Goal: Task Accomplishment & Management: Use online tool/utility

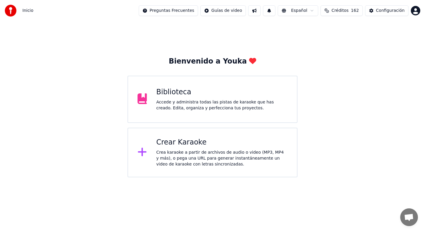
click at [177, 149] on div "Crear Karaoke Crea karaoke a partir de archivos de audio o video (MP3, MP4 y má…" at bounding box center [222, 153] width 131 height 30
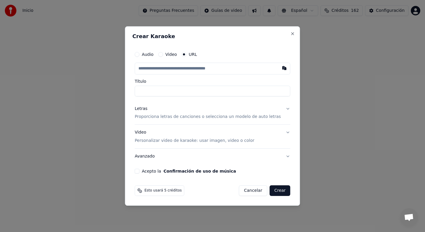
click at [194, 69] on input "text" at bounding box center [213, 69] width 156 height 12
click at [280, 69] on button "button" at bounding box center [285, 68] width 12 height 11
type input "**********"
click at [198, 116] on p "Proporciona letras de canciones o selecciona un modelo de auto letras" at bounding box center [208, 117] width 146 height 6
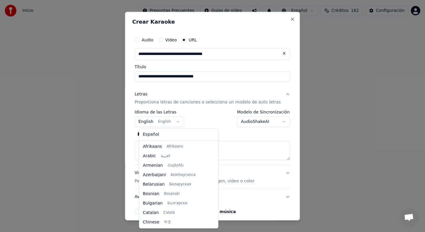
click at [179, 122] on body "**********" at bounding box center [212, 88] width 425 height 177
select select "**"
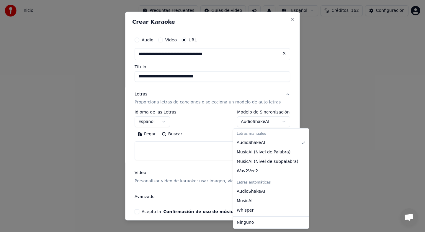
click at [279, 123] on body "**********" at bounding box center [212, 88] width 425 height 177
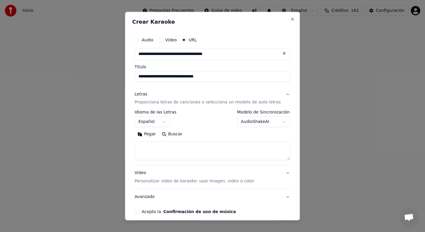
click at [279, 123] on body "**********" at bounding box center [212, 88] width 425 height 177
click at [151, 136] on button "Pegar" at bounding box center [147, 133] width 24 height 9
click at [283, 174] on button "Video Personalizar video de karaoke: usar imagen, video o color" at bounding box center [213, 177] width 156 height 24
type textarea "**********"
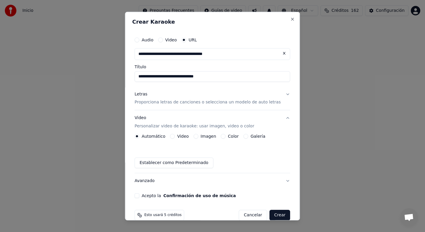
click at [284, 180] on button "Avanzado" at bounding box center [213, 180] width 156 height 15
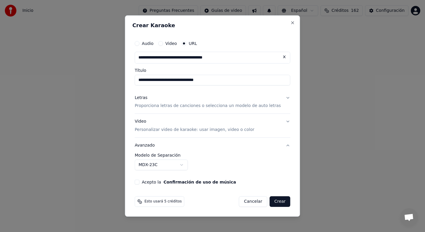
click at [185, 165] on body "**********" at bounding box center [212, 88] width 425 height 177
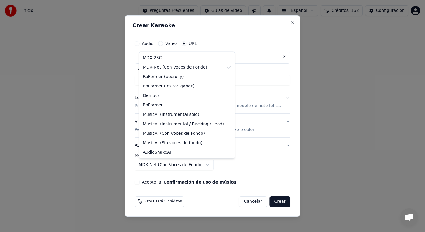
click at [209, 165] on body "**********" at bounding box center [212, 88] width 425 height 177
click at [222, 165] on body "**********" at bounding box center [212, 88] width 425 height 177
click at [206, 165] on body "**********" at bounding box center [212, 88] width 425 height 177
select select "**********"
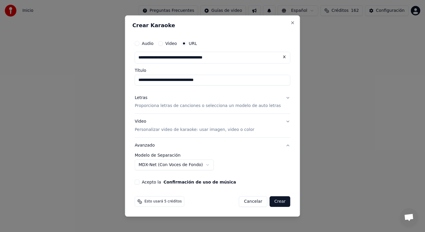
click at [139, 183] on button "Acepto la Confirmación de uso de música" at bounding box center [137, 182] width 5 height 5
click at [283, 98] on button "Letras Proporciona letras de canciones o selecciona un modelo de auto letras" at bounding box center [213, 102] width 156 height 24
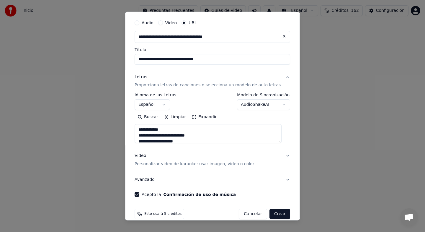
scroll to position [23, 0]
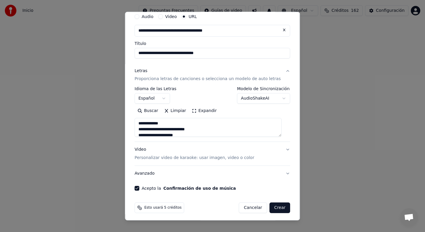
click at [273, 208] on button "Crear" at bounding box center [280, 207] width 21 height 11
type textarea "**********"
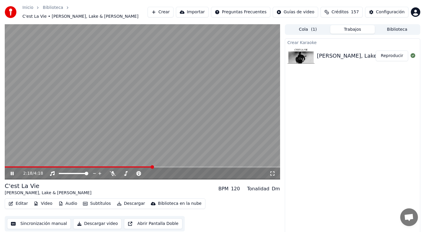
click at [12, 168] on div "2:18 / 4:18" at bounding box center [143, 174] width 276 height 12
click at [11, 166] on span at bounding box center [80, 166] width 150 height 1
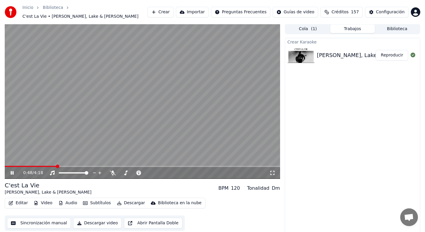
click at [61, 201] on icon "button" at bounding box center [60, 203] width 3 height 4
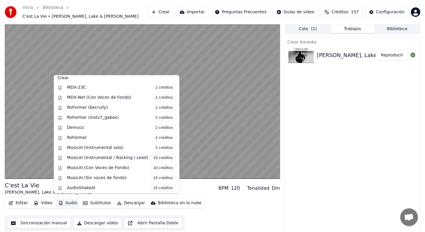
scroll to position [60, 0]
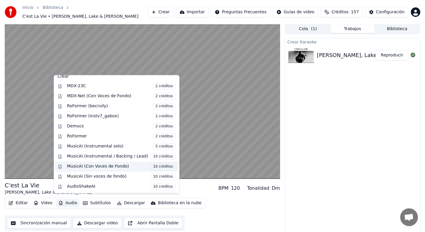
click at [114, 166] on div "MusicAI (Con Voces de Fondo) 10 créditos" at bounding box center [121, 166] width 109 height 6
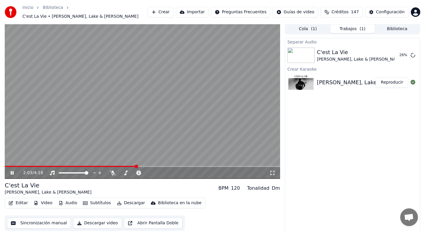
click at [11, 171] on icon at bounding box center [12, 173] width 3 height 4
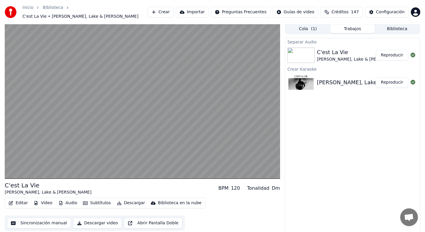
click at [388, 52] on button "Reproducir" at bounding box center [392, 55] width 32 height 11
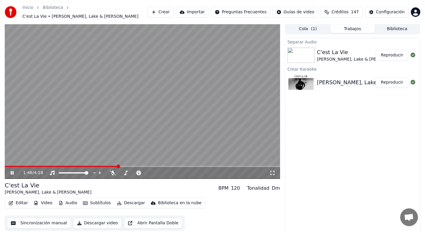
click at [13, 171] on icon at bounding box center [12, 173] width 3 height 4
click at [70, 200] on button "Audio" at bounding box center [68, 203] width 24 height 8
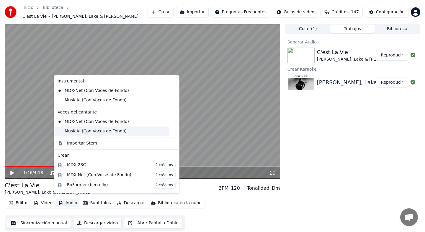
click at [103, 132] on div "MusicAI (Con Voces de Fondo)" at bounding box center [112, 130] width 114 height 9
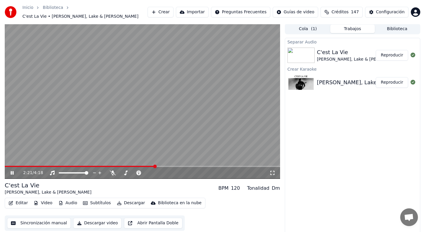
click at [27, 167] on div "2:21 / 4:18" at bounding box center [143, 173] width 276 height 12
click at [28, 166] on span at bounding box center [81, 166] width 152 height 1
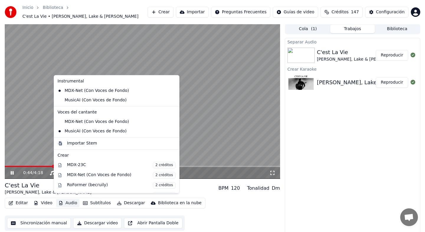
click at [68, 199] on button "Audio" at bounding box center [68, 203] width 24 height 8
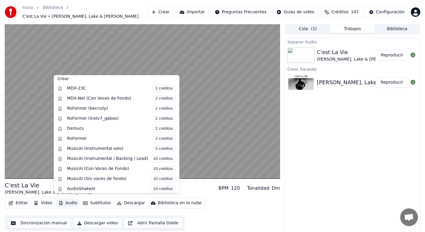
scroll to position [79, 0]
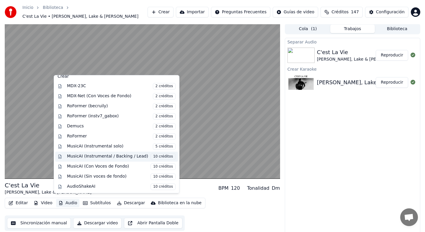
click at [155, 157] on span "10 créditos" at bounding box center [163, 156] width 25 height 6
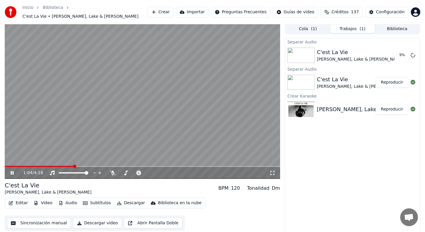
click at [12, 171] on icon at bounding box center [12, 173] width 3 height 4
click at [391, 51] on button "Reproducir" at bounding box center [392, 55] width 32 height 11
click at [162, 172] on span at bounding box center [160, 173] width 4 height 4
click at [114, 172] on div "0:56 / 4:18" at bounding box center [146, 173] width 246 height 6
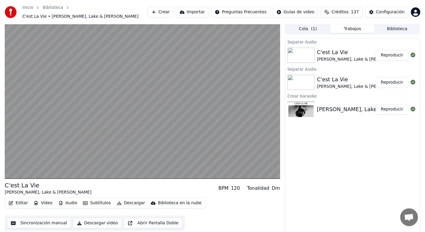
click at [83, 201] on icon "button" at bounding box center [85, 203] width 5 height 4
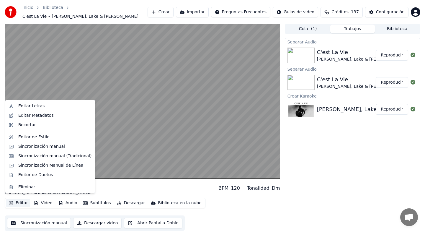
click at [24, 201] on button "Editar" at bounding box center [18, 203] width 24 height 8
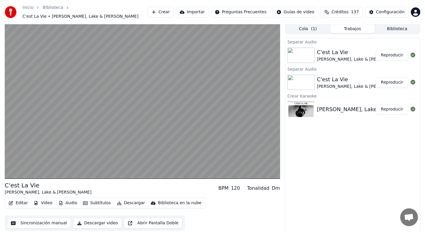
click at [21, 200] on button "Editar" at bounding box center [18, 203] width 24 height 8
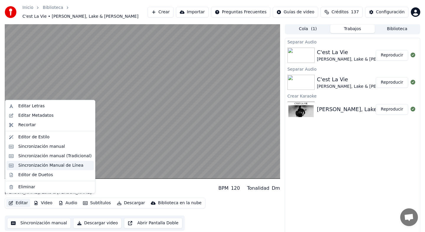
click at [40, 164] on div "Sincronización Manual de Línea" at bounding box center [50, 165] width 65 height 6
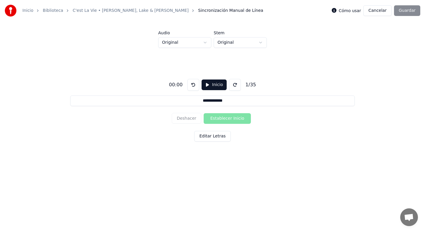
click at [218, 87] on button "Inicio" at bounding box center [214, 84] width 25 height 11
click at [218, 87] on button "Pausar" at bounding box center [214, 84] width 28 height 11
click at [373, 12] on button "Cancelar" at bounding box center [378, 10] width 28 height 11
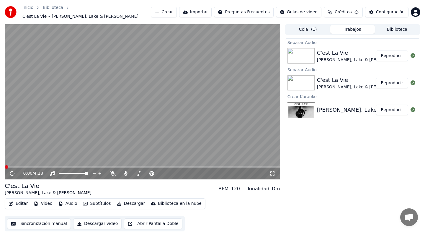
scroll to position [1, 0]
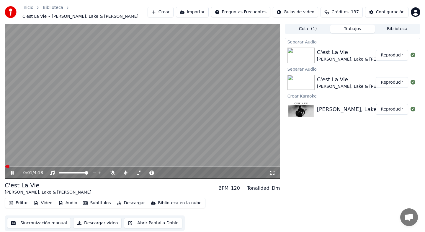
click at [21, 199] on button "Editar" at bounding box center [18, 203] width 24 height 8
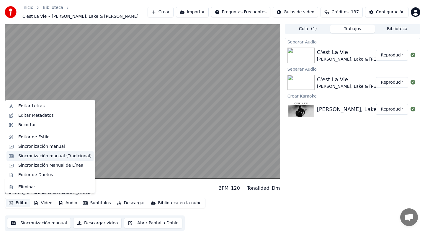
click at [47, 157] on div "Sincronización manual (Tradicional)" at bounding box center [54, 156] width 73 height 6
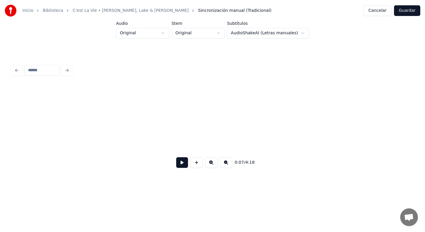
scroll to position [0, 568]
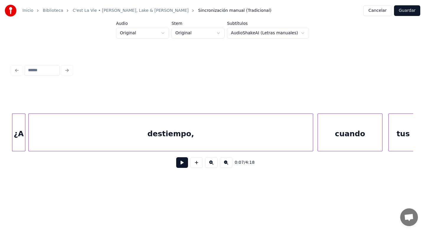
click at [182, 164] on button at bounding box center [182, 162] width 12 height 11
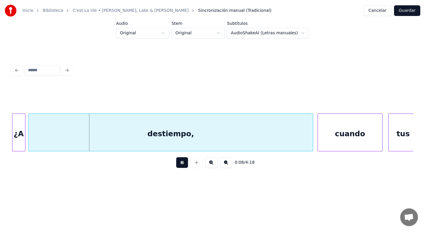
click at [182, 164] on button at bounding box center [182, 162] width 12 height 11
click at [93, 142] on div at bounding box center [93, 132] width 2 height 37
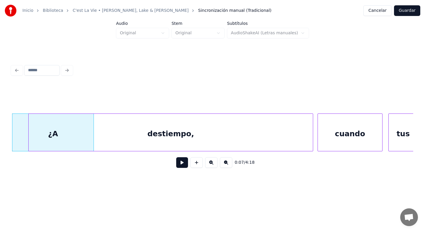
click at [113, 133] on div "destiempo," at bounding box center [171, 134] width 284 height 40
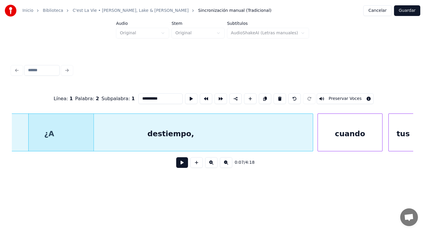
click at [11, 134] on div "**********" at bounding box center [212, 117] width 406 height 117
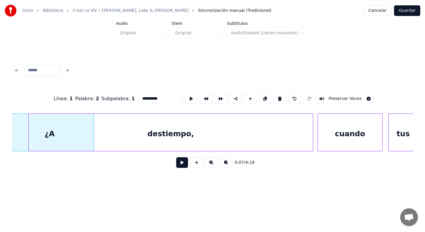
scroll to position [0, 562]
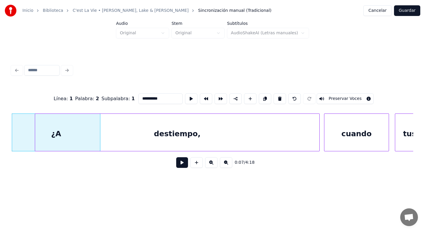
click at [61, 128] on div "destiempo," at bounding box center [177, 134] width 284 height 40
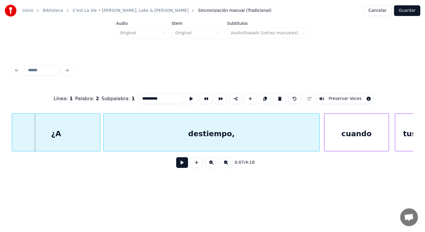
click at [105, 130] on div at bounding box center [105, 132] width 2 height 37
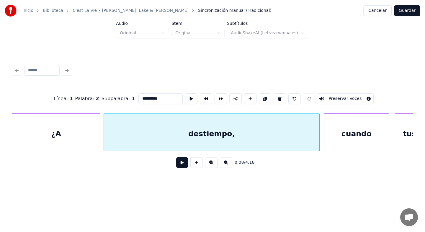
click at [71, 137] on div "¿A" at bounding box center [56, 134] width 88 height 40
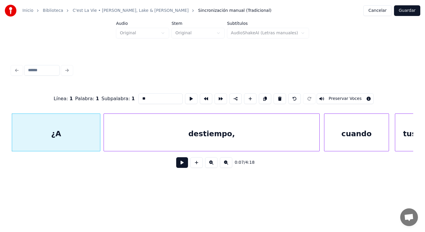
click at [156, 99] on input "**" at bounding box center [161, 98] width 44 height 11
type input "**********"
click at [181, 164] on button at bounding box center [182, 162] width 12 height 11
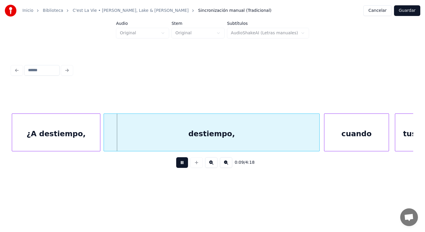
click at [181, 164] on button at bounding box center [182, 162] width 12 height 11
click at [27, 135] on div "¿A destiempo," at bounding box center [56, 134] width 88 height 40
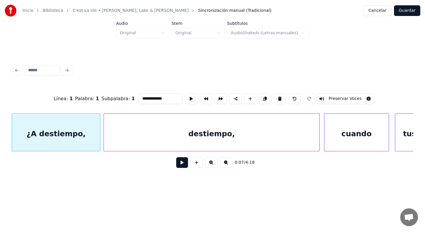
click at [180, 161] on button at bounding box center [182, 162] width 12 height 11
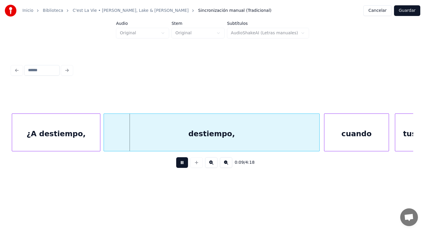
click at [180, 161] on button at bounding box center [182, 162] width 12 height 11
click at [61, 142] on div "¿A destiempo," at bounding box center [56, 134] width 88 height 40
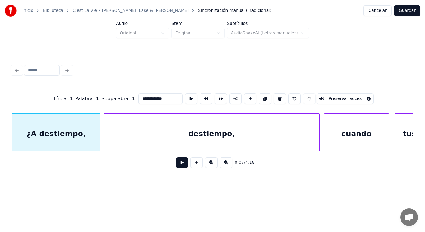
click at [180, 165] on button at bounding box center [182, 162] width 12 height 11
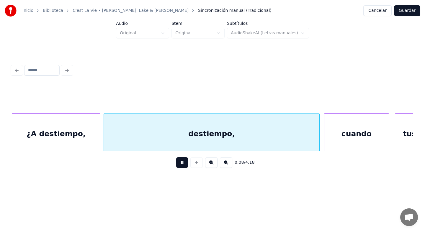
click at [180, 165] on button at bounding box center [182, 162] width 12 height 11
click at [168, 140] on div "destiempo," at bounding box center [212, 134] width 216 height 40
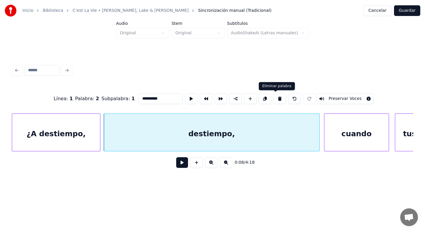
click at [275, 99] on button at bounding box center [280, 98] width 12 height 11
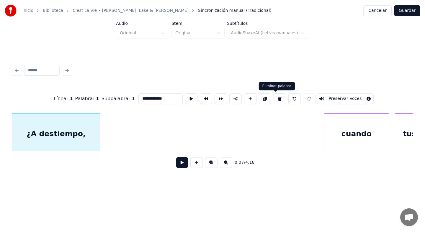
type input "**********"
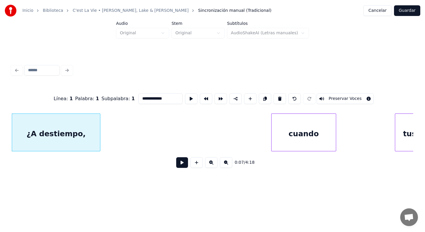
click at [277, 137] on div "cuando" at bounding box center [304, 134] width 64 height 40
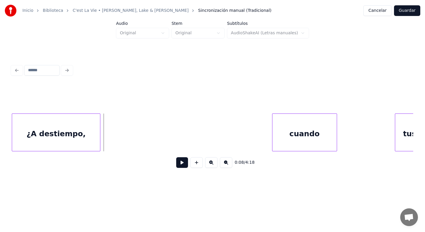
click at [184, 165] on button at bounding box center [182, 162] width 12 height 11
click at [105, 138] on div at bounding box center [104, 132] width 2 height 37
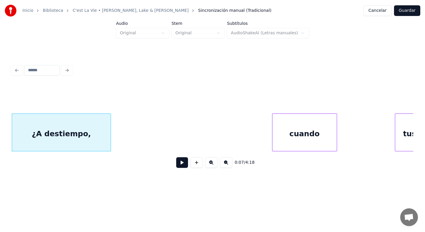
click at [110, 137] on div at bounding box center [110, 132] width 2 height 37
click at [104, 139] on div "¿A destiempo," at bounding box center [61, 134] width 99 height 40
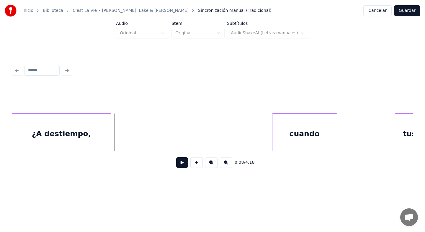
click at [182, 161] on button at bounding box center [182, 162] width 12 height 11
click at [116, 139] on div at bounding box center [115, 132] width 2 height 37
click at [183, 160] on button at bounding box center [182, 162] width 12 height 11
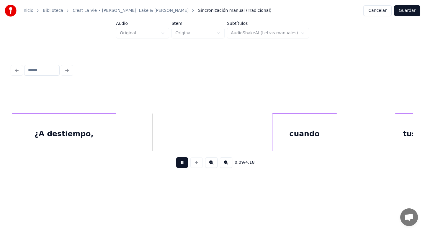
click at [183, 160] on button at bounding box center [182, 162] width 12 height 11
click at [142, 140] on div at bounding box center [143, 132] width 2 height 37
click at [179, 161] on button at bounding box center [182, 162] width 12 height 11
click at [180, 161] on button at bounding box center [182, 162] width 12 height 11
click at [146, 138] on div at bounding box center [146, 132] width 2 height 37
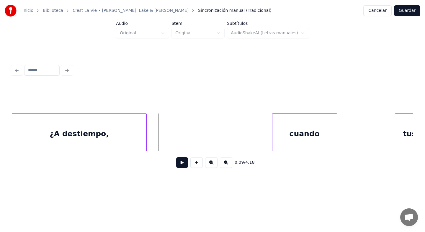
click at [180, 163] on button at bounding box center [182, 162] width 12 height 11
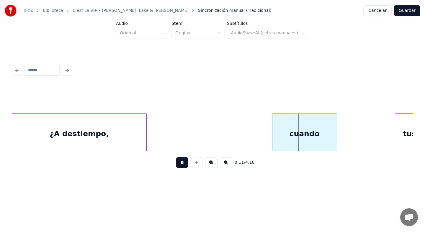
click at [183, 163] on button at bounding box center [182, 162] width 12 height 11
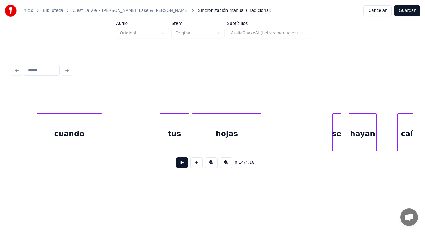
scroll to position [0, 786]
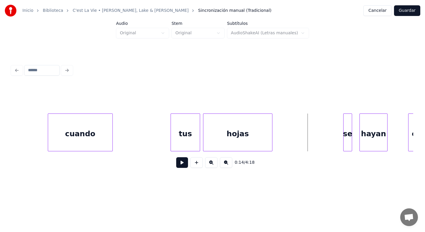
click at [180, 163] on button at bounding box center [182, 162] width 12 height 11
click at [180, 162] on button at bounding box center [182, 162] width 12 height 11
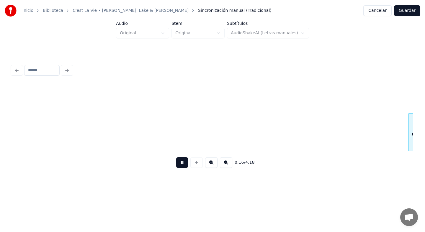
scroll to position [0, 1188]
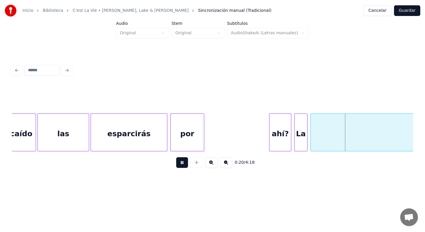
click at [180, 162] on button at bounding box center [182, 162] width 12 height 11
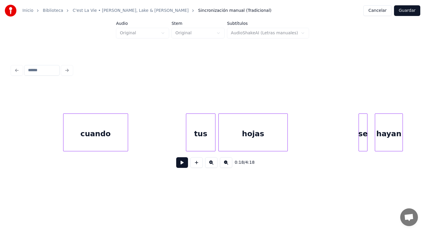
scroll to position [0, 763]
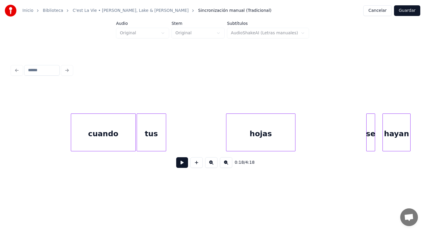
click at [158, 139] on div "tus" at bounding box center [151, 134] width 29 height 40
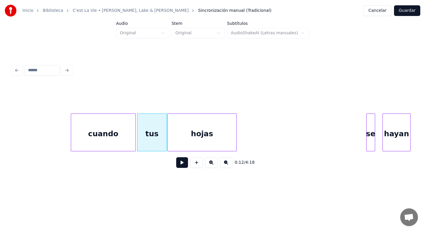
click at [197, 139] on div "hojas" at bounding box center [202, 134] width 69 height 40
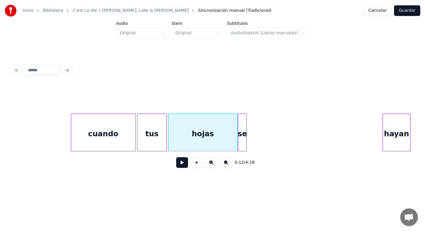
click at [245, 141] on div "se" at bounding box center [242, 134] width 8 height 40
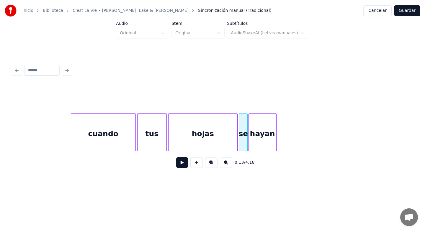
click at [261, 144] on div "hayan" at bounding box center [262, 134] width 27 height 40
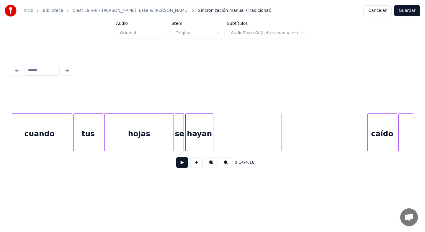
scroll to position [0, 834]
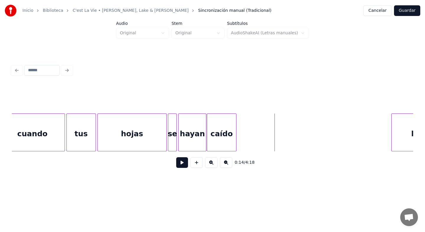
click at [218, 141] on div "caído" at bounding box center [221, 134] width 29 height 40
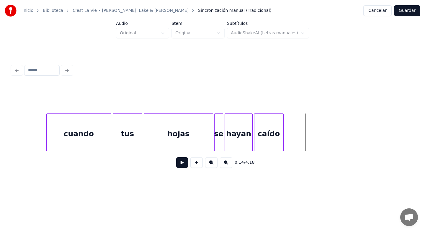
scroll to position [0, 787]
click at [183, 165] on button at bounding box center [182, 162] width 12 height 11
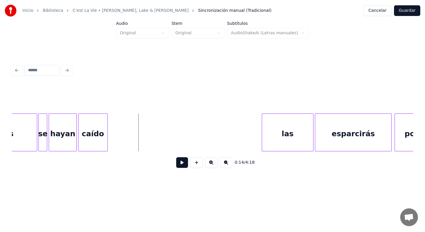
scroll to position [0, 964]
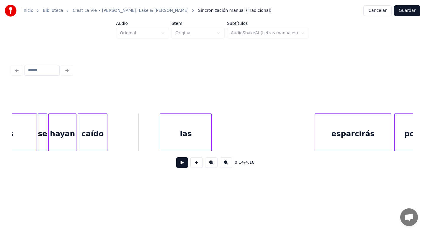
click at [198, 139] on div "las" at bounding box center [185, 134] width 51 height 40
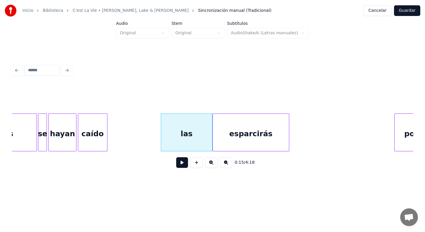
click at [247, 136] on div "esparcirás" at bounding box center [251, 134] width 76 height 40
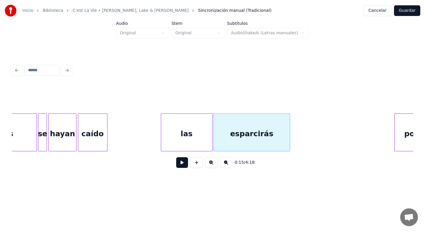
scroll to position [0, 978]
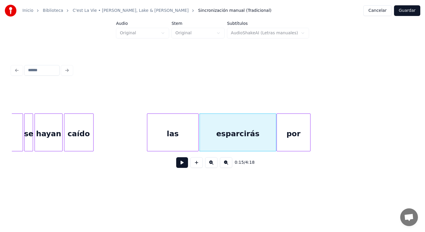
click at [300, 139] on div "por" at bounding box center [293, 134] width 33 height 40
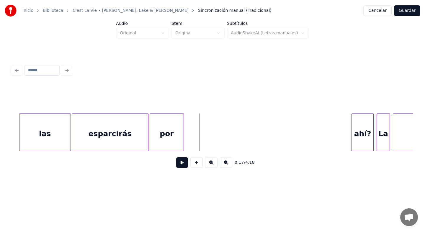
scroll to position [0, 1132]
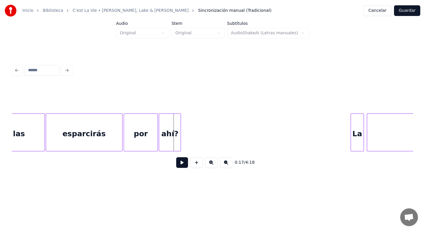
click at [172, 153] on div "0:17 / 4:18" at bounding box center [213, 129] width 402 height 90
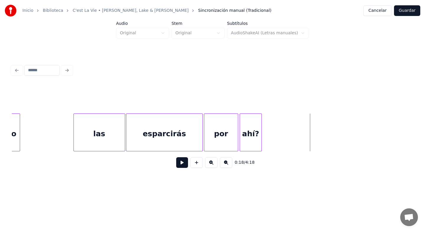
scroll to position [0, 1038]
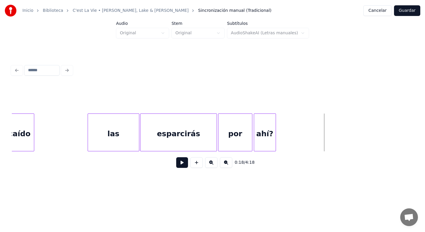
click at [183, 166] on button at bounding box center [182, 162] width 12 height 11
click at [183, 165] on button at bounding box center [182, 162] width 12 height 11
click at [353, 139] on div "ahí?" at bounding box center [353, 134] width 22 height 40
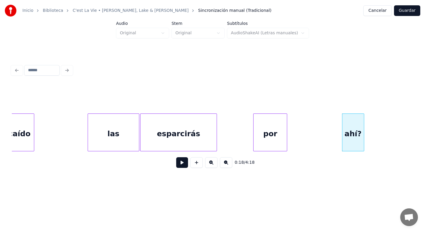
click at [277, 133] on div "por" at bounding box center [270, 134] width 33 height 40
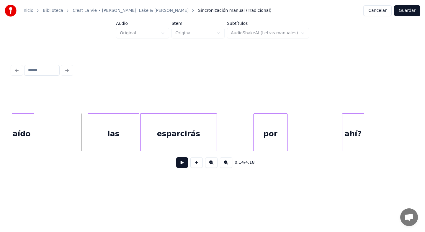
click at [181, 162] on button at bounding box center [182, 162] width 12 height 11
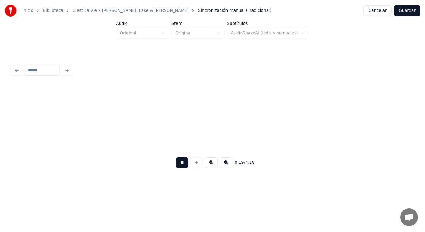
scroll to position [0, 1439]
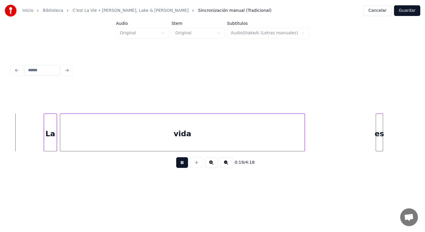
click at [181, 162] on button at bounding box center [182, 162] width 12 height 11
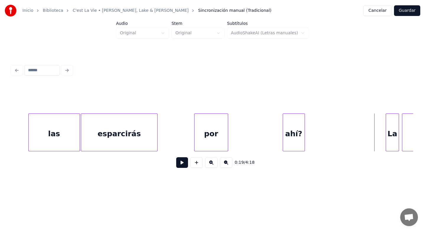
scroll to position [0, 1097]
click at [184, 161] on button at bounding box center [182, 162] width 12 height 11
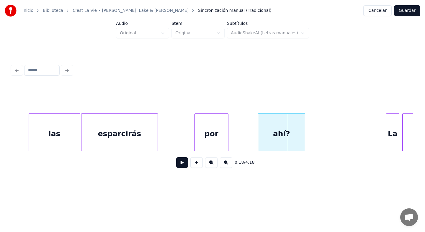
click at [259, 140] on div at bounding box center [259, 132] width 2 height 37
click at [256, 140] on div at bounding box center [257, 132] width 2 height 37
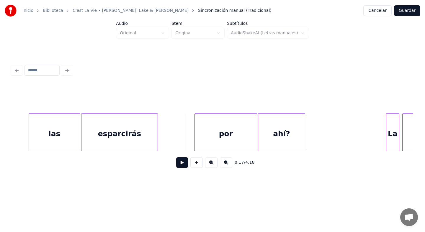
click at [185, 163] on button at bounding box center [182, 162] width 12 height 11
click at [179, 162] on button at bounding box center [182, 162] width 12 height 11
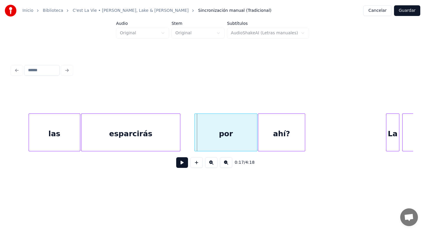
click at [180, 142] on div at bounding box center [179, 132] width 2 height 37
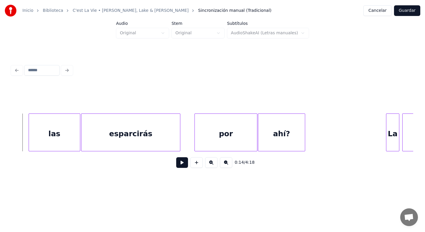
click at [183, 163] on button at bounding box center [182, 162] width 12 height 11
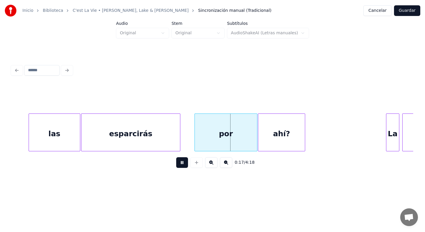
click at [183, 163] on button at bounding box center [182, 162] width 12 height 11
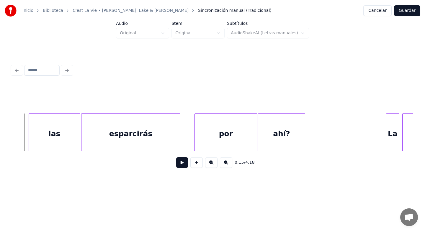
click at [182, 162] on button at bounding box center [182, 162] width 12 height 11
click at [179, 161] on button at bounding box center [182, 162] width 12 height 11
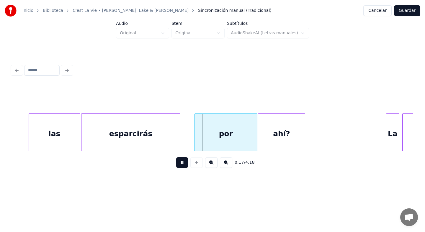
click at [179, 161] on button at bounding box center [182, 162] width 12 height 11
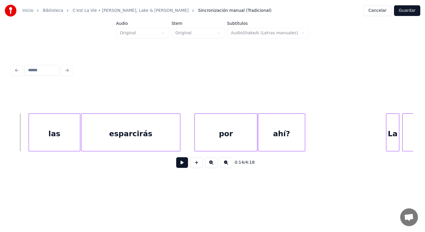
click at [182, 165] on button at bounding box center [182, 162] width 12 height 11
click at [182, 162] on button at bounding box center [182, 162] width 12 height 11
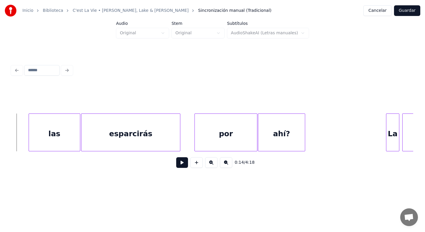
click at [185, 165] on button at bounding box center [182, 162] width 12 height 11
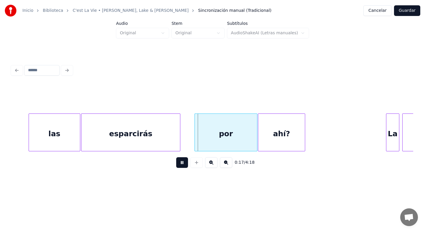
click at [185, 165] on button at bounding box center [182, 162] width 12 height 11
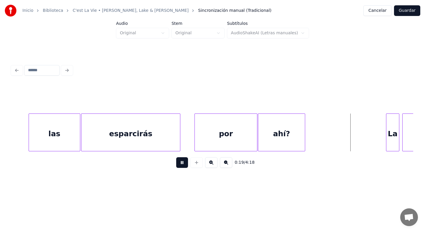
click at [185, 165] on button at bounding box center [182, 162] width 12 height 11
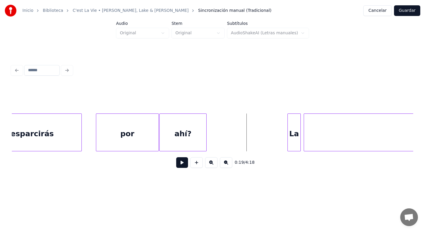
scroll to position [0, 1203]
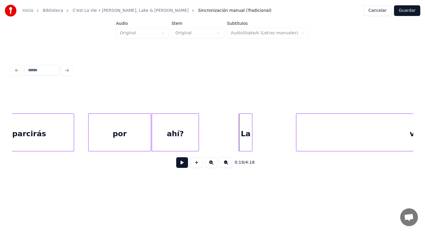
click at [246, 139] on div "La" at bounding box center [246, 134] width 13 height 40
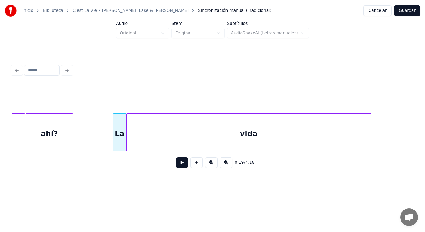
click at [287, 139] on div "vida" at bounding box center [249, 134] width 245 height 40
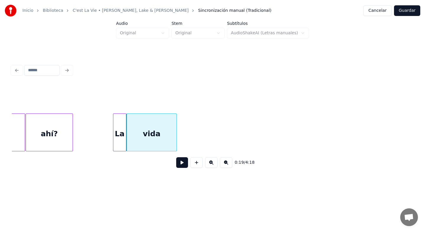
click at [176, 150] on div at bounding box center [176, 132] width 2 height 37
click at [164, 143] on div at bounding box center [164, 132] width 2 height 37
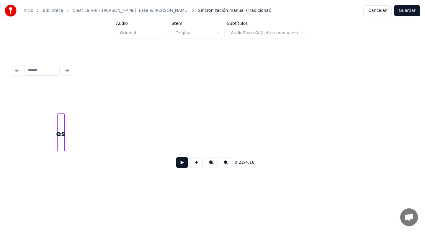
scroll to position [0, 1466]
click at [22, 156] on div "0:22 / 4:18" at bounding box center [213, 129] width 402 height 90
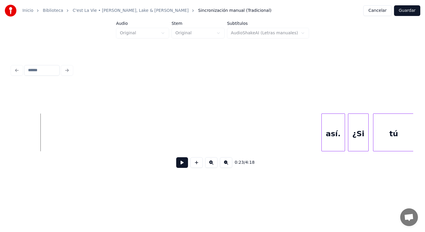
scroll to position [0, 1703]
click at [111, 137] on div "así." at bounding box center [117, 134] width 23 height 40
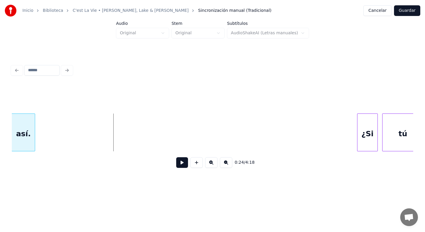
scroll to position [0, 1692]
click at [11, 140] on div "0:24 / 4:18" at bounding box center [212, 117] width 406 height 117
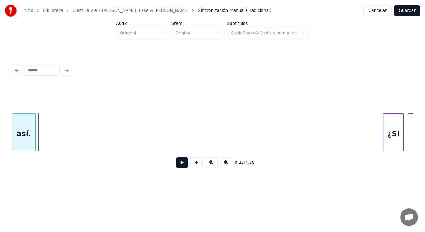
click at [1, 140] on div "Inicio Biblioteca C'est La Vie • [PERSON_NAME], Lake & [PERSON_NAME] Sincroniza…" at bounding box center [212, 93] width 425 height 187
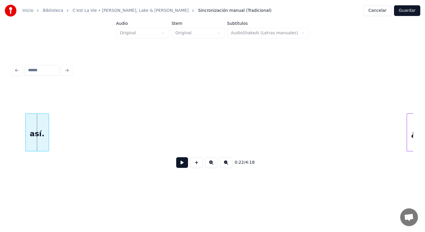
scroll to position [0, 1642]
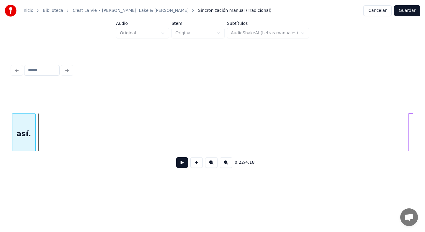
click at [1, 145] on div "Inicio Biblioteca C'est La Vie • [PERSON_NAME], Lake & [PERSON_NAME] Sincroniza…" at bounding box center [212, 93] width 425 height 187
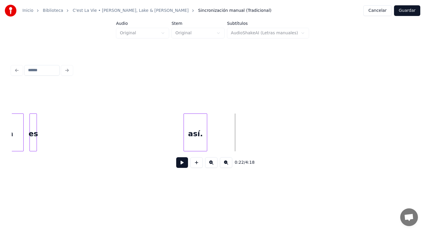
scroll to position [0, 1464]
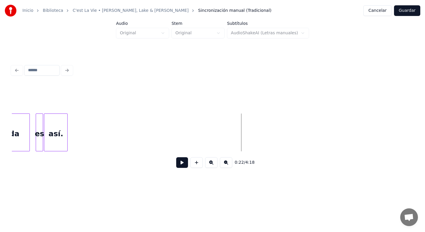
click at [52, 138] on div "así." at bounding box center [55, 134] width 23 height 40
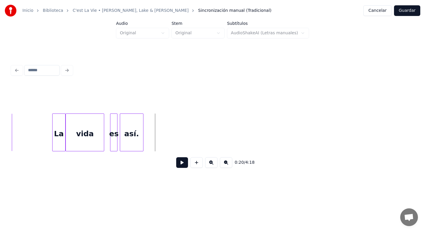
scroll to position [0, 1382]
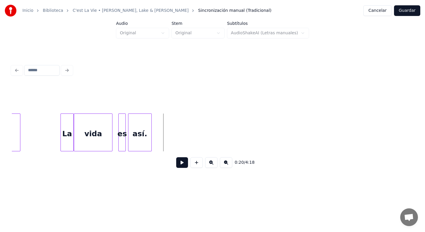
click at [184, 161] on button at bounding box center [182, 162] width 12 height 11
click at [183, 161] on button at bounding box center [182, 162] width 12 height 11
click at [181, 161] on button at bounding box center [182, 162] width 12 height 11
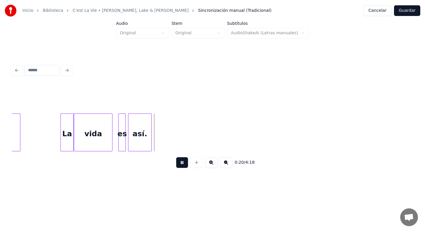
click at [181, 161] on button at bounding box center [182, 162] width 12 height 11
click at [118, 145] on div at bounding box center [119, 132] width 2 height 37
click at [181, 160] on button at bounding box center [182, 162] width 12 height 11
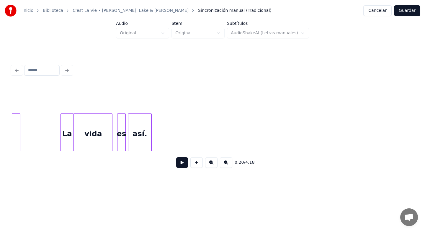
click at [184, 163] on button at bounding box center [182, 162] width 12 height 11
click at [126, 142] on div at bounding box center [127, 132] width 2 height 37
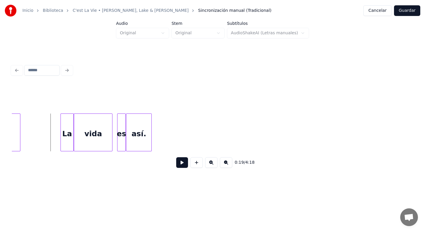
click at [181, 162] on button at bounding box center [182, 162] width 12 height 11
click at [170, 141] on div at bounding box center [171, 132] width 2 height 37
click at [184, 161] on button at bounding box center [182, 162] width 12 height 11
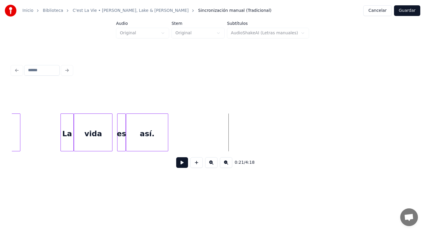
click at [168, 141] on div at bounding box center [167, 132] width 2 height 37
click at [185, 161] on button at bounding box center [182, 162] width 12 height 11
click at [169, 142] on div at bounding box center [169, 132] width 2 height 37
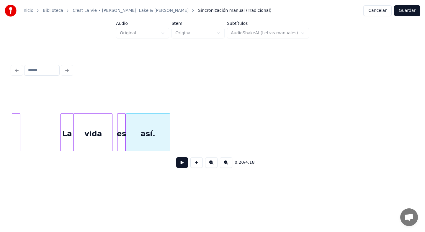
click at [181, 162] on button at bounding box center [182, 162] width 12 height 11
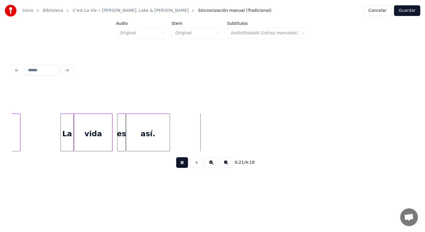
click at [181, 162] on button at bounding box center [182, 162] width 12 height 11
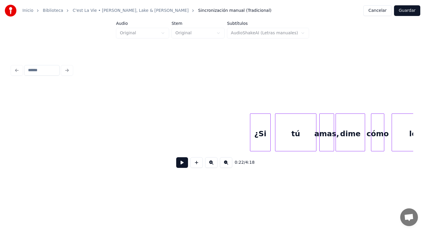
scroll to position [0, 1819]
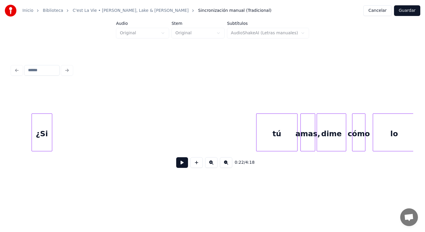
click at [40, 147] on div "¿Si" at bounding box center [42, 134] width 20 height 40
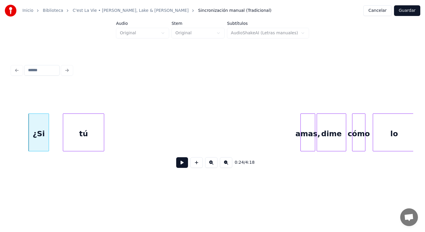
click at [79, 147] on div "tú" at bounding box center [83, 134] width 41 height 40
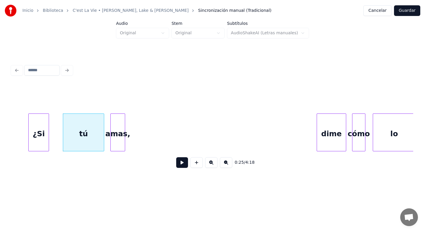
click at [117, 151] on div "0:25 / 4:18" at bounding box center [213, 129] width 402 height 90
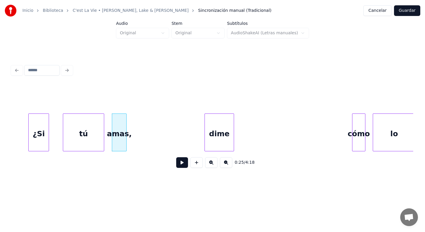
click at [214, 139] on div "dime" at bounding box center [219, 134] width 29 height 40
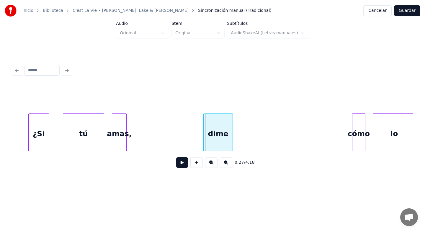
click at [223, 137] on div "dime" at bounding box center [218, 134] width 29 height 40
click at [247, 143] on div "cómo" at bounding box center [243, 134] width 13 height 40
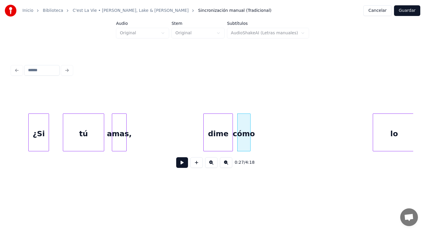
scroll to position [0, 1820]
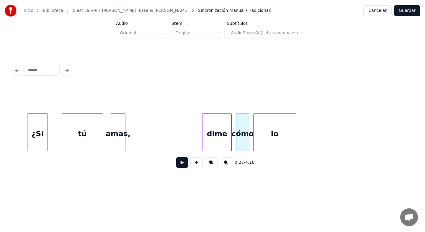
click at [269, 142] on div "lo" at bounding box center [275, 134] width 42 height 40
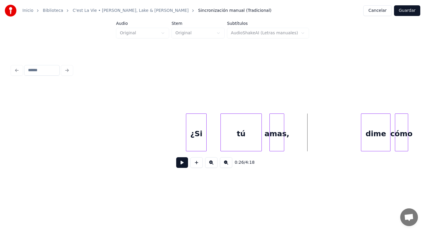
scroll to position [0, 1655]
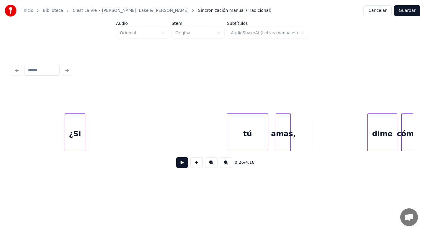
click at [74, 134] on div "¿Si" at bounding box center [75, 134] width 20 height 40
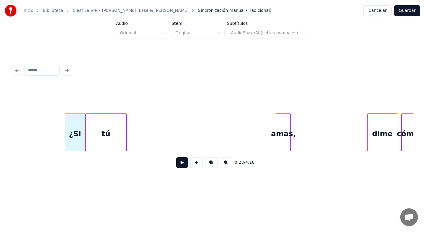
click at [107, 139] on div "tú" at bounding box center [106, 134] width 41 height 40
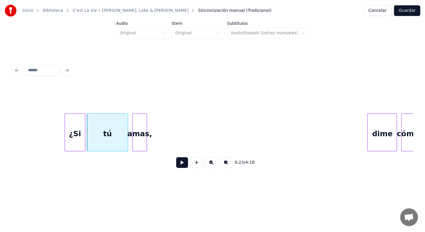
click at [143, 147] on div "amas," at bounding box center [140, 134] width 14 height 40
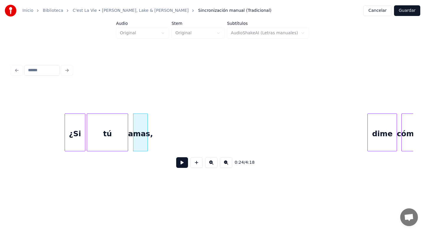
click at [181, 162] on button at bounding box center [182, 162] width 12 height 11
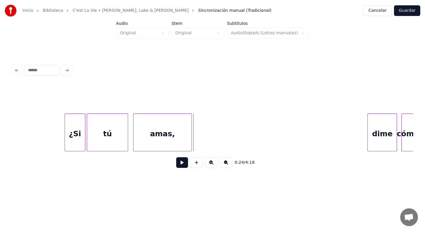
click at [191, 147] on div at bounding box center [191, 132] width 2 height 37
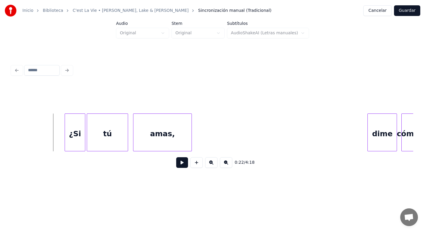
click at [180, 162] on button at bounding box center [182, 162] width 12 height 11
click at [183, 163] on button at bounding box center [182, 162] width 12 height 11
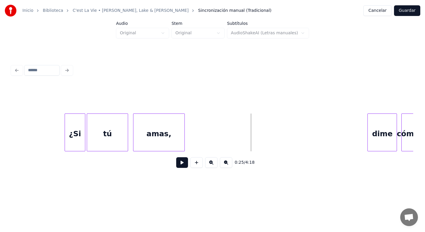
click at [183, 144] on div at bounding box center [184, 132] width 2 height 37
click at [181, 162] on button at bounding box center [182, 162] width 12 height 11
click at [177, 142] on div at bounding box center [176, 132] width 2 height 37
click at [181, 162] on button at bounding box center [182, 162] width 12 height 11
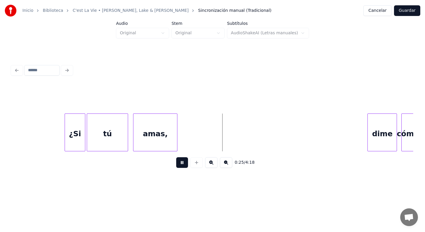
click at [181, 162] on button at bounding box center [182, 162] width 12 height 11
click at [179, 144] on div at bounding box center [179, 132] width 2 height 37
click at [183, 160] on button at bounding box center [182, 162] width 12 height 11
click at [183, 163] on button at bounding box center [182, 162] width 12 height 11
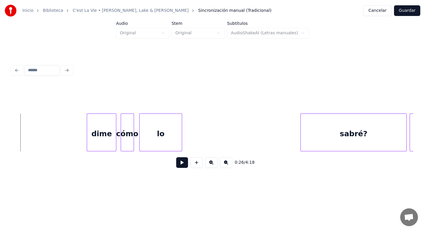
scroll to position [0, 1950]
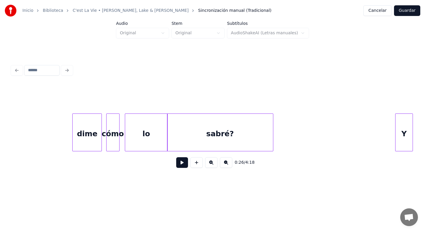
click at [199, 142] on div "sabré?" at bounding box center [221, 134] width 106 height 40
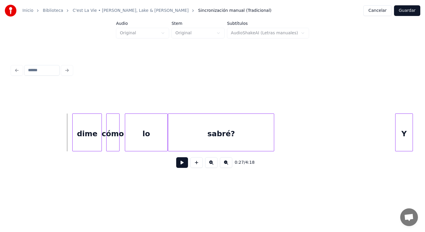
click at [183, 165] on button at bounding box center [182, 162] width 12 height 11
click at [230, 142] on div "sabré?" at bounding box center [229, 134] width 106 height 40
click at [183, 163] on button at bounding box center [182, 162] width 12 height 11
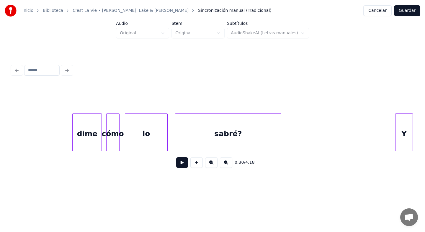
click at [182, 165] on button at bounding box center [182, 162] width 12 height 11
click at [264, 140] on div "sabré?" at bounding box center [217, 134] width 106 height 40
click at [180, 164] on button at bounding box center [182, 162] width 12 height 11
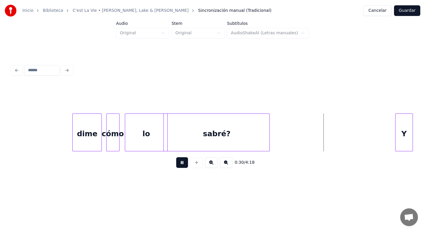
click at [180, 164] on button at bounding box center [182, 162] width 12 height 11
click at [271, 146] on div "sabré?" at bounding box center [221, 134] width 106 height 40
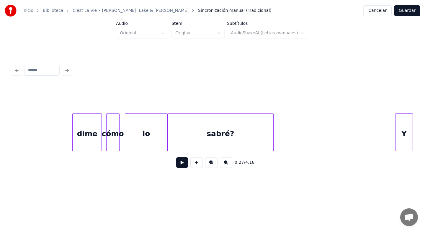
click at [181, 162] on button at bounding box center [182, 162] width 12 height 11
click at [179, 163] on button at bounding box center [182, 162] width 12 height 11
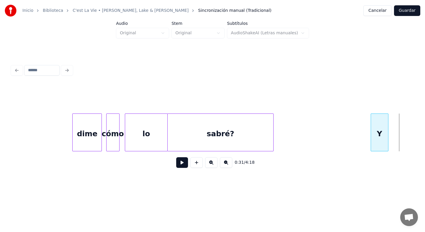
click at [380, 146] on div "Y" at bounding box center [379, 134] width 17 height 40
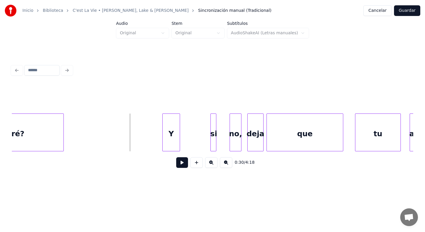
scroll to position [0, 2163]
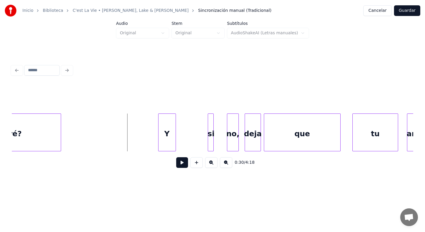
click at [170, 136] on div "Y" at bounding box center [167, 134] width 17 height 40
click at [182, 164] on button at bounding box center [182, 162] width 12 height 11
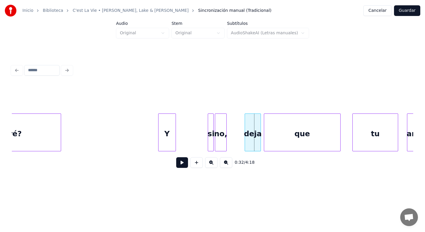
click at [223, 141] on div "no," at bounding box center [220, 134] width 11 height 40
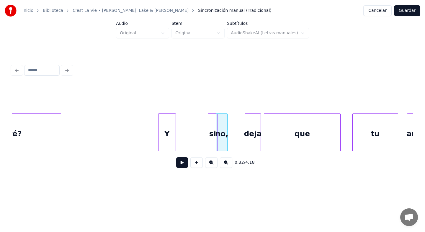
click at [209, 142] on div "si" at bounding box center [213, 132] width 10 height 38
click at [187, 144] on div "si" at bounding box center [186, 134] width 9 height 40
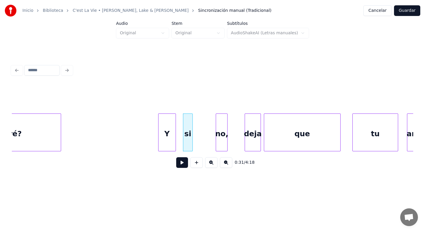
click at [181, 162] on button at bounding box center [182, 162] width 12 height 11
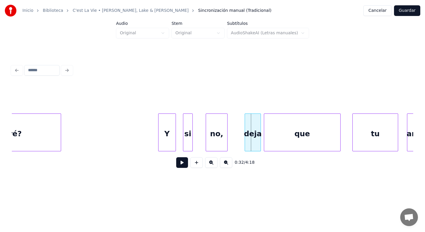
click at [207, 144] on div at bounding box center [207, 132] width 2 height 37
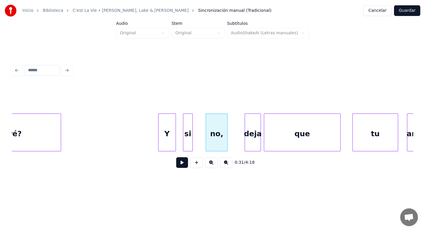
click at [182, 162] on button at bounding box center [182, 162] width 12 height 11
click at [195, 144] on div "si" at bounding box center [189, 132] width 12 height 38
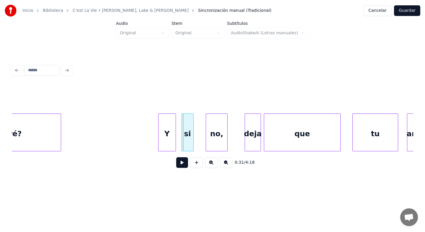
click at [186, 142] on div "si" at bounding box center [188, 134] width 12 height 40
click at [179, 161] on button at bounding box center [182, 162] width 12 height 11
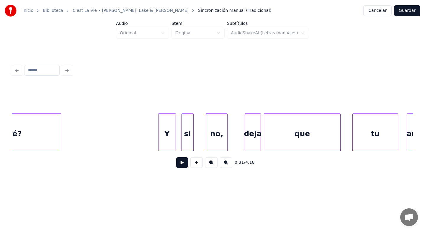
click at [182, 161] on button at bounding box center [182, 162] width 12 height 11
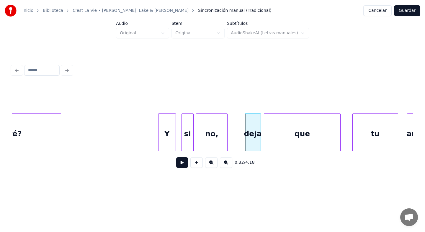
click at [198, 144] on div at bounding box center [197, 132] width 2 height 37
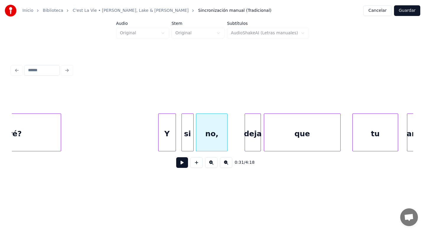
click at [184, 164] on button at bounding box center [182, 162] width 12 height 11
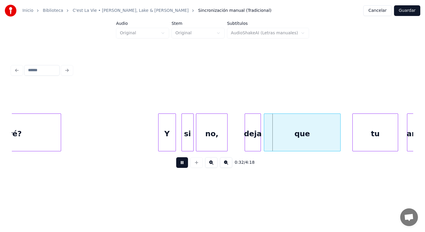
click at [184, 164] on button at bounding box center [182, 162] width 12 height 11
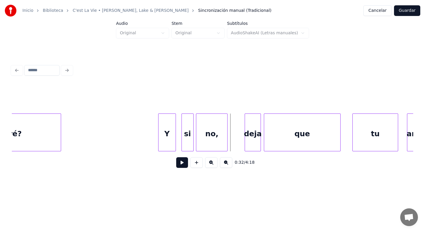
click at [181, 163] on button at bounding box center [182, 162] width 12 height 11
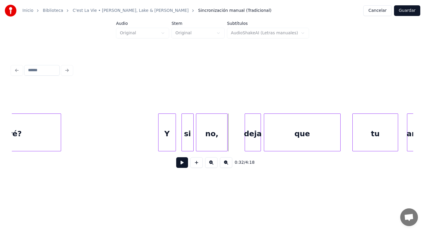
click at [183, 165] on button at bounding box center [182, 162] width 12 height 11
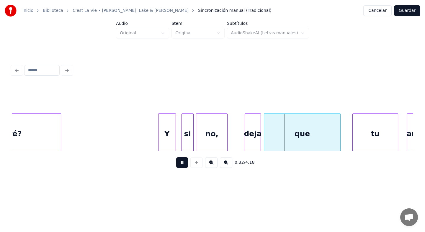
click at [183, 165] on button at bounding box center [182, 162] width 12 height 11
click at [240, 144] on div "deja" at bounding box center [244, 134] width 16 height 40
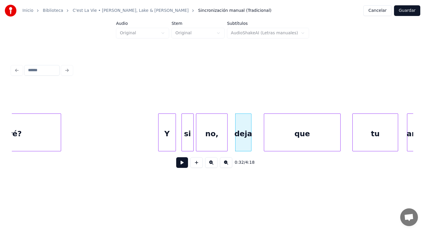
click at [183, 165] on button at bounding box center [182, 162] width 12 height 11
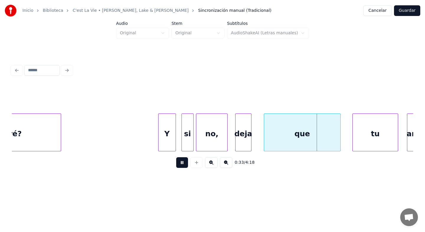
click at [183, 165] on button at bounding box center [182, 162] width 12 height 11
click at [288, 129] on div "que" at bounding box center [296, 134] width 76 height 40
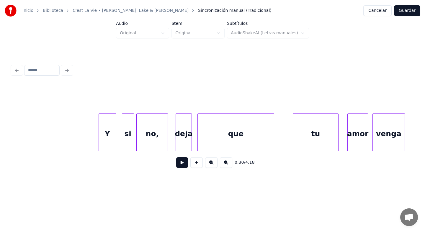
scroll to position [0, 2234]
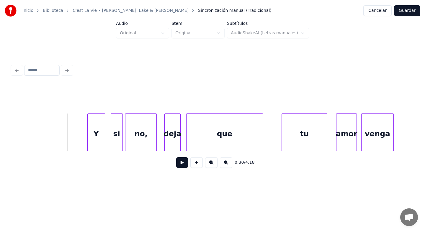
click at [182, 163] on button at bounding box center [182, 162] width 12 height 11
click at [277, 139] on div "tu" at bounding box center [287, 134] width 45 height 40
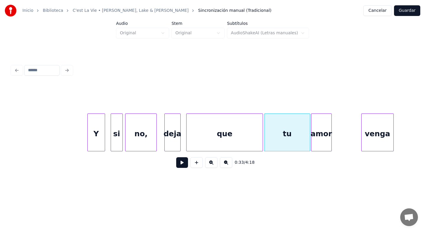
click at [322, 136] on div "amor" at bounding box center [322, 134] width 20 height 40
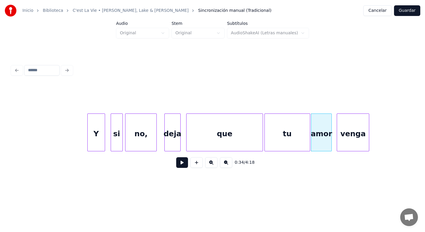
click at [352, 139] on div "venga" at bounding box center [353, 134] width 32 height 40
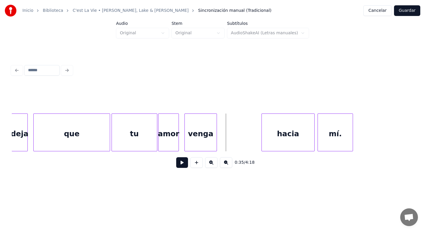
scroll to position [0, 2387]
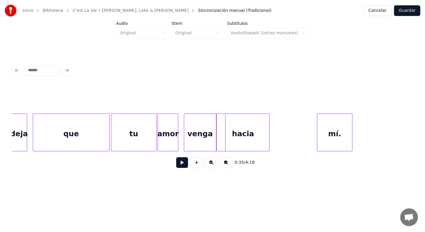
click at [256, 140] on div "hacia" at bounding box center [243, 134] width 53 height 40
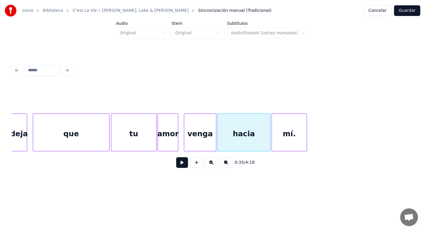
click at [291, 143] on div "mí." at bounding box center [289, 134] width 35 height 40
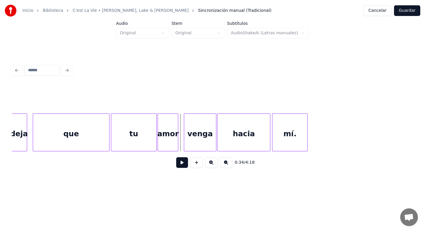
click at [183, 164] on button at bounding box center [182, 162] width 12 height 11
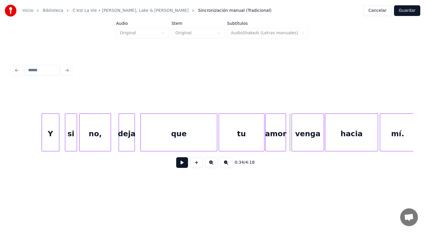
scroll to position [0, 2269]
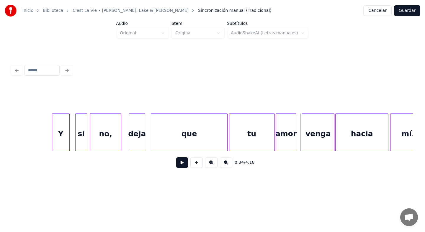
click at [182, 164] on button at bounding box center [182, 162] width 12 height 11
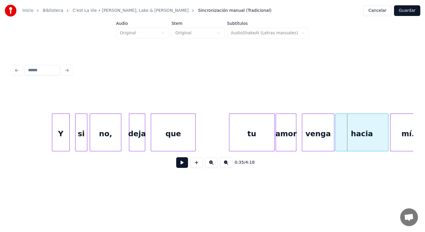
click at [196, 137] on div at bounding box center [195, 132] width 2 height 37
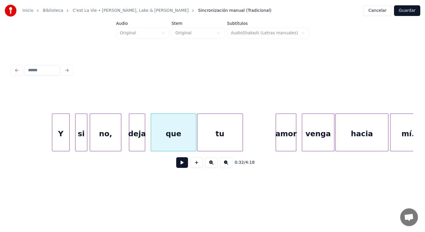
click at [221, 139] on div "tu" at bounding box center [220, 134] width 45 height 40
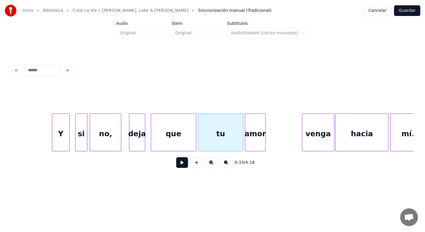
click at [255, 139] on div "amor" at bounding box center [255, 134] width 20 height 40
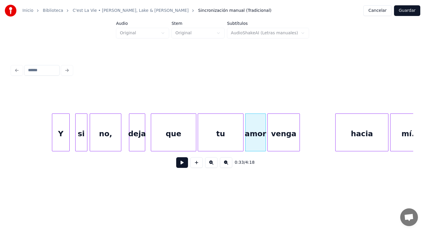
click at [283, 138] on div "venga" at bounding box center [284, 134] width 32 height 40
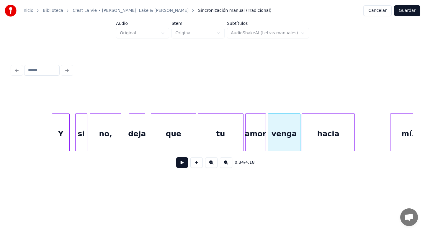
click at [334, 140] on div "hacia" at bounding box center [328, 134] width 53 height 40
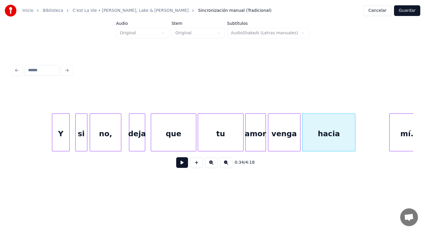
scroll to position [0, 2280]
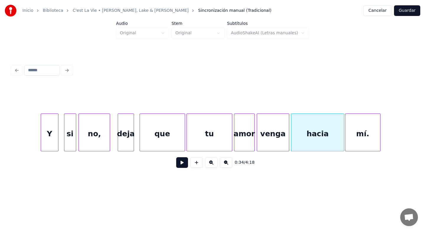
click at [370, 142] on div "mí." at bounding box center [363, 134] width 35 height 40
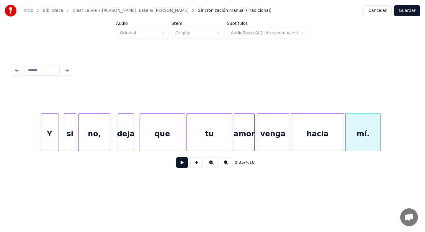
click at [180, 163] on button at bounding box center [182, 162] width 12 height 11
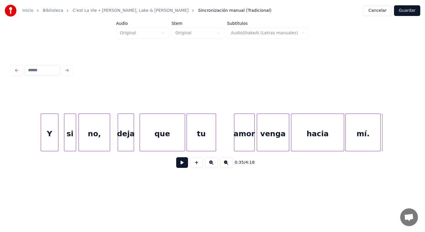
click at [215, 141] on div at bounding box center [215, 132] width 2 height 37
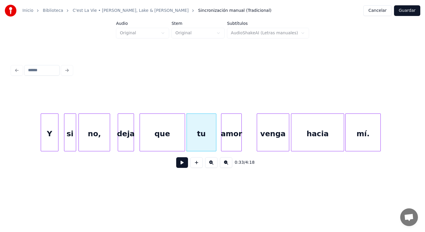
click at [228, 141] on div "amor" at bounding box center [232, 134] width 20 height 40
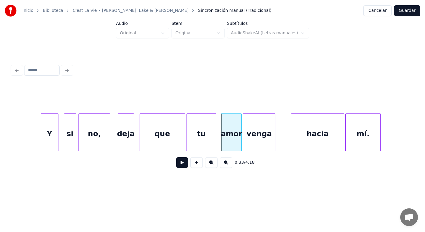
click at [256, 142] on div "venga" at bounding box center [259, 134] width 32 height 40
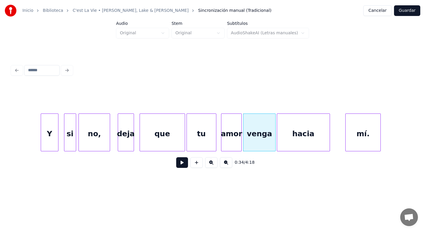
click at [294, 145] on div "hacia" at bounding box center [303, 134] width 53 height 40
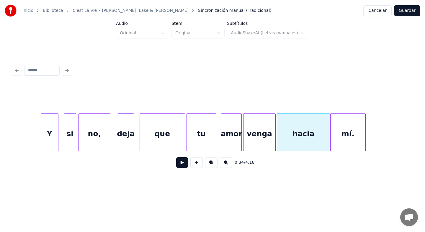
click at [339, 146] on div "mí." at bounding box center [348, 134] width 35 height 40
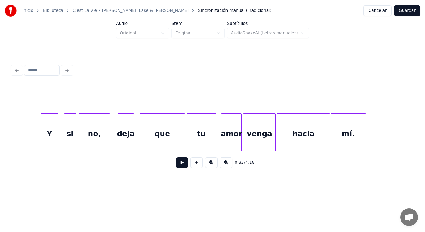
click at [183, 162] on button at bounding box center [182, 162] width 12 height 11
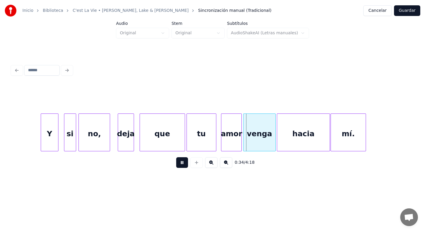
click at [183, 162] on button at bounding box center [182, 162] width 12 height 11
click at [159, 144] on div at bounding box center [159, 132] width 2 height 37
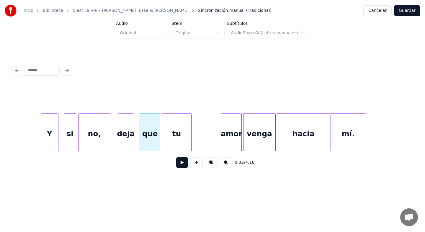
click at [180, 146] on div "tu" at bounding box center [176, 134] width 29 height 40
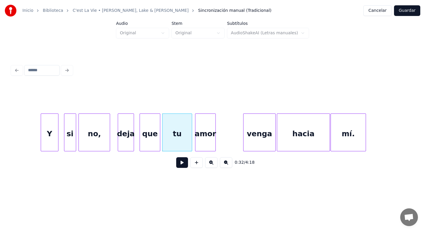
click at [207, 146] on div "amor" at bounding box center [206, 134] width 20 height 40
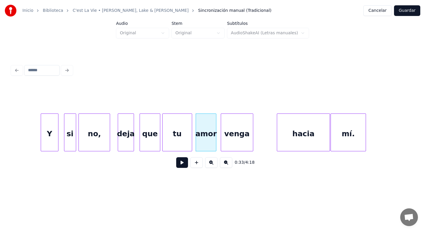
click at [242, 147] on div "venga" at bounding box center [237, 134] width 32 height 40
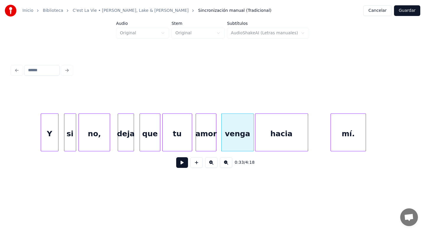
click at [271, 147] on div "hacia" at bounding box center [282, 134] width 53 height 40
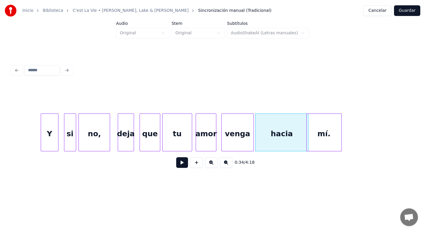
click at [315, 146] on div "mí." at bounding box center [324, 134] width 35 height 40
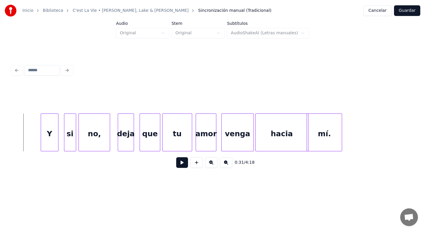
click at [182, 165] on button at bounding box center [182, 162] width 12 height 11
click at [184, 165] on button at bounding box center [182, 162] width 12 height 11
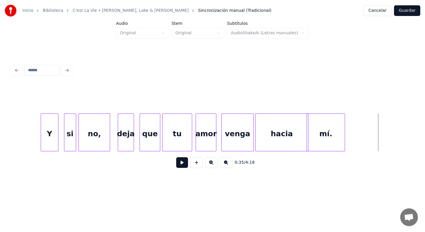
click at [344, 143] on div at bounding box center [344, 132] width 2 height 37
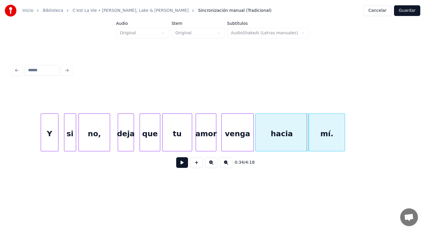
click at [309, 142] on div at bounding box center [310, 132] width 2 height 37
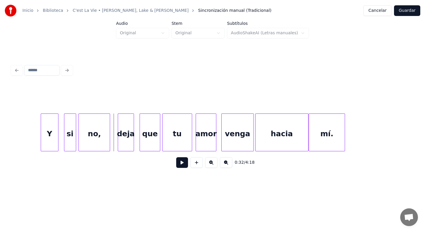
click at [183, 162] on button at bounding box center [182, 162] width 12 height 11
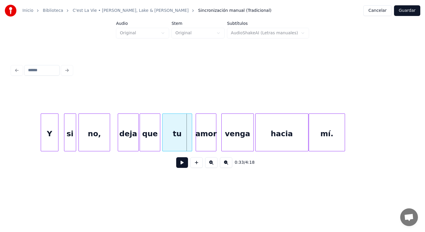
click at [138, 140] on div at bounding box center [138, 132] width 2 height 37
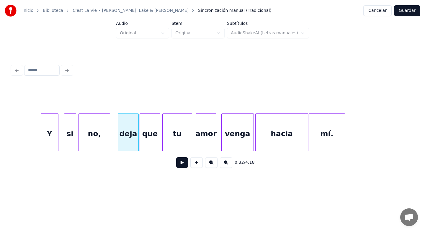
click at [180, 163] on button at bounding box center [182, 162] width 12 height 11
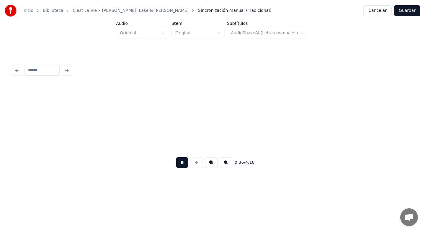
click at [180, 163] on button at bounding box center [182, 162] width 12 height 11
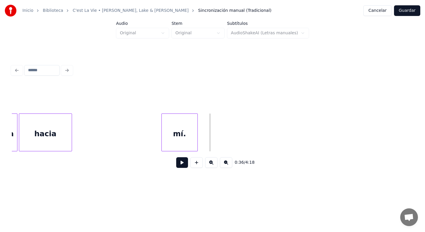
click at [181, 142] on div "mí." at bounding box center [180, 134] width 36 height 40
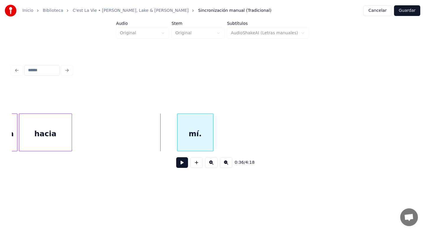
click at [196, 144] on div "mí." at bounding box center [196, 134] width 36 height 40
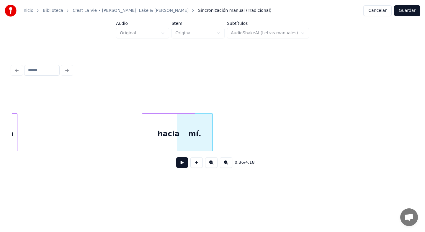
click at [176, 138] on div "hacia" at bounding box center [168, 134] width 53 height 40
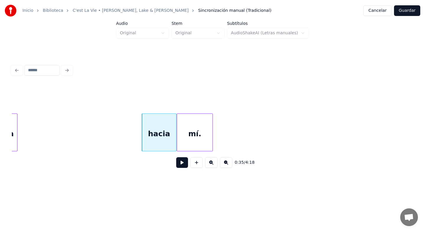
click at [176, 143] on div at bounding box center [176, 132] width 2 height 37
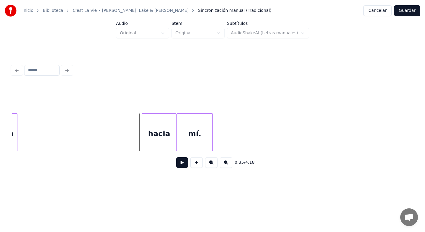
click at [183, 163] on button at bounding box center [182, 162] width 12 height 11
click at [225, 141] on div at bounding box center [225, 132] width 2 height 37
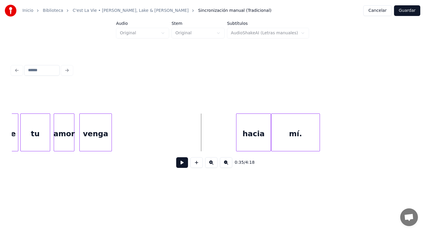
scroll to position [0, 2411]
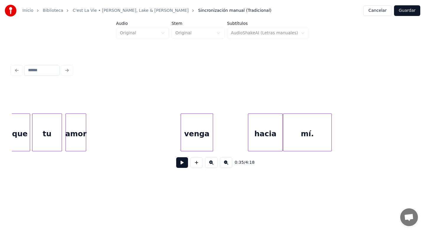
click at [196, 130] on div "venga" at bounding box center [197, 134] width 32 height 40
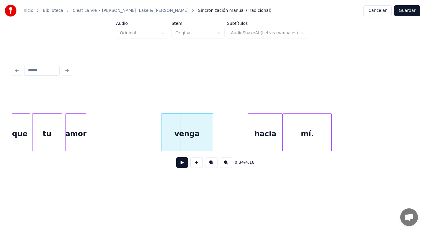
click at [162, 139] on div at bounding box center [163, 132] width 2 height 37
click at [136, 138] on div "amor" at bounding box center [135, 134] width 20 height 40
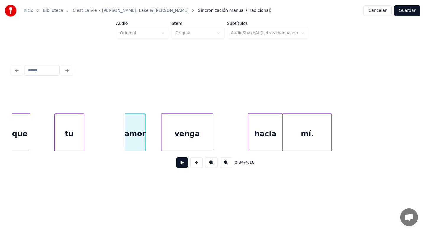
click at [73, 136] on div "tu" at bounding box center [69, 134] width 29 height 40
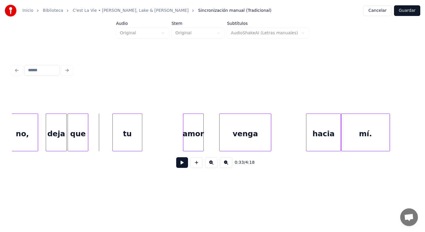
scroll to position [0, 2352]
click at [180, 163] on button at bounding box center [182, 162] width 12 height 11
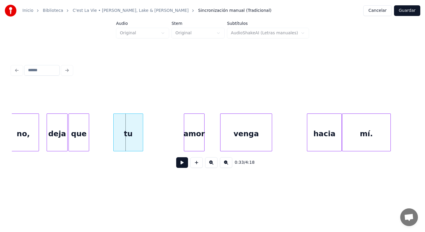
click at [181, 163] on button at bounding box center [182, 162] width 12 height 11
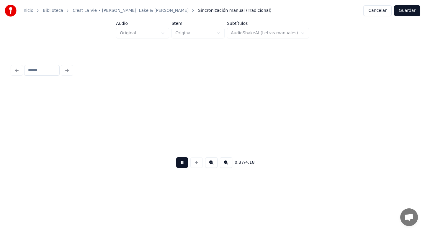
click at [181, 163] on button at bounding box center [182, 162] width 12 height 11
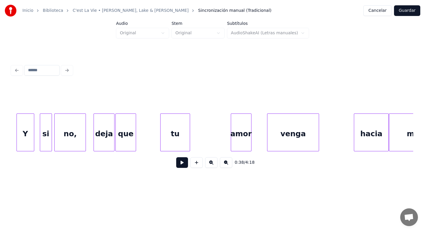
scroll to position [0, 2294]
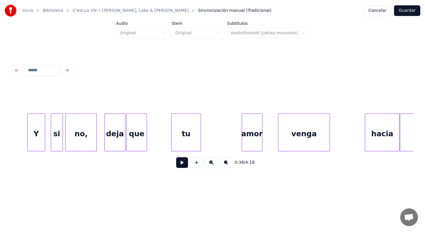
click at [182, 163] on button at bounding box center [182, 162] width 12 height 11
click at [182, 165] on button at bounding box center [182, 162] width 12 height 11
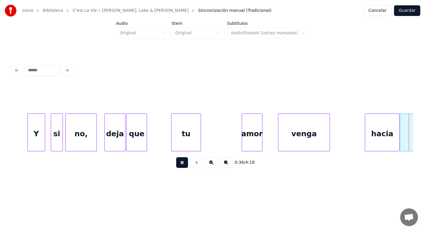
scroll to position [0, 2696]
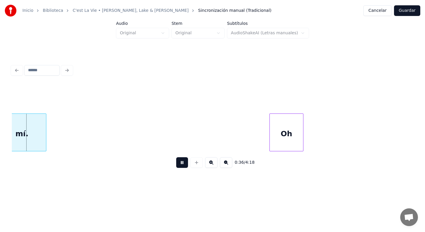
click at [182, 165] on button at bounding box center [182, 162] width 12 height 11
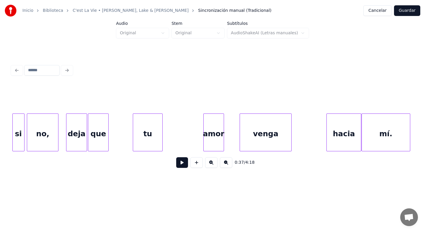
scroll to position [0, 2318]
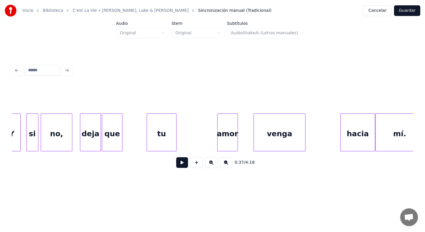
click at [180, 163] on button at bounding box center [182, 162] width 12 height 11
click at [145, 139] on div at bounding box center [145, 132] width 2 height 37
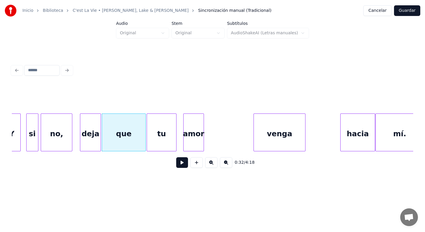
click at [190, 140] on div "amor" at bounding box center [194, 134] width 20 height 40
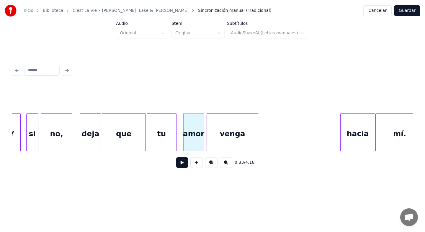
click at [226, 143] on div "venga" at bounding box center [232, 134] width 51 height 40
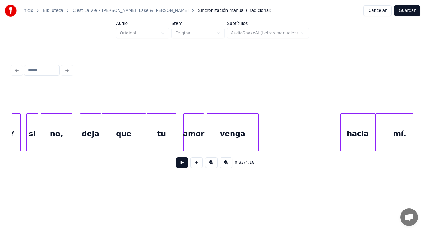
click at [182, 162] on button at bounding box center [182, 162] width 12 height 11
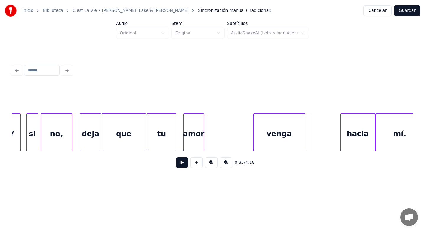
click at [288, 139] on div "venga" at bounding box center [279, 134] width 51 height 40
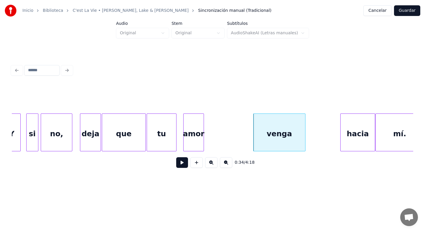
click at [305, 140] on div at bounding box center [305, 132] width 2 height 37
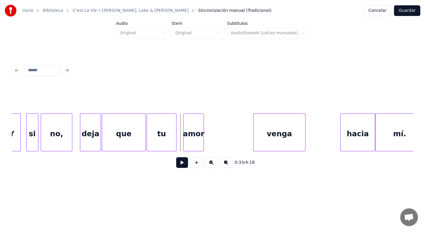
click at [185, 165] on button at bounding box center [182, 162] width 12 height 11
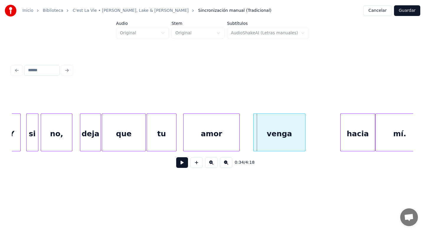
click at [239, 142] on div at bounding box center [239, 132] width 2 height 37
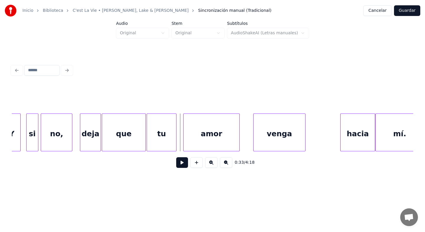
click at [183, 163] on button at bounding box center [182, 162] width 12 height 11
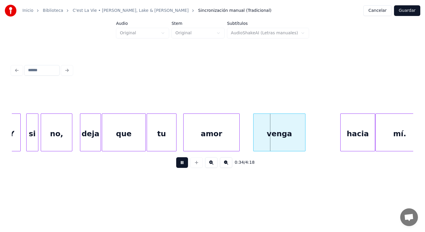
click at [183, 163] on button at bounding box center [182, 162] width 12 height 11
click at [240, 140] on div "amor" at bounding box center [211, 132] width 56 height 38
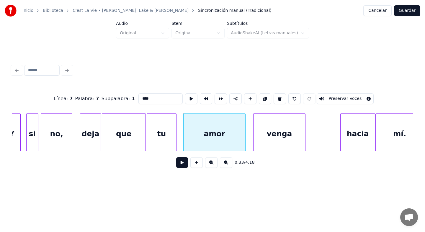
click at [245, 142] on div at bounding box center [245, 132] width 2 height 37
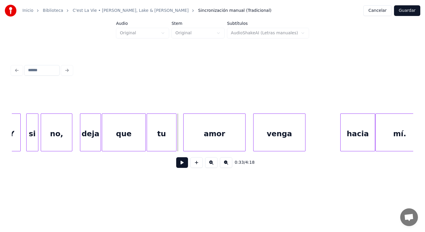
click at [182, 162] on button at bounding box center [182, 162] width 12 height 11
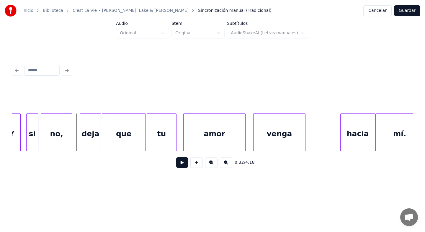
click at [180, 160] on button at bounding box center [182, 162] width 12 height 11
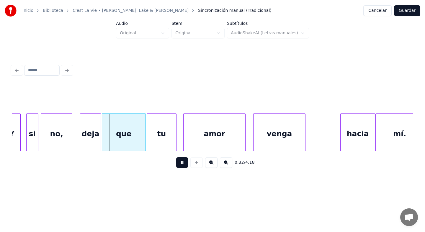
click at [180, 160] on button at bounding box center [182, 162] width 12 height 11
click at [78, 144] on div at bounding box center [78, 132] width 2 height 37
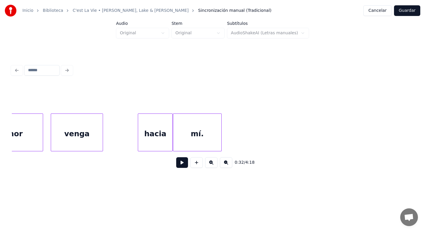
scroll to position [0, 2523]
click at [183, 165] on button at bounding box center [182, 162] width 12 height 11
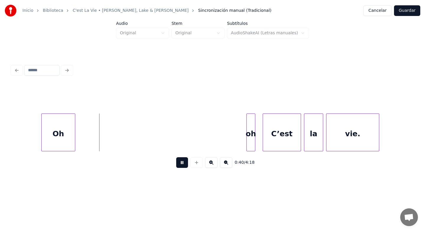
click at [183, 165] on button at bounding box center [182, 162] width 12 height 11
click at [83, 148] on div "oh" at bounding box center [81, 134] width 8 height 40
click at [183, 164] on button at bounding box center [182, 162] width 12 height 11
click at [182, 164] on button at bounding box center [182, 162] width 12 height 11
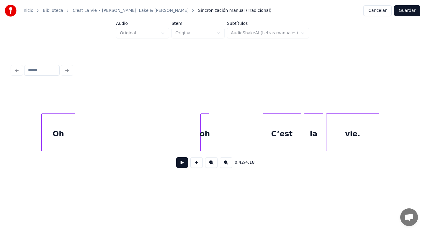
click at [205, 142] on div "oh" at bounding box center [205, 134] width 8 height 40
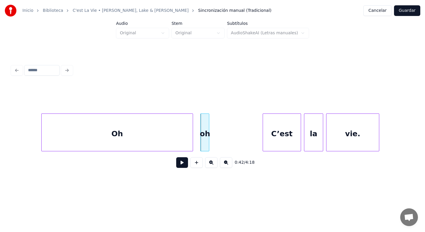
click at [192, 139] on div at bounding box center [192, 132] width 2 height 37
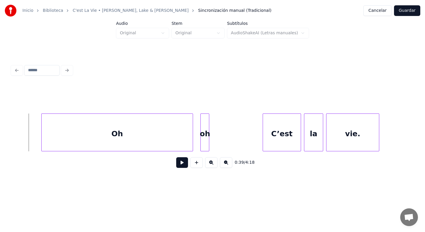
click at [181, 166] on button at bounding box center [182, 162] width 12 height 11
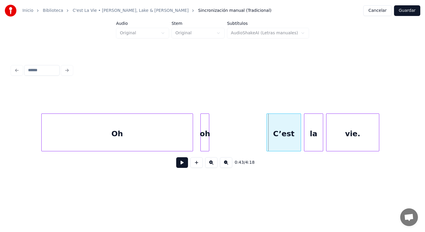
click at [267, 147] on div at bounding box center [268, 132] width 2 height 37
click at [263, 140] on div at bounding box center [263, 132] width 2 height 37
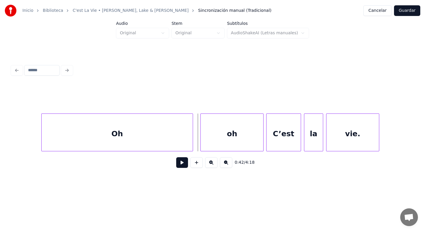
click at [183, 164] on button at bounding box center [182, 162] width 12 height 11
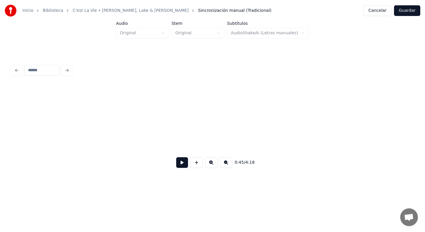
scroll to position [0, 3327]
click at [183, 164] on button at bounding box center [182, 162] width 12 height 11
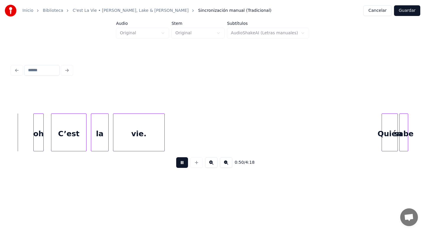
click at [183, 164] on button at bounding box center [182, 162] width 12 height 11
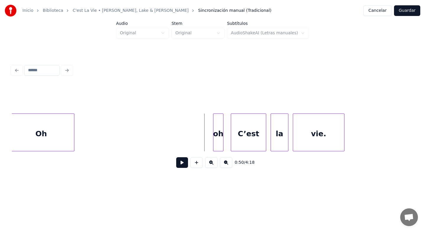
scroll to position [0, 3529]
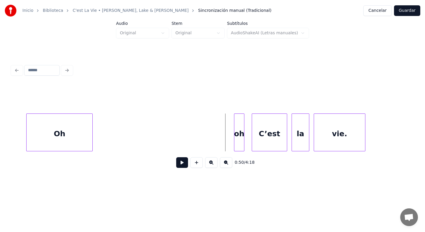
click at [63, 144] on div "Oh" at bounding box center [60, 134] width 66 height 40
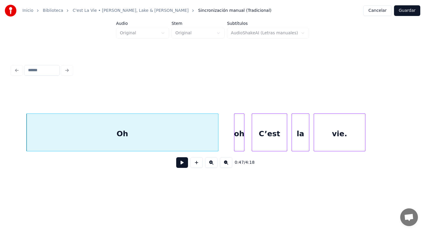
click at [218, 131] on div at bounding box center [218, 132] width 2 height 37
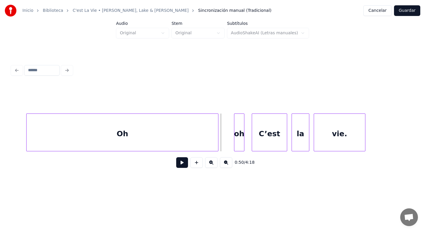
click at [180, 162] on button at bounding box center [182, 162] width 12 height 11
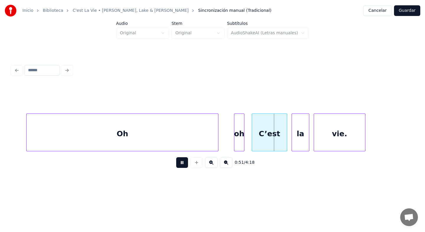
click at [180, 162] on button at bounding box center [182, 162] width 12 height 11
click at [255, 140] on div at bounding box center [255, 132] width 2 height 37
click at [252, 142] on div at bounding box center [252, 132] width 2 height 37
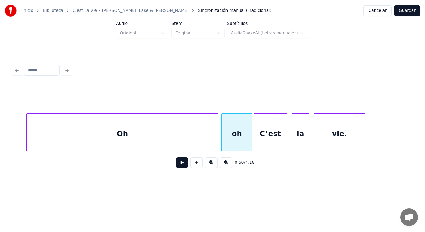
click at [223, 145] on div at bounding box center [223, 132] width 2 height 37
click at [181, 164] on button at bounding box center [182, 162] width 12 height 11
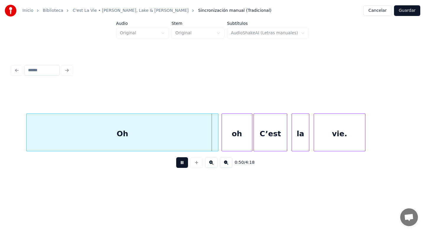
click at [181, 164] on button at bounding box center [182, 162] width 12 height 11
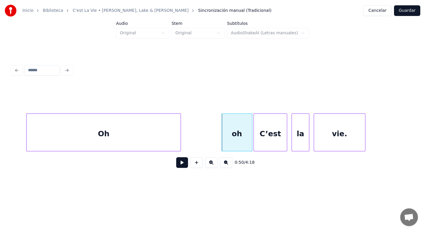
click at [181, 139] on div at bounding box center [180, 132] width 2 height 37
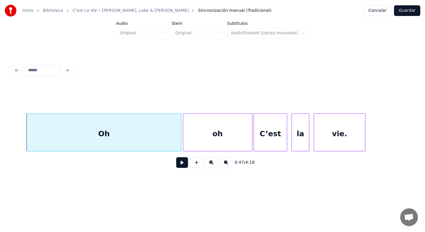
click at [184, 139] on div at bounding box center [184, 132] width 2 height 37
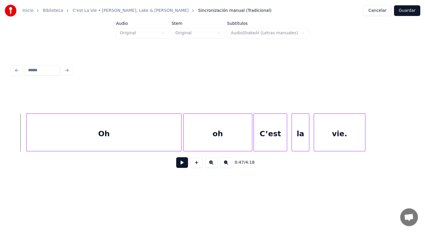
click at [181, 162] on button at bounding box center [182, 162] width 12 height 11
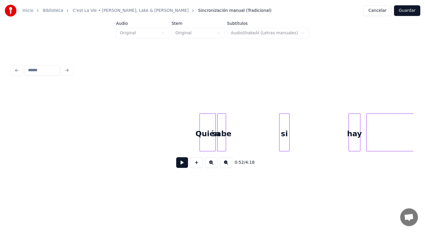
scroll to position [0, 3931]
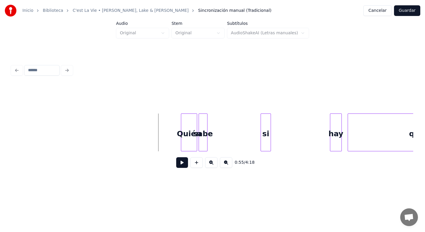
click at [181, 165] on button at bounding box center [182, 162] width 12 height 11
click at [243, 139] on div "sabe" at bounding box center [243, 134] width 8 height 40
click at [182, 165] on button at bounding box center [182, 162] width 12 height 11
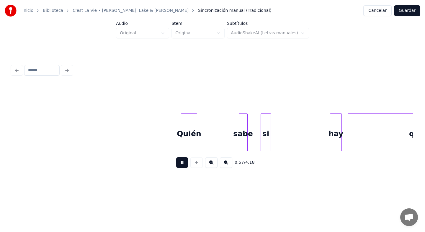
click at [182, 165] on button at bounding box center [182, 162] width 12 height 11
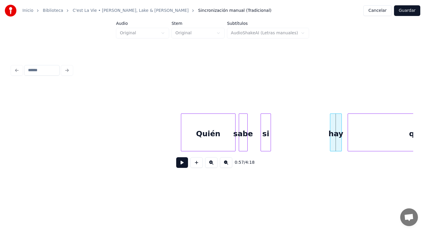
click at [235, 141] on div at bounding box center [235, 132] width 2 height 37
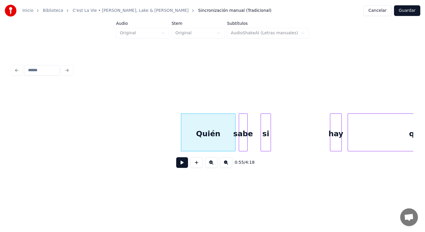
click at [184, 160] on button at bounding box center [182, 162] width 12 height 11
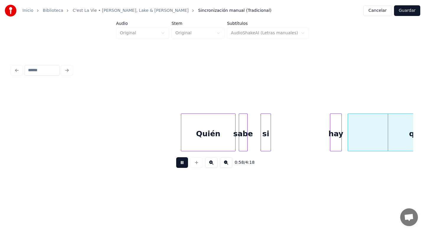
click at [184, 160] on button at bounding box center [182, 162] width 12 height 11
click at [318, 139] on div "si" at bounding box center [319, 134] width 10 height 40
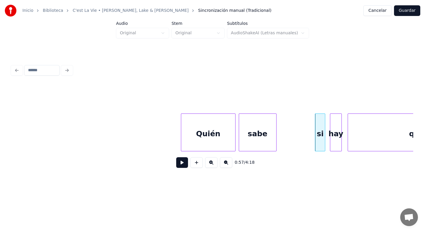
click at [275, 142] on div at bounding box center [276, 132] width 2 height 37
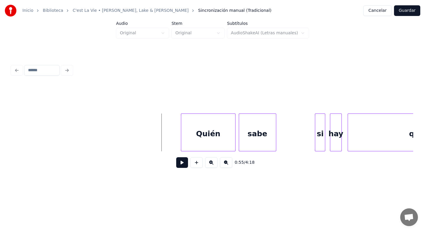
click at [183, 162] on button at bounding box center [182, 162] width 12 height 11
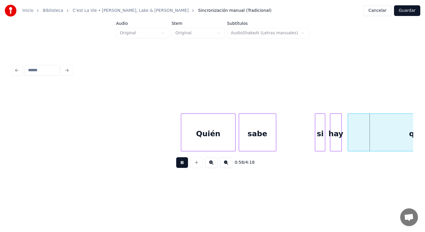
click at [183, 162] on button at bounding box center [182, 162] width 12 height 11
click at [334, 142] on div "si" at bounding box center [335, 134] width 10 height 40
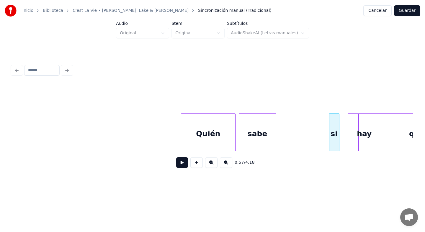
click at [184, 164] on button at bounding box center [182, 162] width 12 height 11
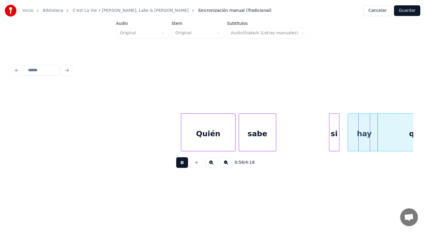
click at [184, 164] on button at bounding box center [182, 162] width 12 height 11
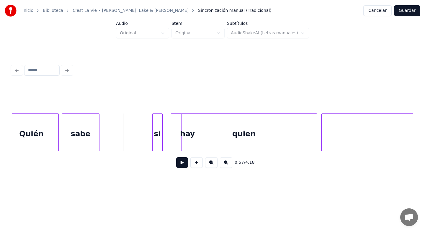
scroll to position [0, 4108]
click at [195, 140] on div at bounding box center [195, 132] width 2 height 37
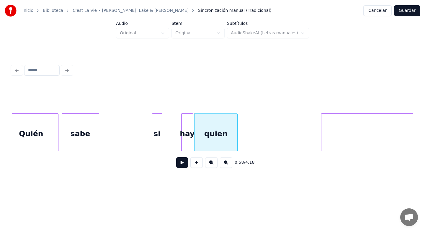
click at [238, 142] on div at bounding box center [237, 132] width 2 height 37
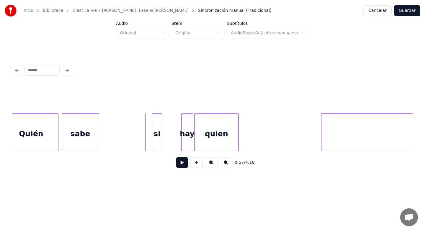
click at [181, 161] on button at bounding box center [182, 162] width 12 height 11
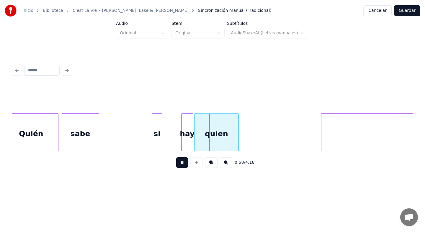
click at [181, 161] on button at bounding box center [182, 162] width 12 height 11
click at [167, 143] on div at bounding box center [166, 132] width 2 height 37
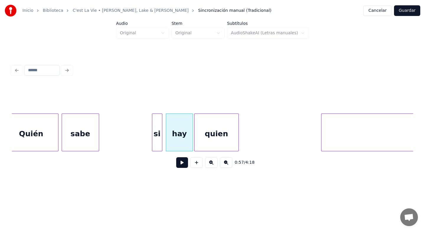
click at [184, 166] on button at bounding box center [182, 162] width 12 height 11
click at [184, 165] on button at bounding box center [182, 162] width 12 height 11
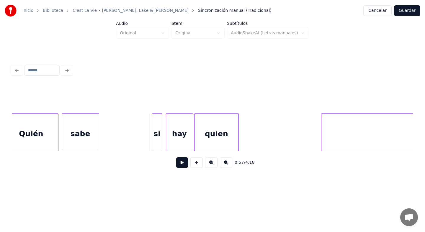
click at [180, 162] on button at bounding box center [182, 162] width 12 height 11
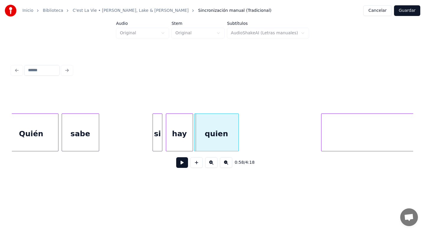
click at [153, 147] on div at bounding box center [154, 132] width 2 height 37
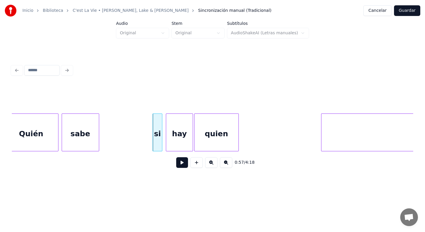
click at [184, 162] on button at bounding box center [182, 162] width 12 height 11
click at [185, 162] on button at bounding box center [182, 162] width 12 height 11
click at [184, 162] on button at bounding box center [182, 162] width 12 height 11
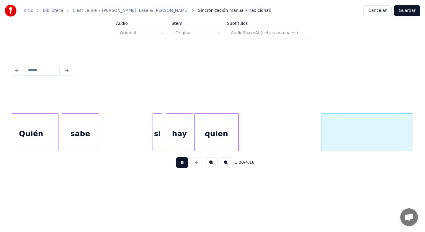
click at [184, 162] on button at bounding box center [182, 162] width 12 height 11
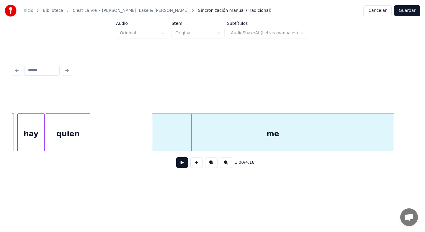
click at [318, 143] on div "me" at bounding box center [273, 134] width 242 height 40
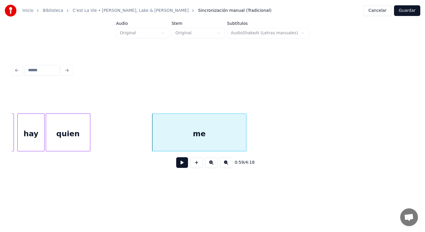
click at [245, 145] on div at bounding box center [246, 132] width 2 height 37
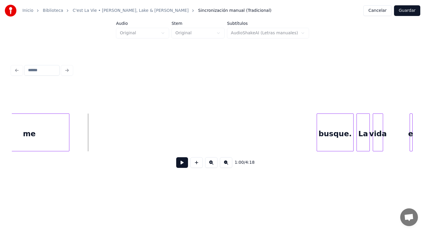
scroll to position [0, 4422]
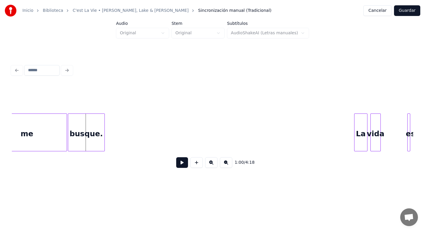
click at [86, 139] on div "busque." at bounding box center [86, 134] width 36 height 40
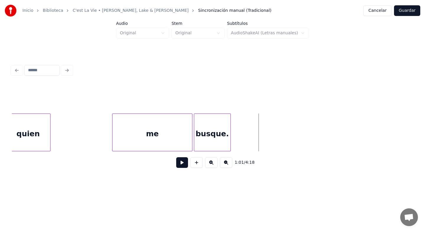
scroll to position [0, 4292]
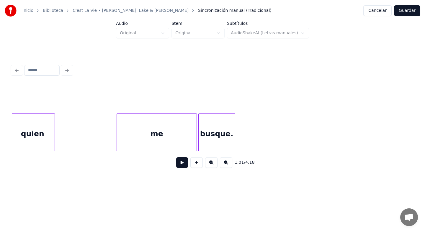
click at [182, 164] on button at bounding box center [182, 162] width 12 height 11
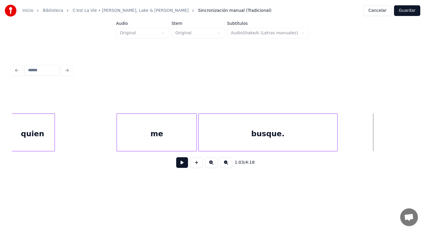
click at [337, 141] on div at bounding box center [337, 132] width 2 height 37
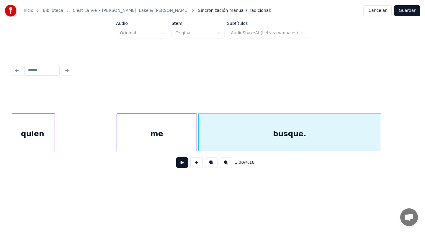
click at [380, 141] on div at bounding box center [380, 132] width 2 height 37
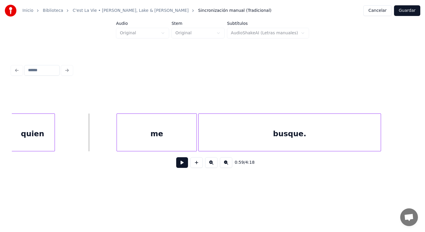
click at [185, 163] on button at bounding box center [182, 162] width 12 height 11
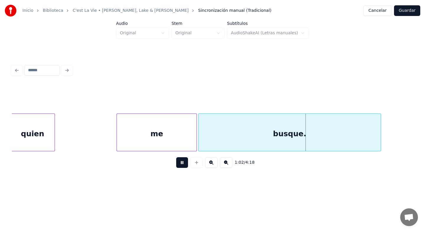
click at [185, 163] on button at bounding box center [182, 162] width 12 height 11
click at [170, 147] on div at bounding box center [170, 132] width 2 height 37
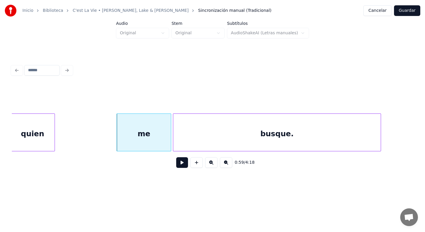
click at [174, 146] on div at bounding box center [174, 132] width 2 height 37
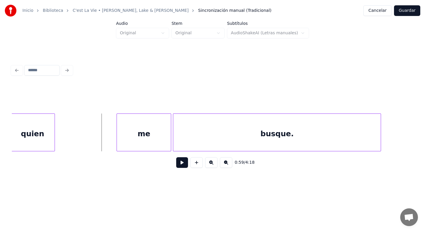
click at [181, 161] on button at bounding box center [182, 162] width 12 height 11
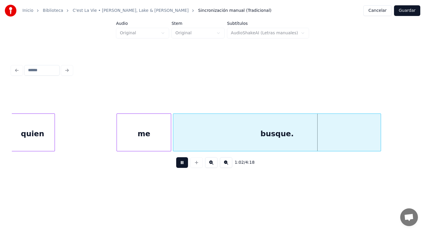
click at [181, 161] on button at bounding box center [182, 162] width 12 height 11
click at [170, 147] on div at bounding box center [170, 132] width 2 height 37
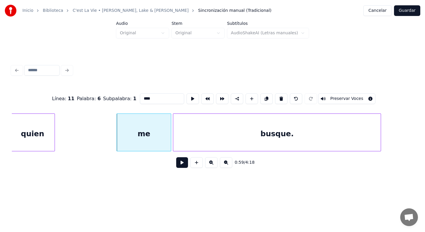
type input "**"
click at [155, 147] on div at bounding box center [155, 132] width 2 height 37
click at [158, 146] on div at bounding box center [159, 132] width 2 height 37
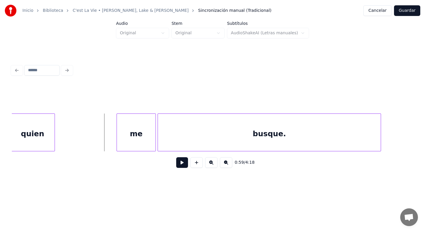
click at [183, 164] on button at bounding box center [182, 162] width 12 height 11
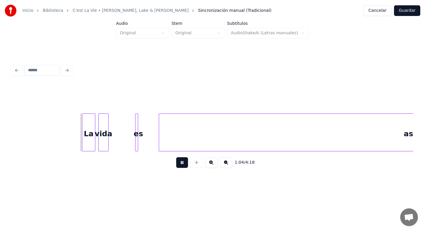
click at [183, 163] on button at bounding box center [182, 162] width 12 height 11
click at [52, 145] on div "La" at bounding box center [51, 134] width 13 height 40
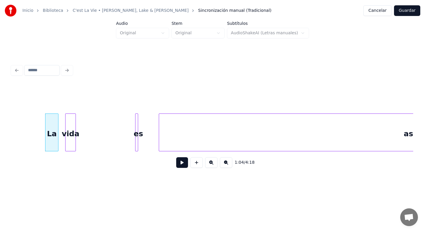
click at [72, 143] on div "vida" at bounding box center [71, 134] width 10 height 40
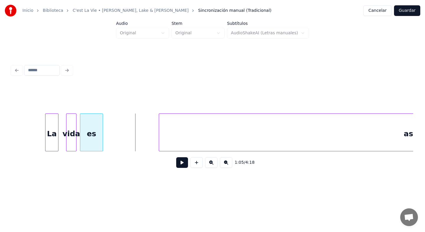
click at [90, 144] on div "es" at bounding box center [91, 134] width 23 height 40
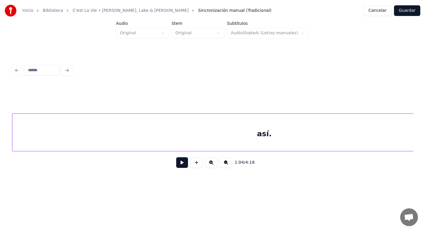
scroll to position [0, 4911]
click at [96, 141] on div "así." at bounding box center [163, 134] width 505 height 40
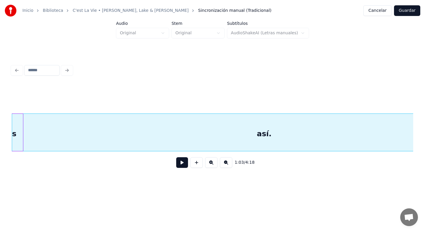
click at [349, 129] on div "así." at bounding box center [264, 134] width 505 height 40
click at [301, 141] on div "así." at bounding box center [161, 134] width 505 height 40
click at [7, 147] on div "Inicio Biblioteca C'est La Vie • [PERSON_NAME], Lake & [PERSON_NAME] Sincroniza…" at bounding box center [212, 93] width 425 height 187
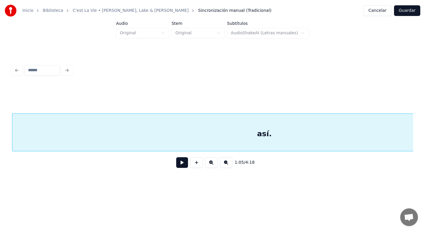
click at [95, 137] on div "así." at bounding box center [264, 134] width 505 height 40
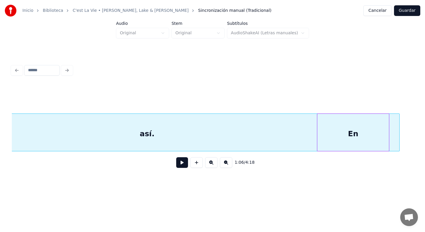
click at [141, 138] on div "así." at bounding box center [147, 134] width 505 height 40
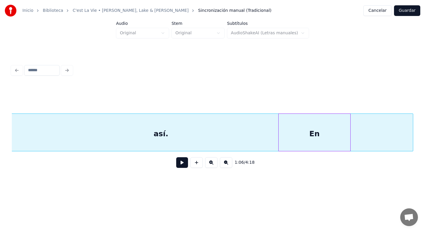
click at [183, 136] on div "así." at bounding box center [161, 134] width 505 height 40
click at [103, 145] on div "así." at bounding box center [264, 134] width 505 height 40
click at [79, 144] on div "así." at bounding box center [263, 134] width 505 height 40
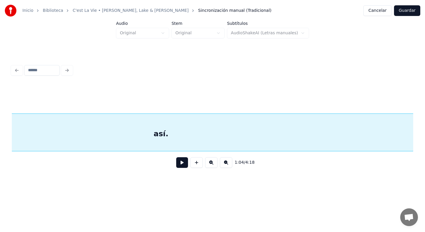
click at [90, 143] on div "así." at bounding box center [161, 134] width 505 height 40
click at [189, 136] on div "así." at bounding box center [263, 134] width 505 height 40
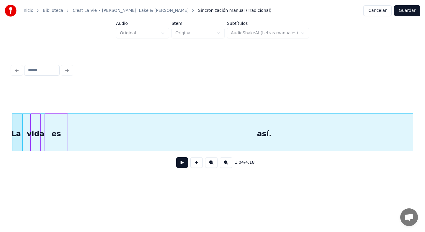
click at [180, 136] on div "así." at bounding box center [264, 134] width 505 height 40
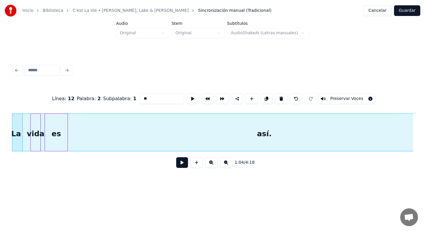
type input "****"
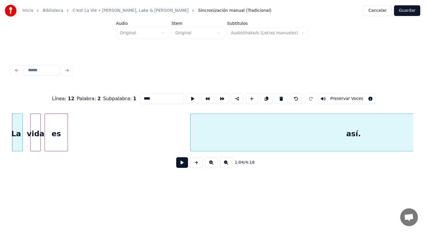
click at [192, 139] on div at bounding box center [192, 132] width 2 height 37
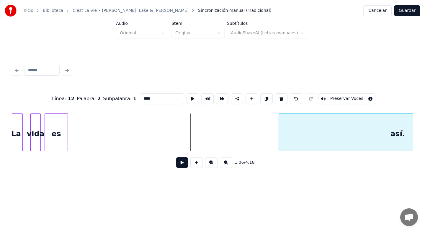
click at [281, 140] on div at bounding box center [280, 132] width 2 height 37
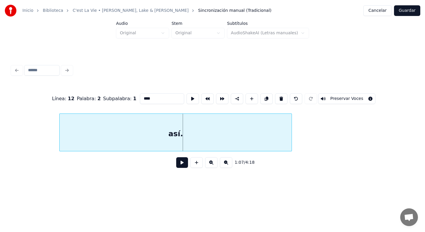
click at [212, 141] on div "así." at bounding box center [176, 134] width 232 height 40
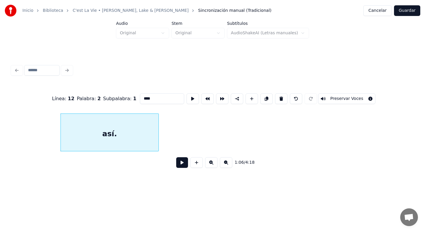
click at [157, 143] on div at bounding box center [158, 132] width 2 height 37
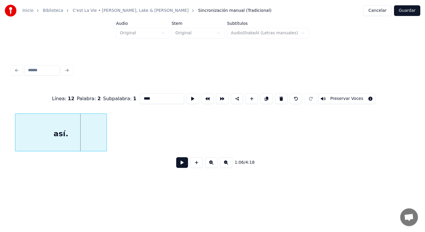
scroll to position [0, 4811]
click at [55, 142] on div "así." at bounding box center [63, 134] width 92 height 40
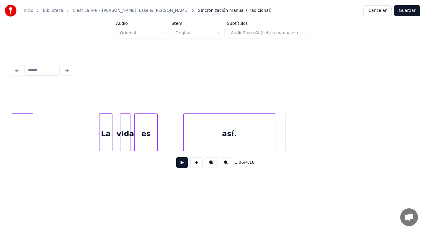
scroll to position [0, 4622]
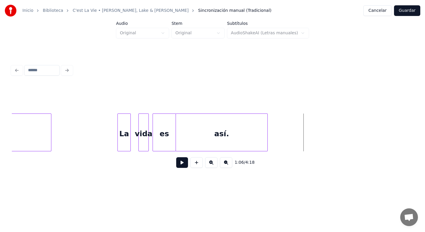
click at [199, 137] on div "así." at bounding box center [222, 134] width 92 height 40
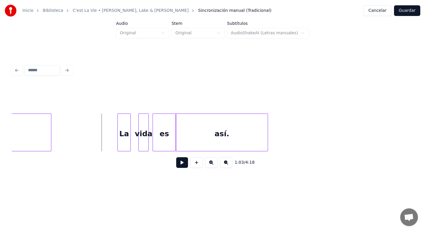
click at [182, 162] on button at bounding box center [182, 162] width 12 height 11
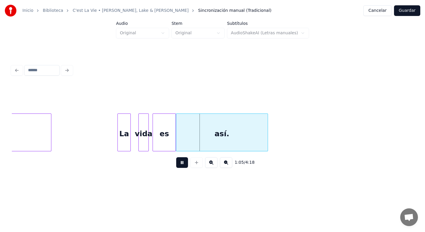
click at [182, 162] on button at bounding box center [182, 162] width 12 height 11
click at [197, 142] on div at bounding box center [196, 132] width 2 height 37
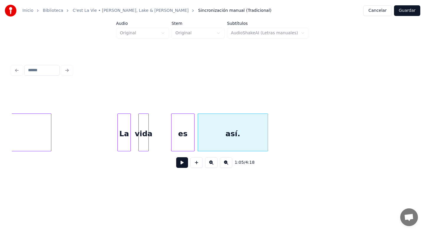
click at [186, 140] on div "es" at bounding box center [183, 134] width 23 height 40
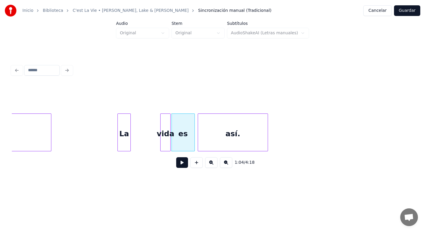
click at [169, 142] on div "vida" at bounding box center [166, 134] width 10 height 40
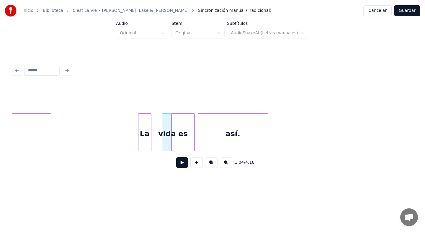
click at [144, 140] on div "La" at bounding box center [145, 134] width 13 height 40
click at [180, 163] on button at bounding box center [182, 162] width 12 height 11
click at [130, 147] on div "La" at bounding box center [127, 134] width 13 height 40
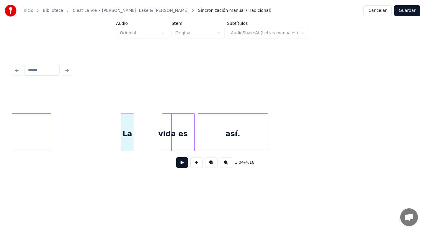
click at [180, 164] on button at bounding box center [182, 162] width 12 height 11
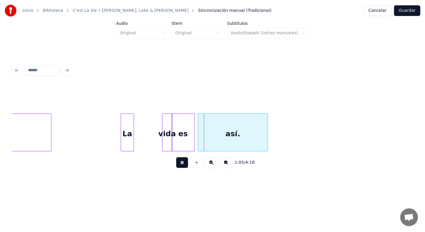
click at [180, 164] on button at bounding box center [182, 162] width 12 height 11
click at [144, 148] on div "vida" at bounding box center [144, 134] width 10 height 40
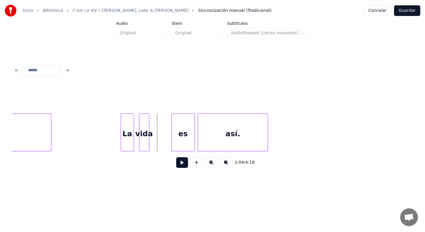
click at [183, 164] on button at bounding box center [182, 162] width 12 height 11
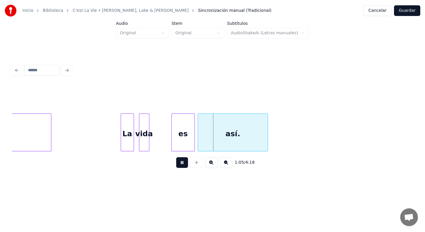
click at [183, 164] on button at bounding box center [182, 162] width 12 height 11
click at [176, 146] on div "es" at bounding box center [172, 134] width 23 height 40
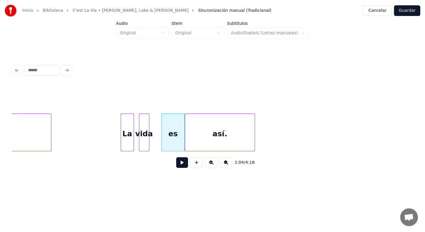
click at [203, 147] on div "así." at bounding box center [220, 134] width 70 height 40
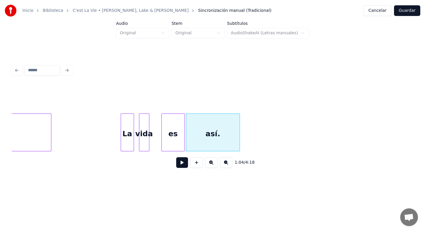
click at [238, 143] on div at bounding box center [239, 132] width 2 height 37
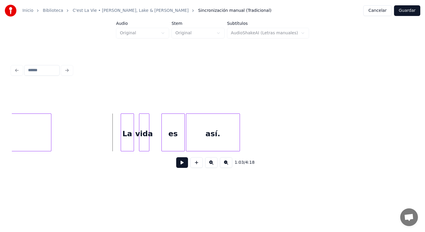
click at [180, 160] on button at bounding box center [182, 162] width 12 height 11
click at [223, 144] on div at bounding box center [222, 132] width 2 height 37
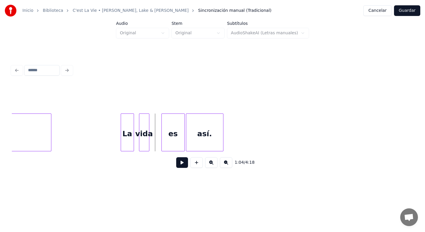
click at [180, 163] on button at bounding box center [182, 162] width 12 height 11
click at [214, 143] on div at bounding box center [213, 132] width 2 height 37
click at [183, 164] on button at bounding box center [182, 162] width 12 height 11
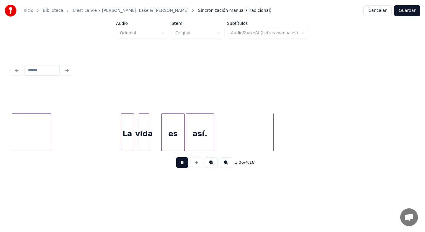
click at [183, 164] on button at bounding box center [182, 162] width 12 height 11
click at [181, 160] on button at bounding box center [182, 162] width 12 height 11
click at [121, 141] on div at bounding box center [122, 132] width 2 height 37
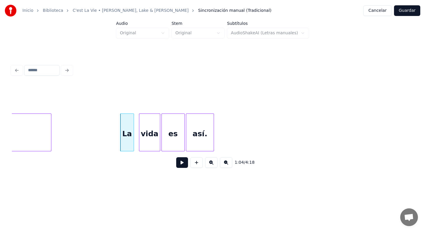
click at [160, 142] on div "vida" at bounding box center [150, 132] width 22 height 38
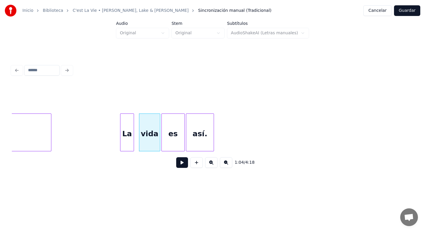
click at [185, 161] on button at bounding box center [182, 162] width 12 height 11
click at [180, 163] on button at bounding box center [182, 162] width 12 height 11
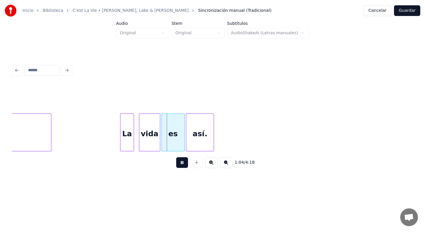
click at [180, 163] on button at bounding box center [182, 162] width 12 height 11
click at [183, 165] on button at bounding box center [182, 162] width 12 height 11
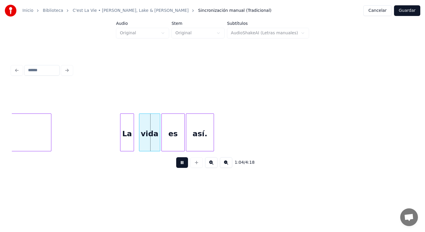
click at [183, 165] on button at bounding box center [182, 162] width 12 height 11
click at [121, 144] on div at bounding box center [120, 132] width 2 height 37
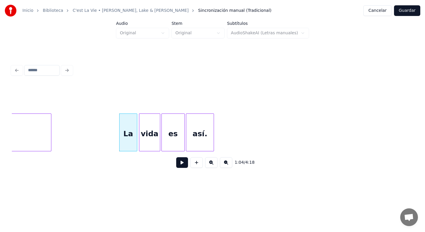
click at [136, 143] on div at bounding box center [136, 132] width 2 height 37
click at [182, 163] on button at bounding box center [182, 162] width 12 height 11
click at [214, 144] on div "así." at bounding box center [200, 132] width 28 height 38
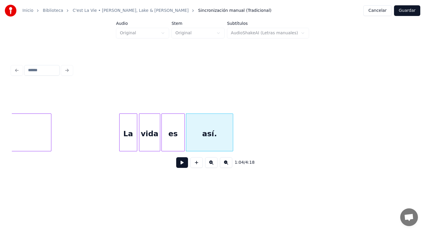
click at [232, 140] on div at bounding box center [232, 132] width 2 height 37
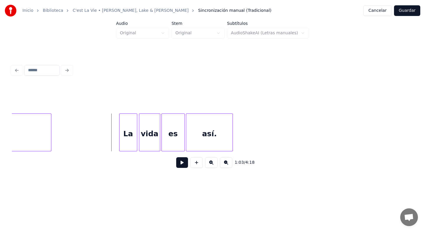
click at [180, 159] on button at bounding box center [182, 162] width 12 height 11
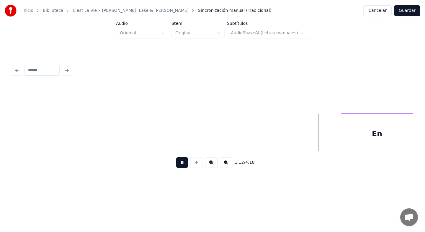
click at [182, 161] on button at bounding box center [182, 162] width 12 height 11
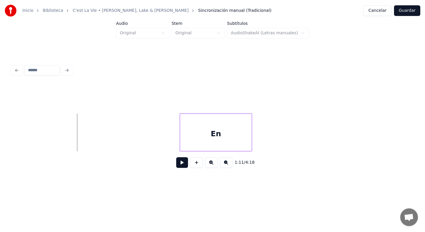
scroll to position [0, 5190]
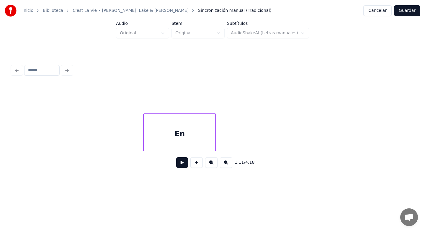
click at [207, 136] on div "En" at bounding box center [180, 134] width 72 height 40
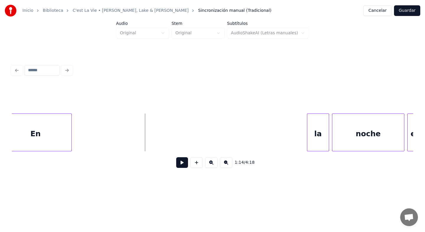
scroll to position [0, 5344]
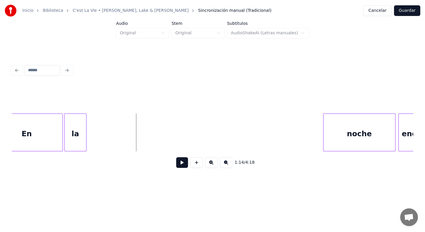
click at [77, 152] on div "1:14 / 4:18" at bounding box center [213, 129] width 402 height 90
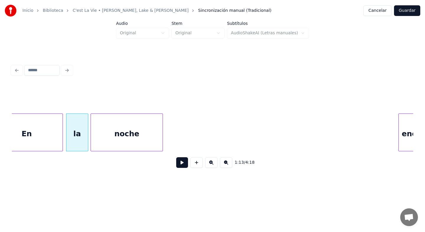
click at [113, 157] on div "1:13 / 4:18" at bounding box center [213, 129] width 402 height 90
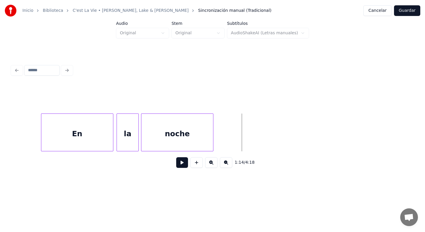
scroll to position [0, 5285]
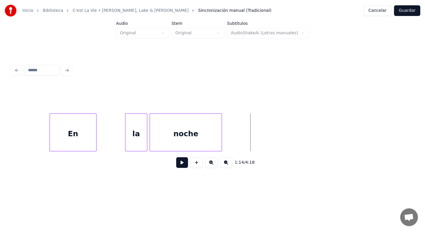
click at [96, 145] on div at bounding box center [96, 132] width 2 height 37
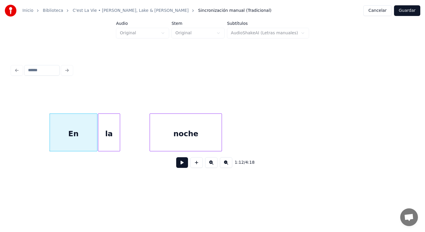
click at [109, 142] on div "la" at bounding box center [109, 134] width 22 height 40
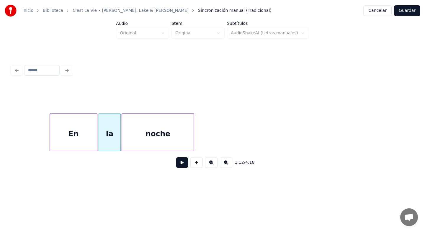
click at [149, 139] on div "noche" at bounding box center [158, 134] width 72 height 40
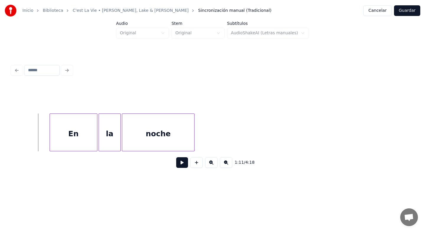
click at [181, 162] on button at bounding box center [182, 162] width 12 height 11
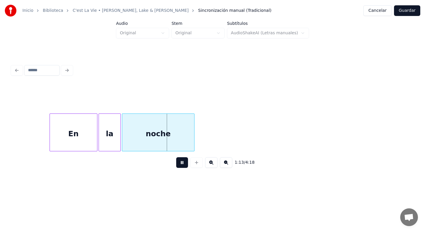
click at [181, 162] on button at bounding box center [182, 162] width 12 height 11
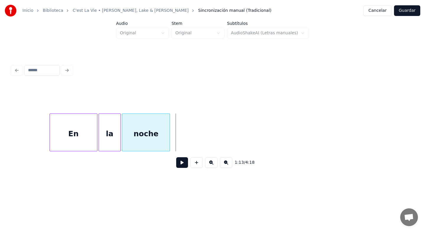
click at [170, 143] on div at bounding box center [169, 132] width 2 height 37
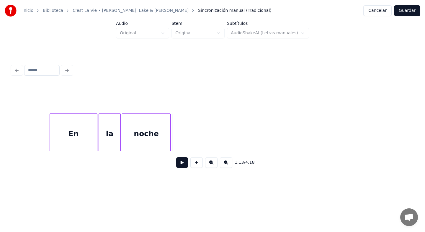
click at [183, 161] on button at bounding box center [182, 162] width 12 height 11
click at [182, 163] on button at bounding box center [182, 162] width 12 height 11
click at [183, 162] on button at bounding box center [182, 162] width 12 height 11
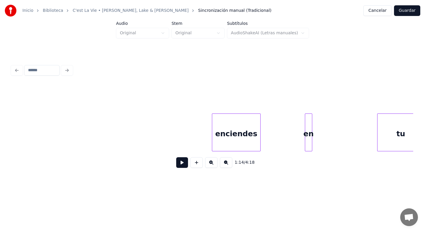
scroll to position [0, 5545]
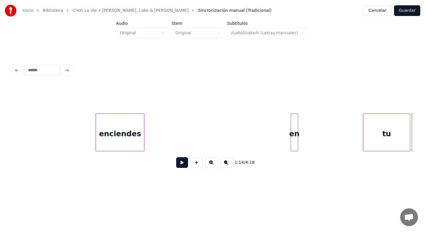
click at [126, 139] on div "enciendes" at bounding box center [120, 134] width 48 height 40
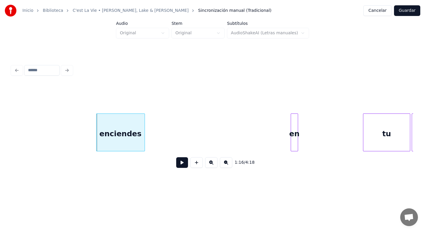
click at [125, 139] on div "enciendes" at bounding box center [121, 134] width 48 height 40
click at [167, 146] on div "en" at bounding box center [170, 134] width 7 height 40
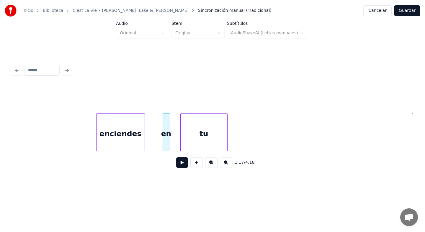
click at [216, 144] on div "tu" at bounding box center [204, 134] width 47 height 40
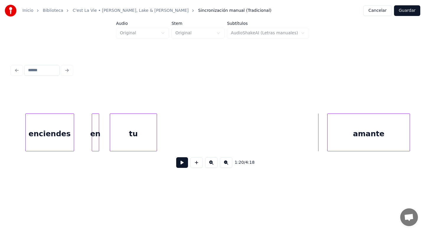
scroll to position [0, 5625]
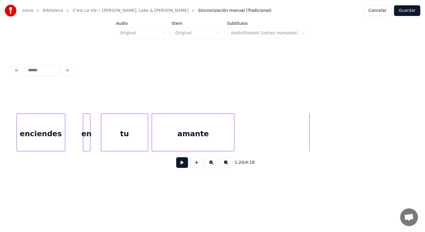
click at [209, 134] on div "amante" at bounding box center [193, 134] width 82 height 40
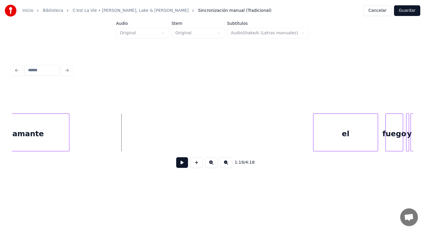
scroll to position [0, 5790]
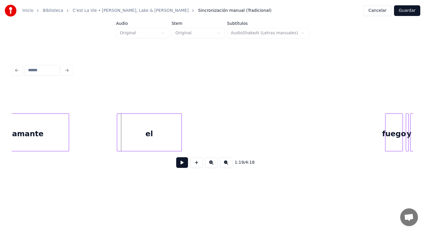
click at [143, 141] on div "el" at bounding box center [149, 134] width 64 height 40
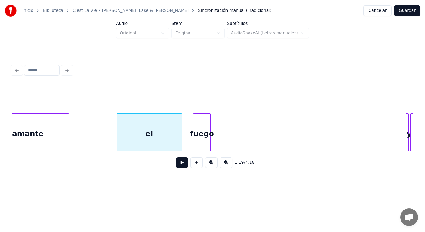
click at [206, 155] on div "1:19 / 4:18" at bounding box center [213, 129] width 402 height 90
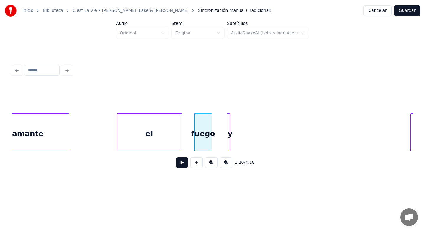
click at [230, 153] on div "1:20 / 4:18" at bounding box center [213, 129] width 402 height 90
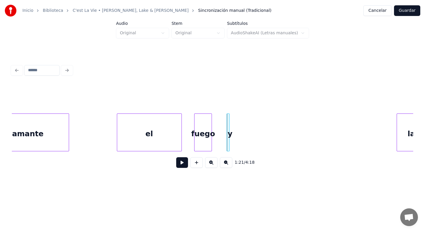
scroll to position [0, 5820]
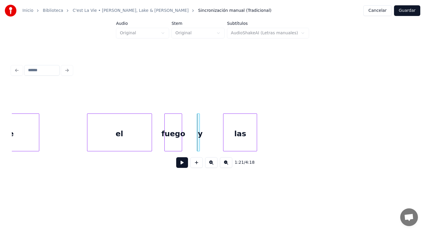
click at [255, 143] on div "las" at bounding box center [240, 132] width 34 height 38
click at [238, 140] on div at bounding box center [237, 132] width 2 height 37
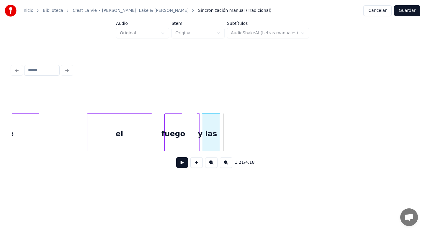
click at [213, 142] on div "las" at bounding box center [211, 134] width 18 height 40
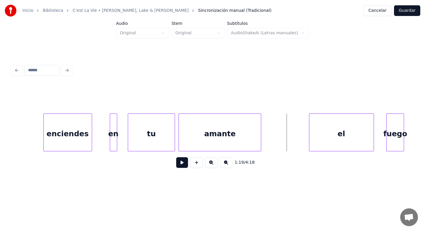
scroll to position [0, 5572]
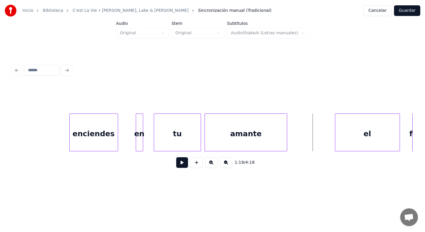
click at [182, 161] on button at bounding box center [182, 162] width 12 height 11
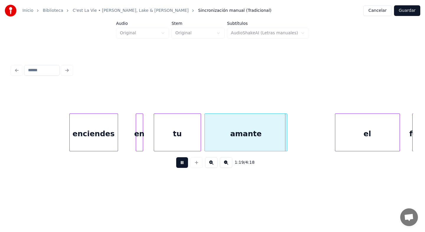
click at [182, 161] on button at bounding box center [182, 162] width 12 height 11
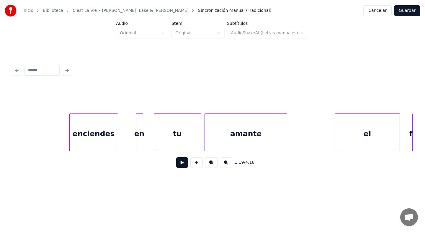
click at [184, 165] on button at bounding box center [182, 162] width 12 height 11
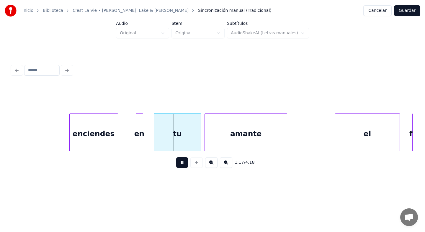
click at [184, 165] on button at bounding box center [182, 162] width 12 height 11
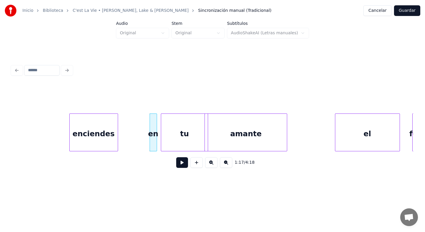
click at [175, 136] on div "tu" at bounding box center [184, 134] width 47 height 40
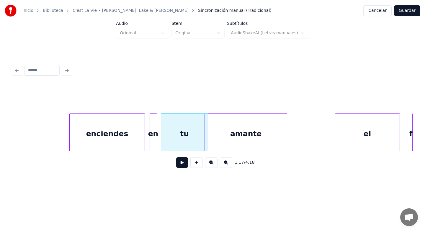
click at [144, 136] on div at bounding box center [144, 132] width 2 height 37
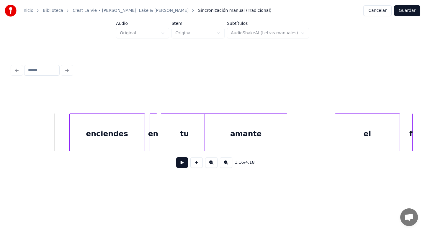
click at [179, 165] on button at bounding box center [182, 162] width 12 height 11
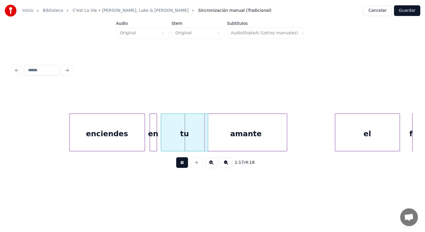
click at [179, 164] on button at bounding box center [182, 162] width 12 height 11
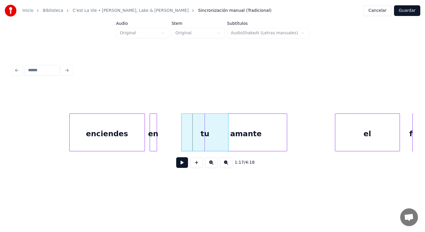
click at [190, 144] on div "tu" at bounding box center [205, 134] width 47 height 40
click at [171, 143] on div "en" at bounding box center [170, 134] width 7 height 40
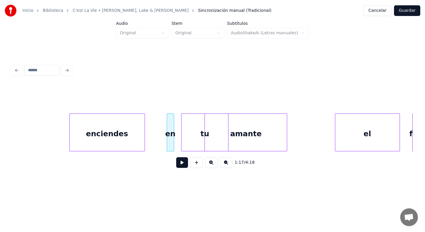
click at [179, 162] on button at bounding box center [182, 162] width 12 height 11
click at [162, 144] on div at bounding box center [162, 132] width 2 height 37
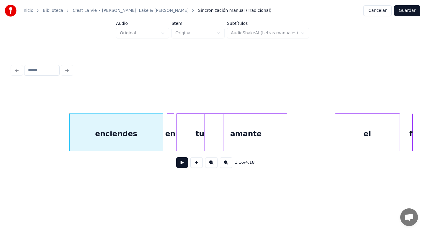
click at [181, 141] on div "tu" at bounding box center [200, 134] width 47 height 40
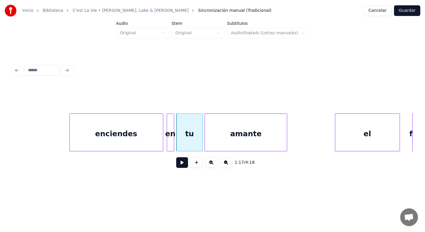
click at [202, 142] on div at bounding box center [202, 132] width 2 height 37
click at [225, 141] on div at bounding box center [226, 132] width 2 height 37
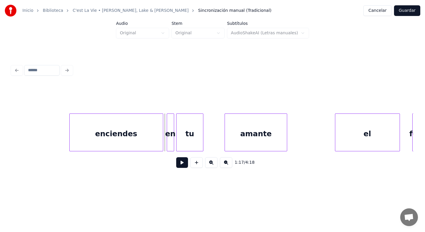
click at [181, 162] on button at bounding box center [182, 162] width 12 height 11
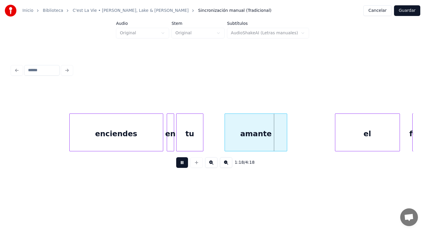
click at [181, 162] on button at bounding box center [182, 162] width 12 height 11
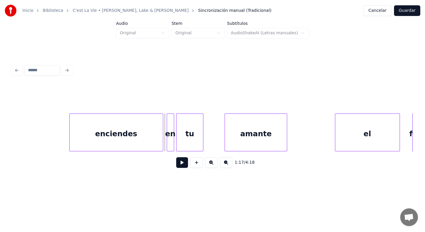
click at [180, 162] on button at bounding box center [182, 162] width 12 height 11
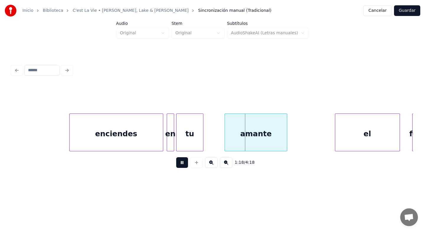
click at [180, 162] on button at bounding box center [182, 162] width 12 height 11
click at [194, 145] on div "tu" at bounding box center [190, 134] width 26 height 40
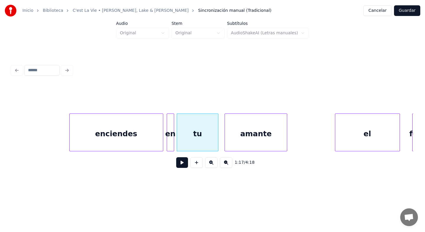
click at [217, 142] on div at bounding box center [218, 132] width 2 height 37
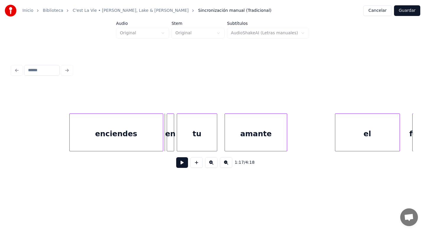
click at [183, 164] on button at bounding box center [182, 162] width 12 height 11
click at [183, 165] on button at bounding box center [182, 162] width 12 height 11
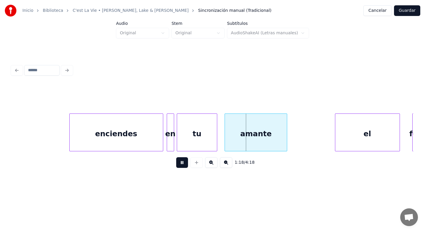
click at [183, 165] on button at bounding box center [182, 162] width 12 height 11
click at [219, 146] on div at bounding box center [220, 132] width 2 height 37
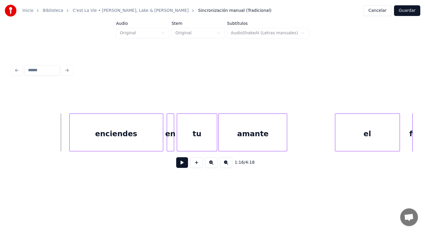
click at [180, 163] on button at bounding box center [182, 162] width 12 height 11
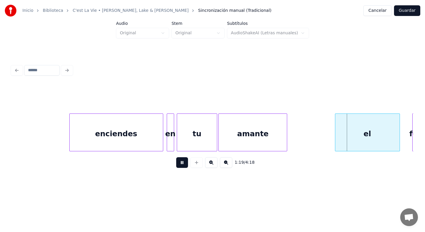
click at [180, 163] on button at bounding box center [182, 162] width 12 height 11
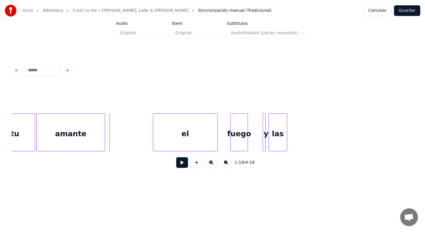
scroll to position [0, 5761]
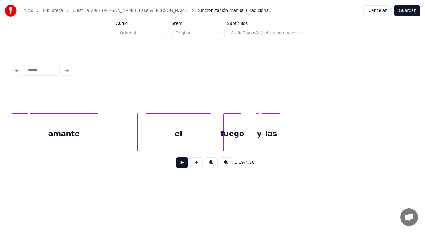
click at [183, 165] on button at bounding box center [182, 162] width 12 height 11
click at [183, 164] on button at bounding box center [182, 162] width 12 height 11
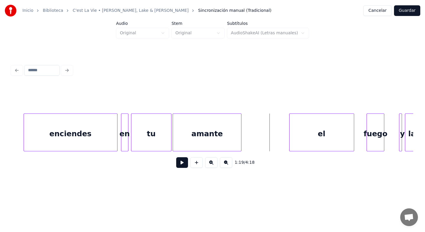
scroll to position [0, 5607]
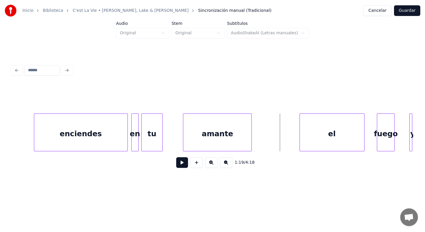
click at [162, 143] on div at bounding box center [162, 132] width 2 height 37
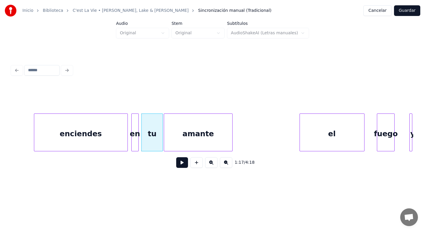
click at [183, 142] on div "amante" at bounding box center [198, 134] width 68 height 40
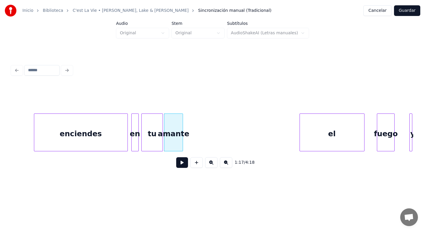
click at [183, 144] on div at bounding box center [182, 132] width 2 height 37
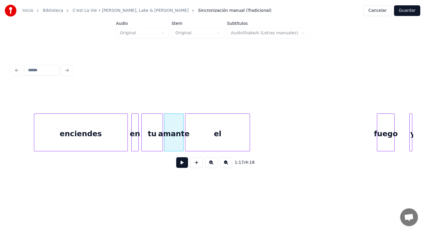
click at [221, 146] on div "el" at bounding box center [218, 134] width 64 height 40
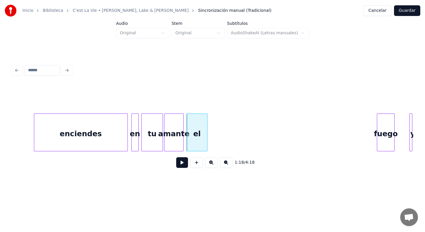
click at [207, 147] on div at bounding box center [207, 132] width 2 height 37
click at [218, 141] on div "fuego" at bounding box center [219, 134] width 17 height 40
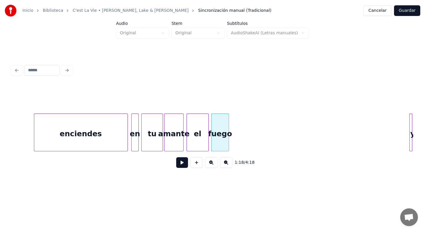
click at [185, 165] on button at bounding box center [182, 162] width 12 height 11
click at [232, 147] on div at bounding box center [231, 132] width 2 height 37
click at [180, 165] on button at bounding box center [182, 162] width 12 height 11
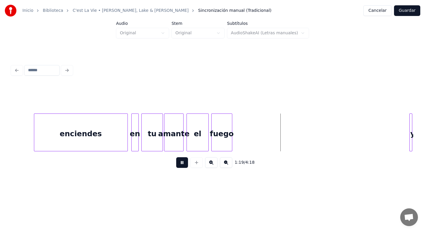
click at [180, 165] on button at bounding box center [182, 162] width 12 height 11
click at [233, 144] on div at bounding box center [233, 132] width 2 height 37
click at [191, 144] on div at bounding box center [191, 132] width 2 height 37
click at [188, 143] on div at bounding box center [187, 132] width 2 height 37
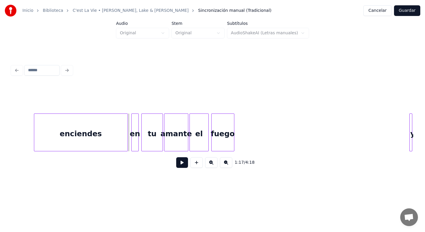
click at [182, 161] on button at bounding box center [182, 162] width 12 height 11
click at [303, 139] on div "y" at bounding box center [303, 134] width 6 height 40
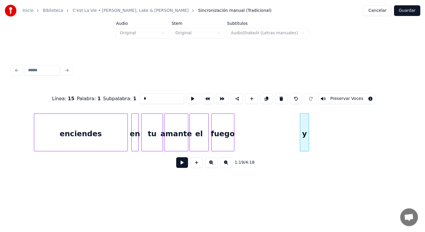
click at [310, 141] on div "y" at bounding box center [304, 132] width 9 height 38
click at [306, 141] on div "y" at bounding box center [305, 134] width 12 height 40
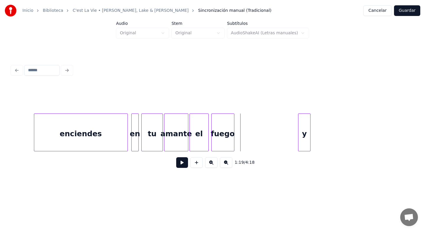
click at [183, 163] on button at bounding box center [182, 162] width 12 height 11
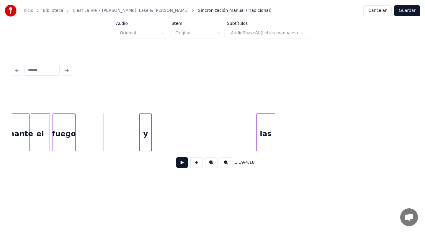
scroll to position [0, 5773]
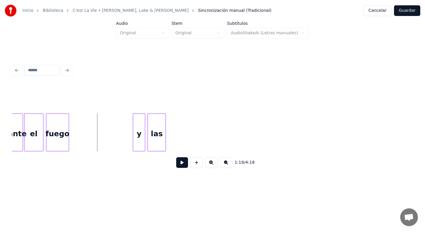
click at [161, 136] on div "las" at bounding box center [157, 134] width 18 height 40
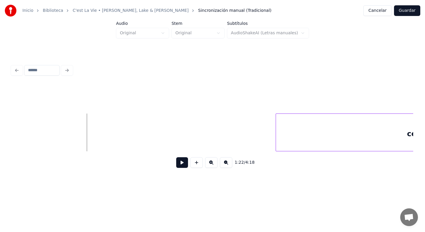
scroll to position [0, 6156]
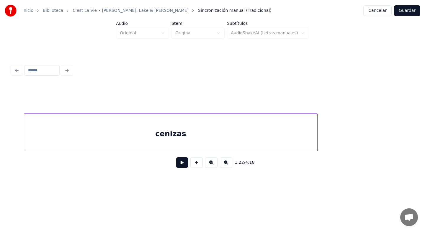
click at [214, 132] on div "cenizas" at bounding box center [170, 134] width 293 height 40
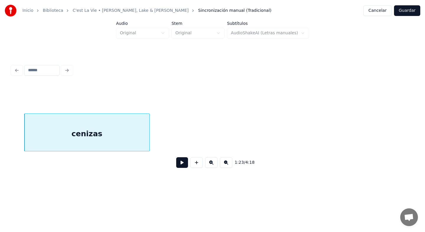
click at [148, 146] on div at bounding box center [149, 132] width 2 height 37
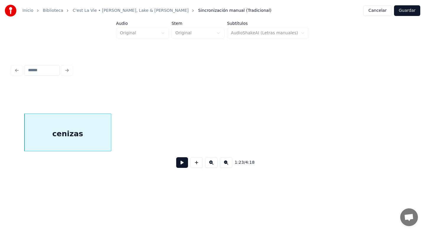
click at [109, 147] on div at bounding box center [110, 132] width 2 height 37
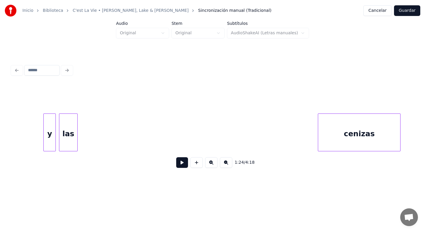
scroll to position [0, 5861]
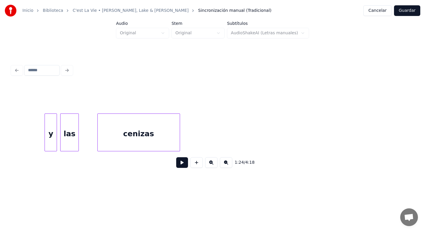
click at [113, 137] on div "cenizas" at bounding box center [139, 134] width 82 height 40
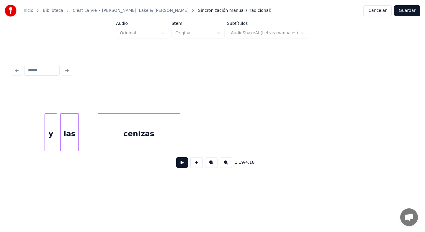
click at [184, 164] on button at bounding box center [182, 162] width 12 height 11
click at [182, 162] on button at bounding box center [182, 162] width 12 height 11
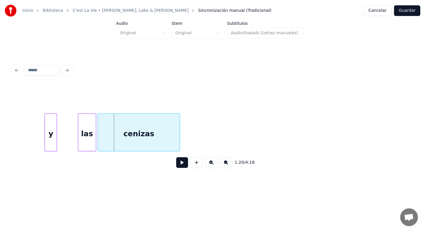
click at [86, 146] on div "las" at bounding box center [87, 134] width 18 height 40
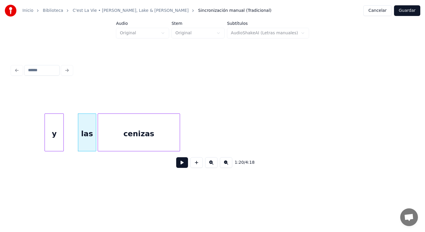
click at [63, 143] on div at bounding box center [63, 132] width 2 height 37
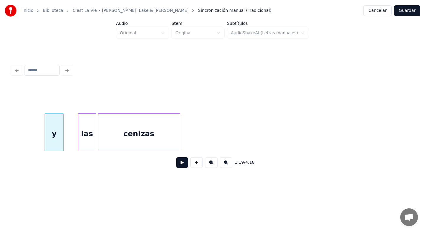
click at [181, 164] on button at bounding box center [182, 162] width 12 height 11
click at [178, 164] on button at bounding box center [182, 162] width 12 height 11
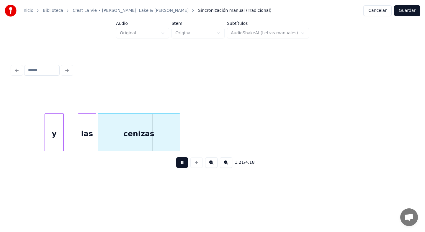
click at [178, 164] on button at bounding box center [182, 162] width 12 height 11
click at [122, 142] on div at bounding box center [122, 132] width 2 height 37
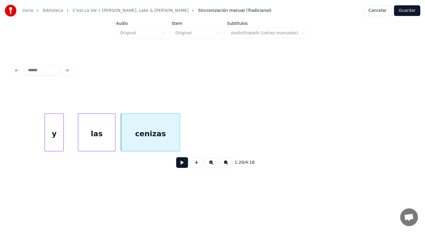
click at [115, 144] on div at bounding box center [114, 132] width 2 height 37
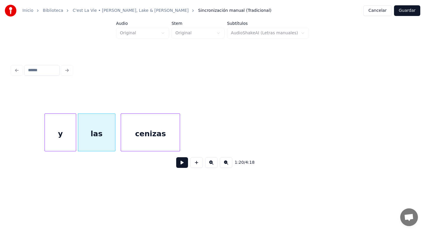
click at [75, 146] on div at bounding box center [75, 132] width 2 height 37
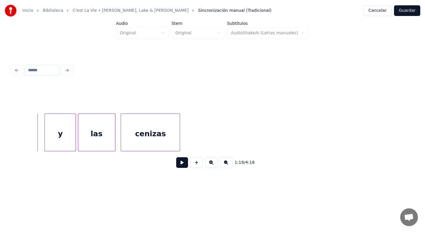
click at [179, 162] on button at bounding box center [182, 162] width 12 height 11
click at [181, 163] on button at bounding box center [182, 162] width 12 height 11
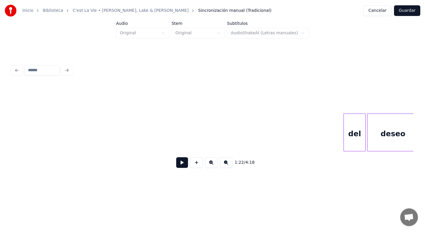
scroll to position [0, 6251]
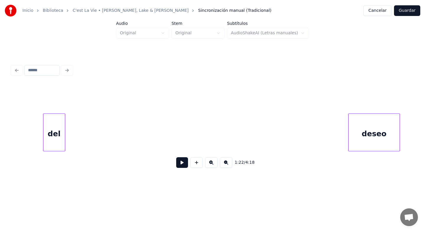
click at [43, 148] on div "del" at bounding box center [54, 134] width 22 height 40
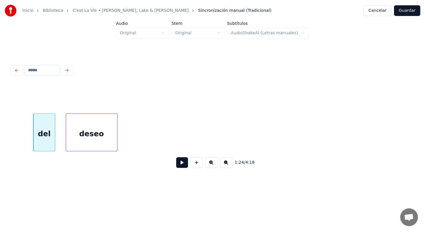
click at [95, 154] on div "1:24 / 4:18" at bounding box center [213, 129] width 402 height 90
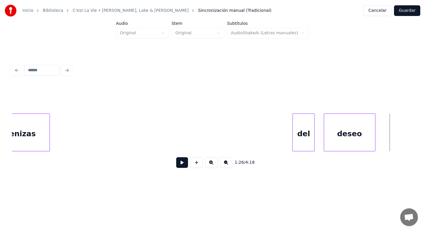
scroll to position [0, 5991]
click at [79, 139] on div "del" at bounding box center [85, 134] width 22 height 40
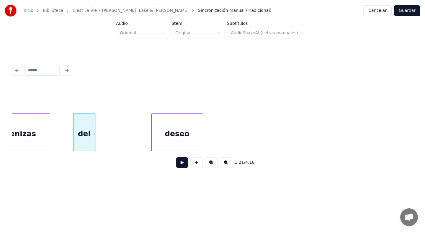
click at [172, 147] on div "deseo" at bounding box center [177, 134] width 51 height 40
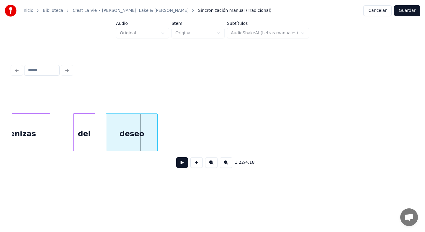
click at [137, 148] on div "deseo" at bounding box center [131, 134] width 51 height 40
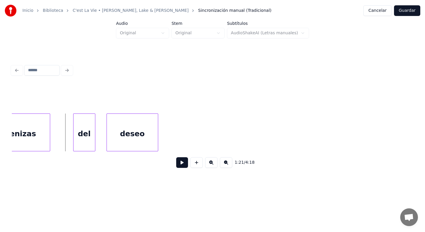
click at [179, 165] on button at bounding box center [182, 162] width 12 height 11
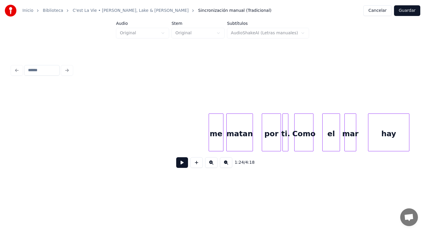
scroll to position [0, 6653]
click at [56, 137] on div "me" at bounding box center [56, 134] width 14 height 40
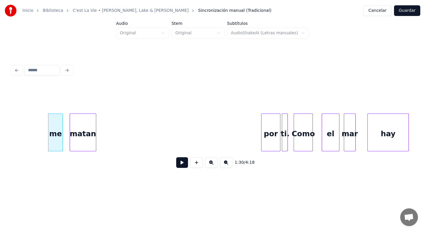
click at [77, 136] on div "matan" at bounding box center [83, 134] width 26 height 40
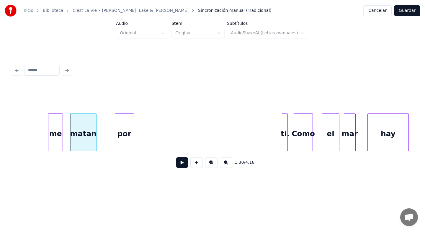
click at [121, 141] on div "por" at bounding box center [124, 134] width 19 height 40
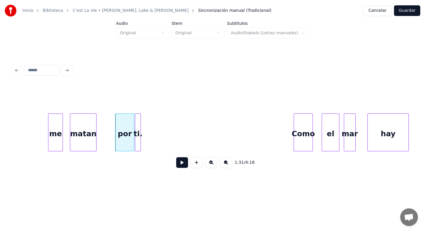
click at [137, 139] on div "ti." at bounding box center [138, 134] width 6 height 40
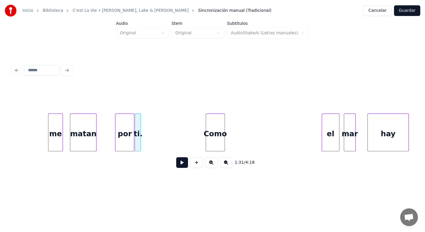
click at [217, 143] on div "Como" at bounding box center [215, 134] width 19 height 40
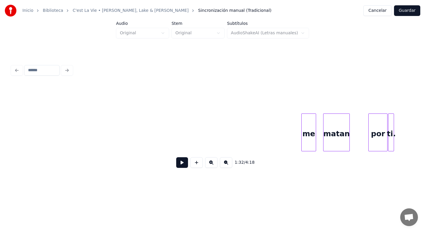
scroll to position [0, 6393]
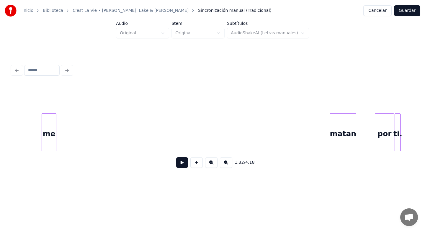
click at [48, 147] on div "me" at bounding box center [49, 134] width 14 height 40
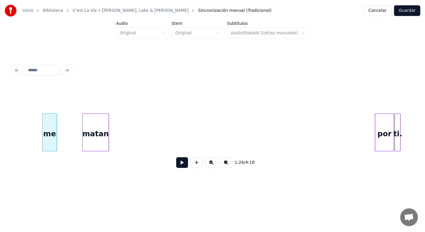
click at [96, 158] on div "1:26 / 4:18" at bounding box center [213, 129] width 402 height 90
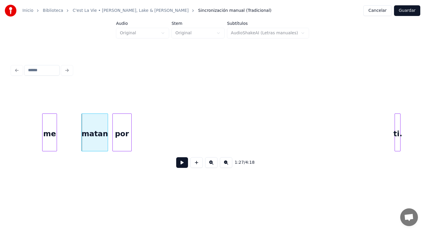
click at [126, 149] on div "por" at bounding box center [122, 134] width 19 height 40
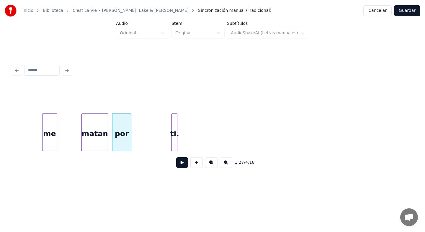
click at [175, 141] on div "ti." at bounding box center [175, 134] width 6 height 40
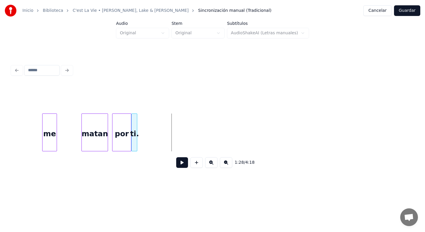
click at [134, 142] on div "ti." at bounding box center [135, 134] width 6 height 40
click at [183, 161] on button at bounding box center [182, 162] width 12 height 11
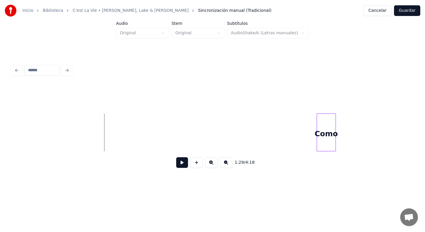
scroll to position [0, 6558]
click at [55, 145] on div "Como" at bounding box center [54, 134] width 19 height 40
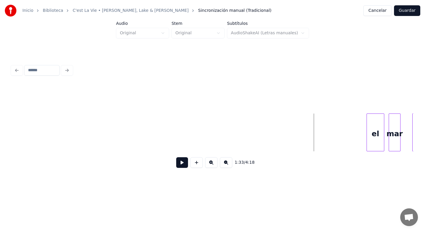
scroll to position [0, 6617]
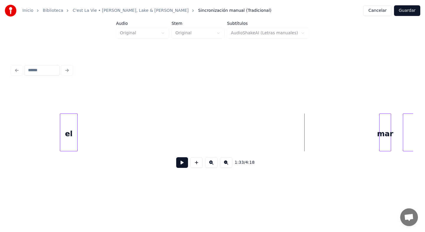
click at [64, 160] on div "1:33 / 4:18" at bounding box center [213, 129] width 402 height 90
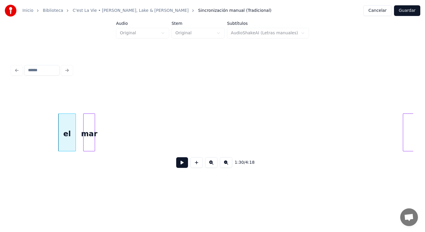
click at [88, 147] on div "mar" at bounding box center [89, 134] width 11 height 40
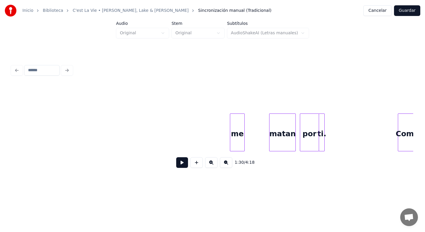
scroll to position [0, 6204]
click at [59, 131] on div "me" at bounding box center [55, 134] width 14 height 40
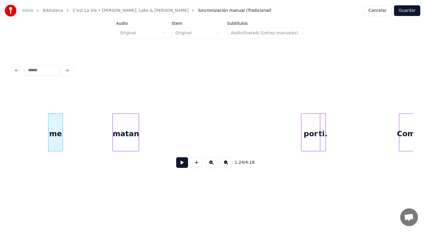
click at [113, 134] on div "matan" at bounding box center [126, 134] width 26 height 40
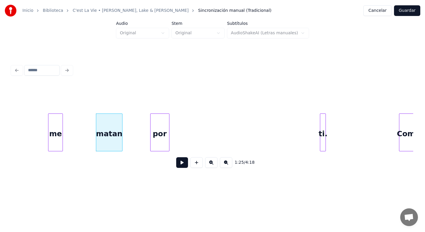
click at [158, 138] on div "por" at bounding box center [160, 134] width 19 height 40
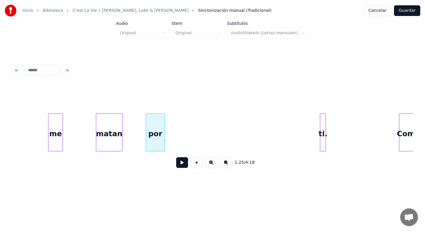
click at [324, 137] on div at bounding box center [325, 132] width 2 height 37
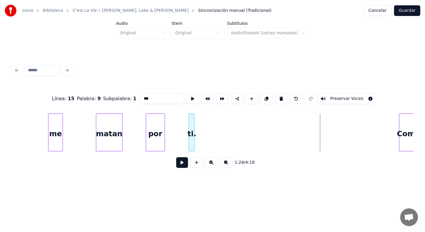
click at [189, 142] on div "ti." at bounding box center [192, 134] width 6 height 40
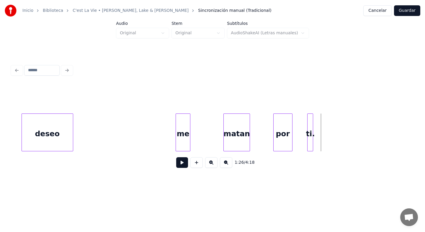
scroll to position [0, 6050]
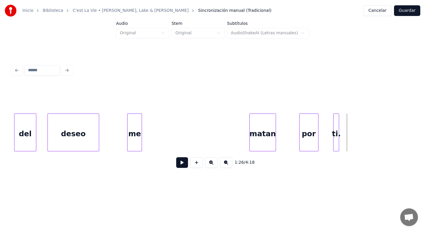
click at [137, 140] on div "me" at bounding box center [135, 134] width 14 height 40
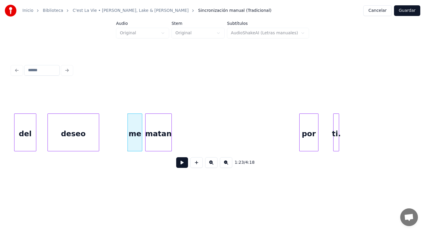
click at [160, 145] on div "matan" at bounding box center [159, 134] width 26 height 40
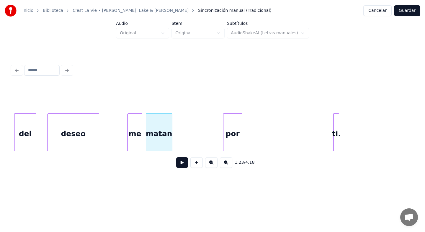
click at [238, 146] on div "por" at bounding box center [233, 134] width 19 height 40
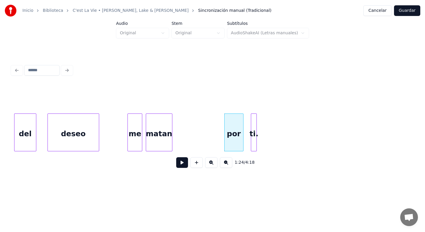
click at [255, 143] on div "ti." at bounding box center [254, 134] width 6 height 40
click at [186, 163] on button at bounding box center [182, 162] width 12 height 11
click at [227, 141] on div "por" at bounding box center [231, 134] width 19 height 40
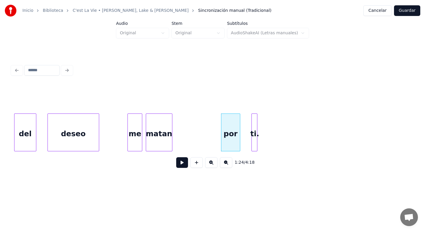
click at [183, 163] on button at bounding box center [182, 162] width 12 height 11
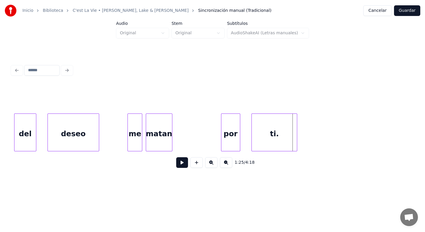
click at [297, 139] on div at bounding box center [296, 132] width 2 height 37
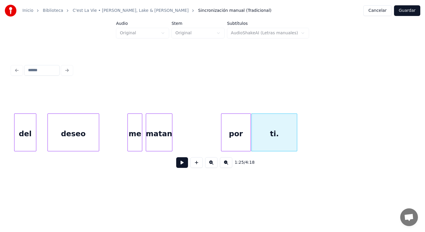
click at [250, 142] on div at bounding box center [250, 132] width 2 height 37
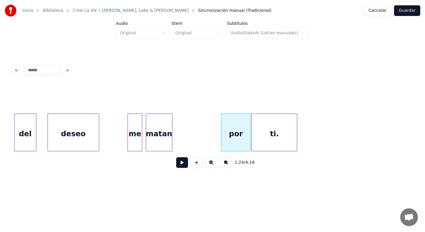
click at [179, 164] on button at bounding box center [182, 162] width 12 height 11
click at [183, 165] on button at bounding box center [182, 162] width 12 height 11
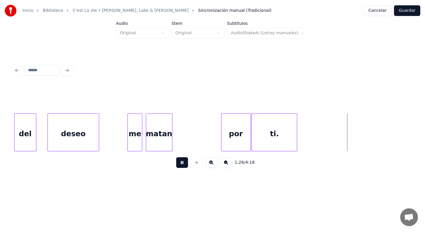
click at [183, 165] on button at bounding box center [182, 162] width 12 height 11
click at [299, 145] on div at bounding box center [299, 132] width 2 height 37
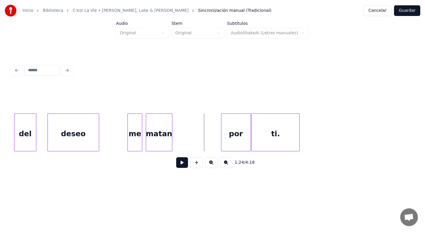
click at [181, 160] on button at bounding box center [182, 162] width 12 height 11
click at [185, 144] on div at bounding box center [184, 132] width 2 height 37
click at [182, 161] on button at bounding box center [182, 162] width 12 height 11
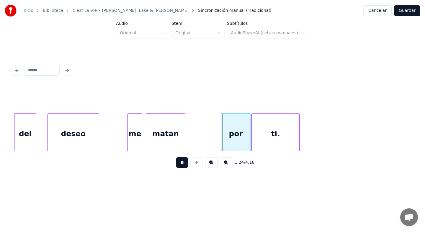
click at [182, 161] on button at bounding box center [182, 162] width 12 height 11
click at [145, 144] on div at bounding box center [144, 132] width 2 height 37
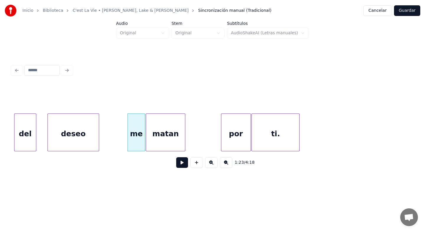
click at [180, 163] on button at bounding box center [182, 162] width 12 height 11
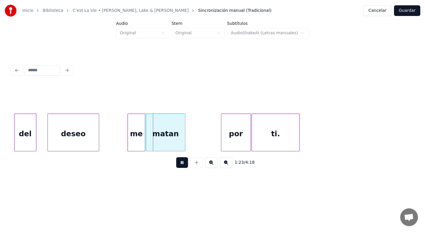
click at [180, 163] on button at bounding box center [182, 162] width 12 height 11
click at [126, 145] on div at bounding box center [126, 132] width 2 height 37
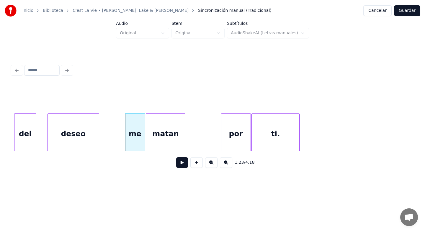
click at [183, 165] on button at bounding box center [182, 162] width 12 height 11
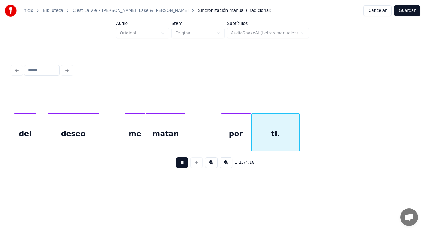
click at [183, 165] on button at bounding box center [182, 162] width 12 height 11
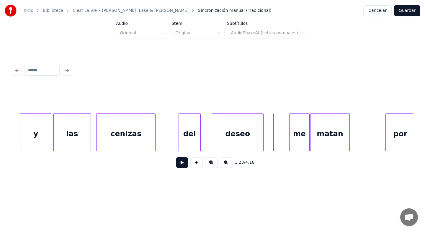
scroll to position [0, 5885]
click at [182, 165] on button at bounding box center [182, 162] width 12 height 11
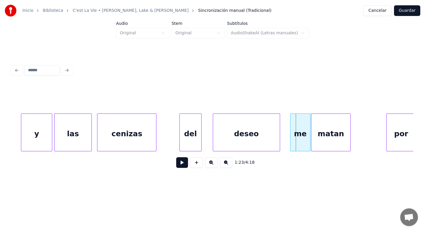
click at [280, 141] on div "deseo" at bounding box center [246, 132] width 67 height 38
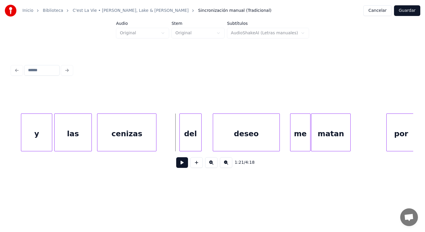
click at [182, 164] on button at bounding box center [182, 162] width 12 height 11
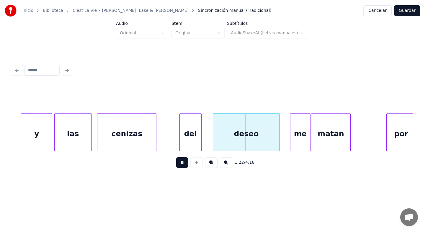
click at [182, 164] on button at bounding box center [182, 162] width 12 height 11
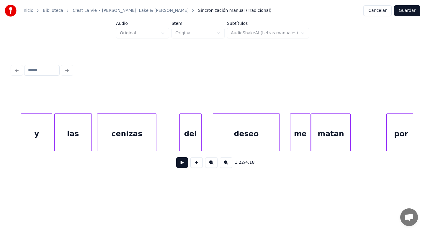
click at [183, 161] on button at bounding box center [182, 162] width 12 height 11
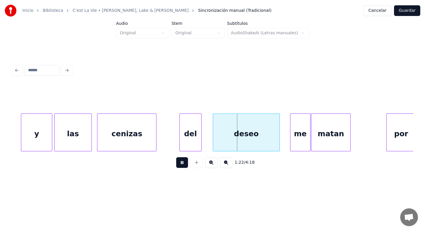
click at [183, 161] on button at bounding box center [182, 162] width 12 height 11
click at [11, 150] on div "1:22 / 4:18" at bounding box center [212, 117] width 406 height 117
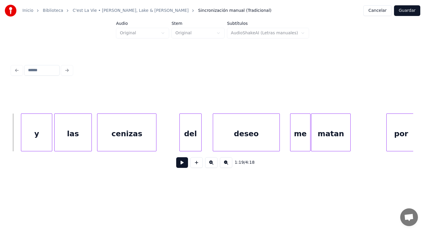
click at [183, 163] on button at bounding box center [182, 162] width 12 height 11
click at [183, 165] on button at bounding box center [182, 162] width 12 height 11
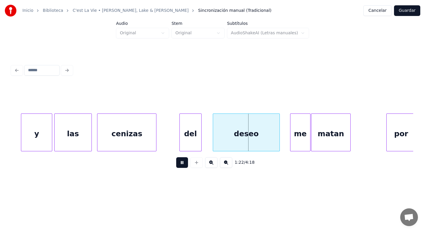
click at [183, 165] on button at bounding box center [182, 162] width 12 height 11
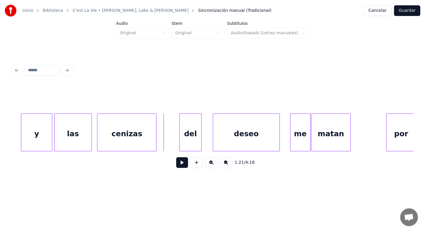
click at [180, 164] on button at bounding box center [182, 162] width 12 height 11
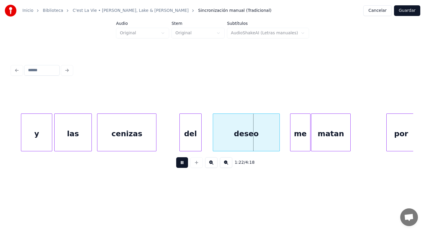
click at [180, 164] on button at bounding box center [182, 162] width 12 height 11
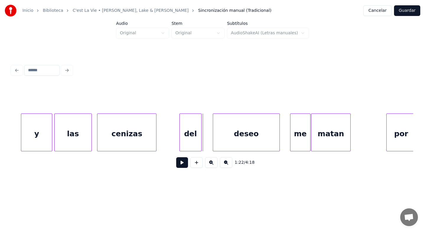
click at [183, 162] on button at bounding box center [182, 162] width 12 height 11
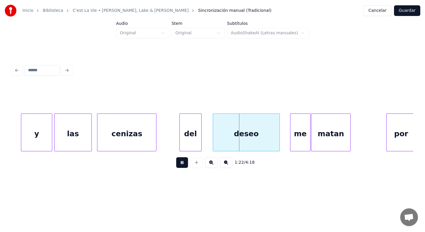
click at [183, 162] on button at bounding box center [182, 162] width 12 height 11
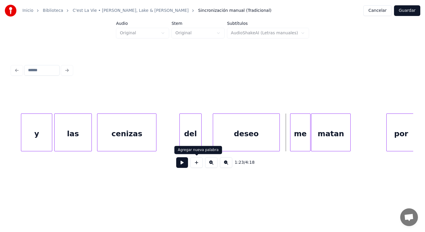
click at [183, 165] on button at bounding box center [182, 162] width 12 height 11
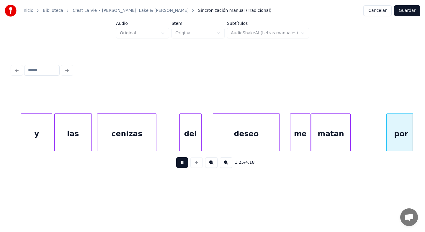
scroll to position [0, 6287]
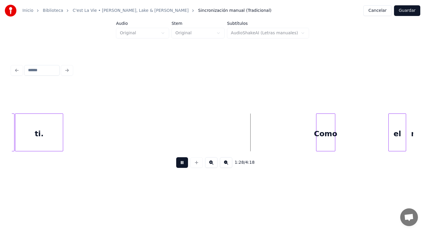
click at [183, 165] on button at bounding box center [182, 162] width 12 height 11
click at [258, 136] on div "Como" at bounding box center [262, 134] width 19 height 40
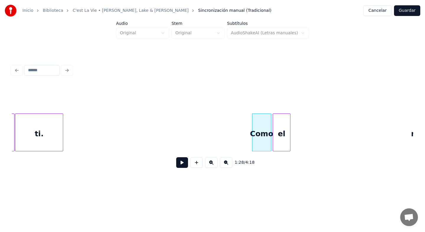
click at [284, 138] on div "el" at bounding box center [281, 134] width 17 height 40
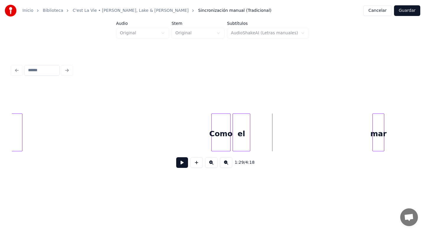
scroll to position [0, 6334]
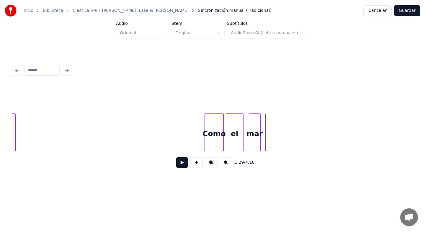
click at [257, 144] on div "mar" at bounding box center [254, 134] width 11 height 40
click at [183, 163] on button at bounding box center [182, 162] width 12 height 11
click at [183, 162] on button at bounding box center [182, 162] width 12 height 11
click at [271, 143] on div "mar" at bounding box center [269, 134] width 11 height 40
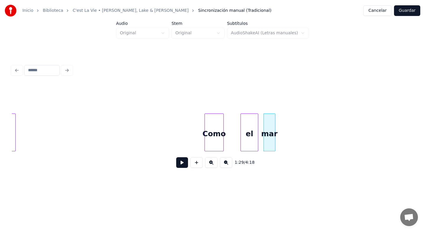
click at [251, 141] on div "el" at bounding box center [249, 134] width 17 height 40
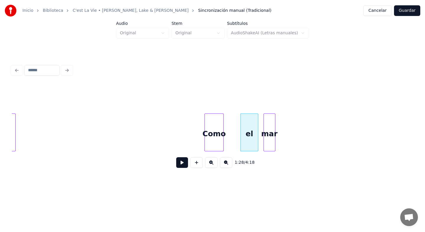
click at [185, 164] on button at bounding box center [182, 162] width 12 height 11
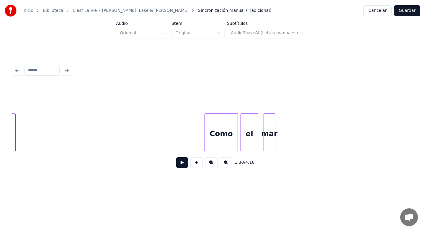
click at [236, 142] on div at bounding box center [237, 132] width 2 height 37
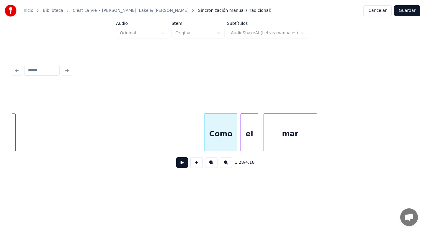
click at [317, 141] on div at bounding box center [316, 132] width 2 height 37
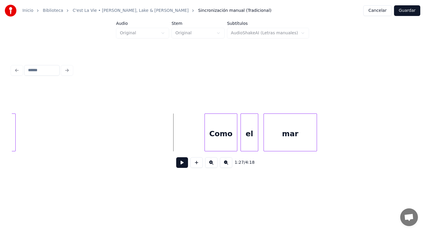
click at [182, 165] on button at bounding box center [182, 162] width 12 height 11
click at [182, 164] on button at bounding box center [182, 162] width 12 height 11
click at [182, 162] on button at bounding box center [182, 162] width 12 height 11
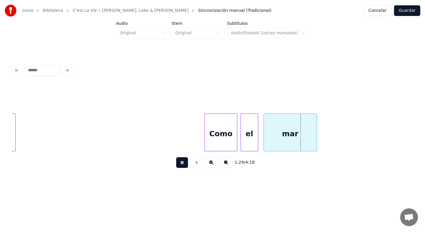
click at [182, 162] on button at bounding box center [182, 162] width 12 height 11
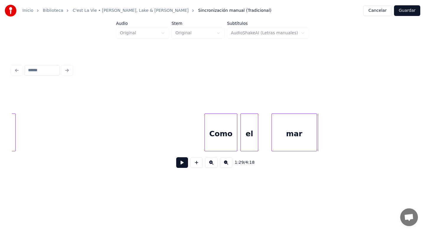
click at [272, 144] on div at bounding box center [273, 132] width 2 height 37
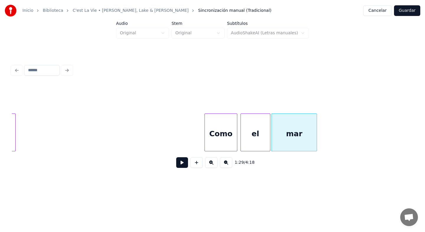
click at [270, 143] on div at bounding box center [270, 132] width 2 height 37
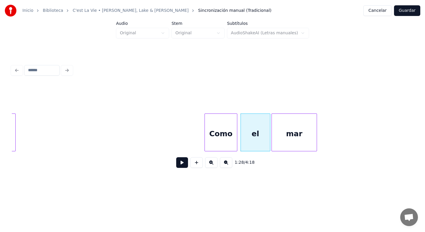
click at [184, 163] on button at bounding box center [182, 162] width 12 height 11
click at [183, 164] on button at bounding box center [182, 162] width 12 height 11
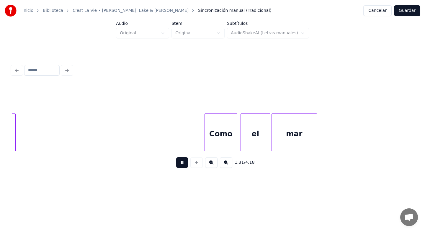
scroll to position [0, 6737]
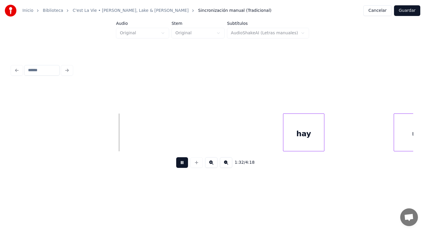
click at [183, 164] on button at bounding box center [182, 162] width 12 height 11
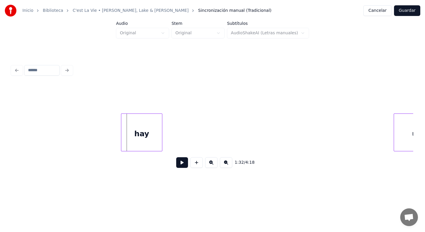
click at [148, 141] on div "hay" at bounding box center [141, 134] width 41 height 40
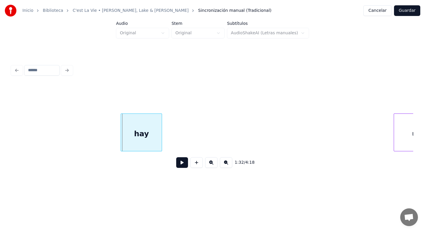
click at [147, 142] on div "hay" at bounding box center [141, 134] width 41 height 40
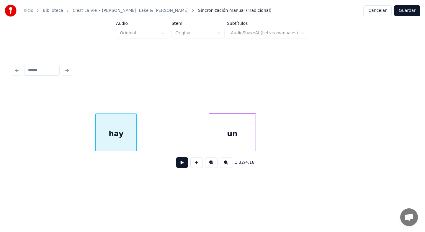
click at [241, 135] on div "un" at bounding box center [232, 134] width 47 height 40
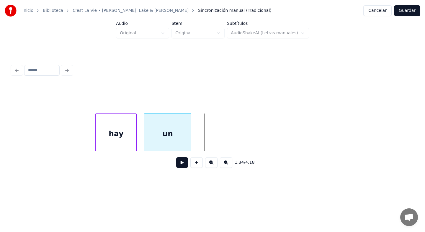
click at [150, 135] on div "un" at bounding box center [167, 134] width 47 height 40
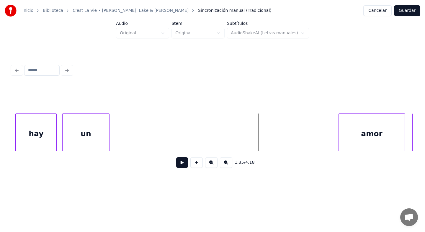
scroll to position [0, 6845]
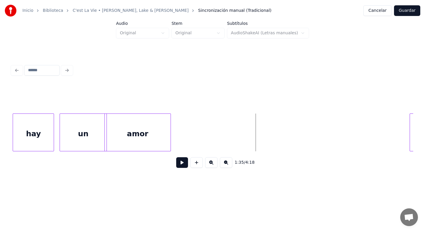
click at [134, 149] on div "amor" at bounding box center [138, 134] width 66 height 40
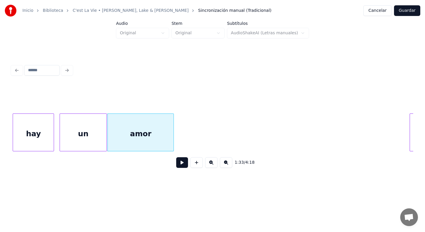
click at [7, 145] on div "Inicio Biblioteca C'est La Vie • [PERSON_NAME], Lake & [PERSON_NAME] Sincroniza…" at bounding box center [212, 93] width 425 height 187
click at [10, 134] on div "1:33 / 4:18" at bounding box center [212, 117] width 406 height 117
click at [8, 135] on div "Inicio Biblioteca C'est La Vie • [PERSON_NAME], Lake & [PERSON_NAME] Sincroniza…" at bounding box center [212, 93] width 425 height 187
click at [11, 135] on div "1:33 / 4:18" at bounding box center [212, 117] width 406 height 117
click at [8, 135] on div "Inicio Biblioteca C'est La Vie • [PERSON_NAME], Lake & [PERSON_NAME] Sincroniza…" at bounding box center [212, 93] width 425 height 187
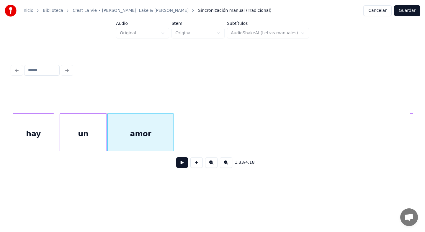
click at [8, 135] on div "Inicio Biblioteca C'est La Vie • [PERSON_NAME], Lake & [PERSON_NAME] Sincroniza…" at bounding box center [212, 93] width 425 height 187
click at [8, 134] on div "Inicio Biblioteca C'est La Vie • [PERSON_NAME], Lake & [PERSON_NAME] Sincroniza…" at bounding box center [212, 93] width 425 height 187
click at [8, 133] on div "Inicio Biblioteca C'est La Vie • [PERSON_NAME], Lake & [PERSON_NAME] Sincroniza…" at bounding box center [212, 93] width 425 height 187
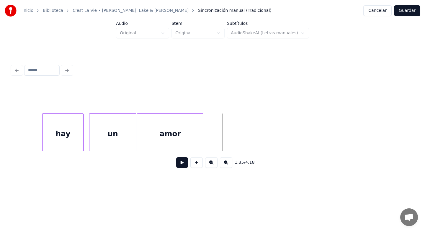
scroll to position [0, 6810]
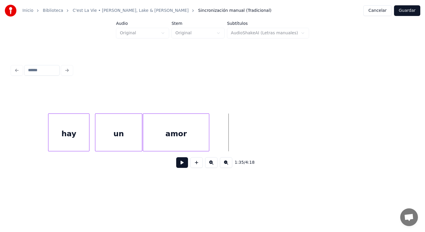
click at [185, 165] on button at bounding box center [182, 162] width 12 height 11
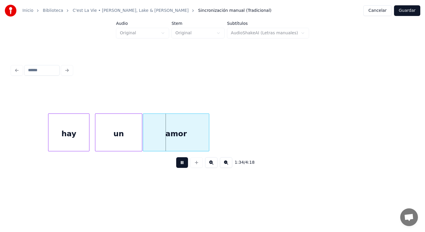
click at [185, 165] on button at bounding box center [182, 162] width 12 height 11
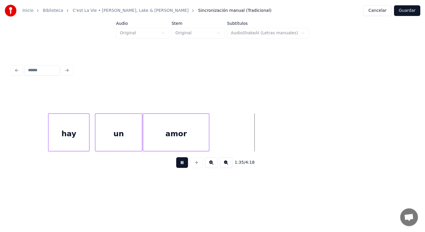
click at [185, 165] on button at bounding box center [182, 162] width 12 height 11
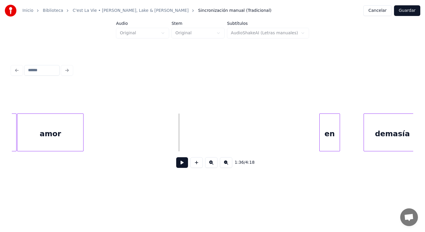
scroll to position [0, 6940]
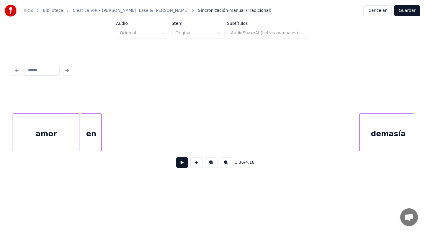
click at [89, 146] on div "en" at bounding box center [91, 134] width 20 height 40
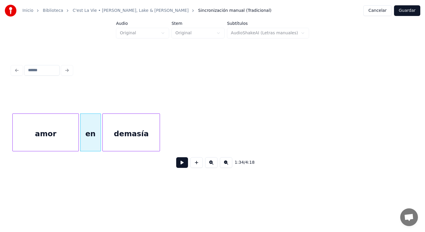
click at [125, 163] on div "1:34 / 4:18" at bounding box center [213, 129] width 402 height 90
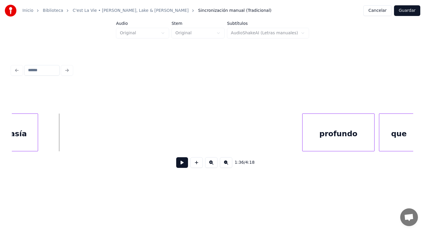
scroll to position [0, 7071]
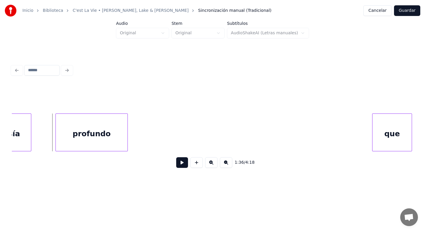
click at [81, 130] on div "profundo" at bounding box center [92, 134] width 72 height 40
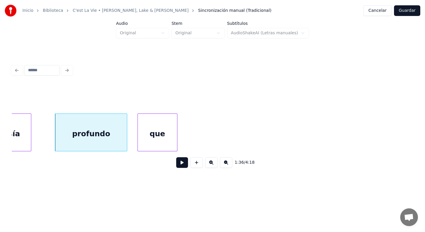
click at [165, 142] on div "que" at bounding box center [157, 134] width 39 height 40
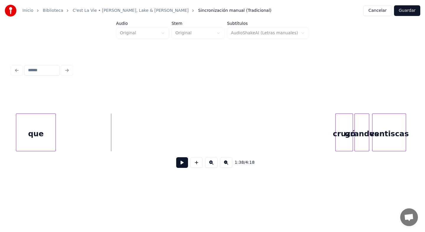
scroll to position [0, 7212]
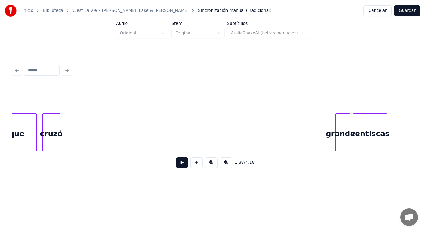
click at [51, 152] on div "1:38 / 4:18" at bounding box center [213, 129] width 402 height 90
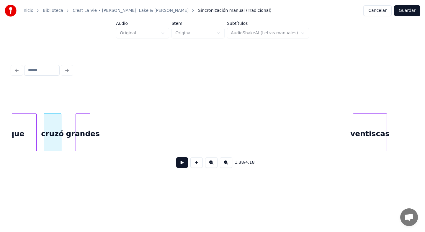
click at [82, 159] on div "1:38 / 4:18" at bounding box center [213, 129] width 402 height 90
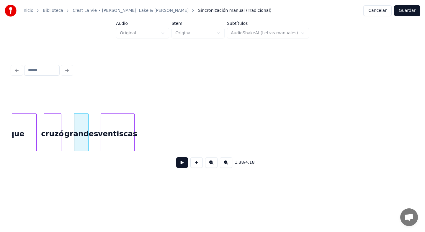
click at [126, 156] on div "1:38 / 4:18" at bounding box center [213, 129] width 402 height 90
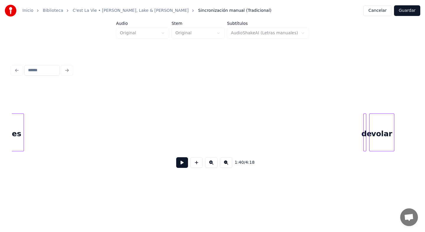
scroll to position [0, 7491]
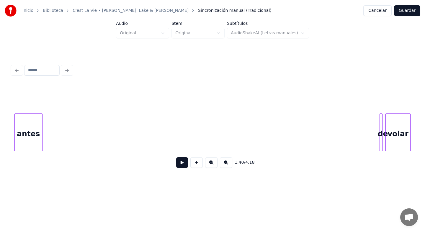
click at [2, 154] on div "Inicio Biblioteca C'est La Vie • [PERSON_NAME], Lake & [PERSON_NAME] Sincroniza…" at bounding box center [212, 93] width 425 height 187
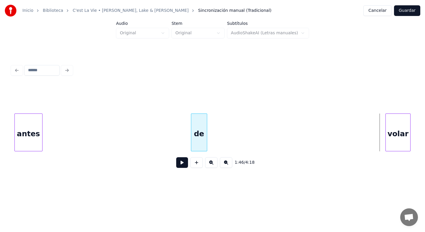
click at [96, 169] on div "1:46 / 4:18" at bounding box center [213, 129] width 402 height 90
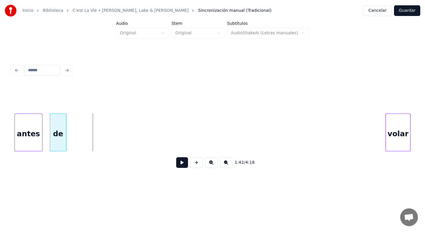
click at [56, 147] on div "de" at bounding box center [58, 134] width 16 height 40
click at [80, 131] on div "volar" at bounding box center [81, 134] width 25 height 40
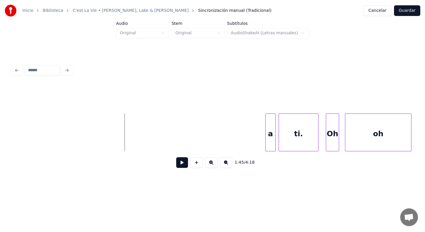
scroll to position [0, 7657]
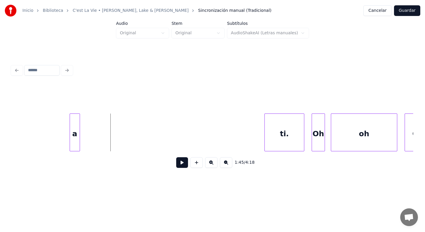
click at [73, 159] on div "1:45 / 4:18" at bounding box center [213, 129] width 402 height 90
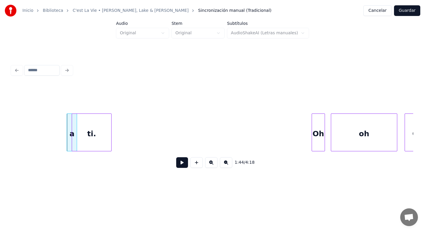
click at [89, 154] on div "1:44 / 4:18" at bounding box center [213, 129] width 402 height 90
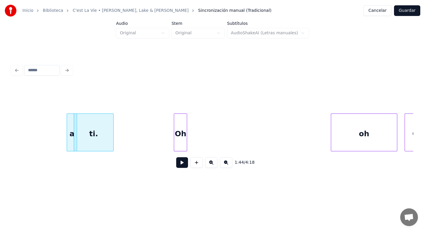
click at [179, 138] on div "Oh" at bounding box center [180, 134] width 13 height 40
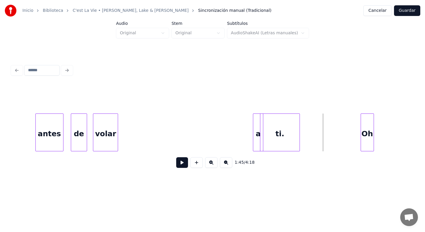
scroll to position [0, 7468]
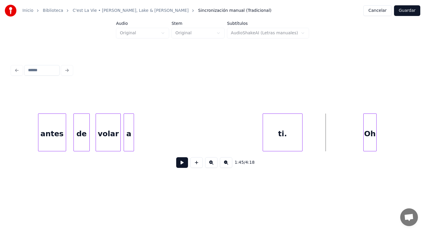
click at [127, 144] on div "a" at bounding box center [129, 134] width 10 height 40
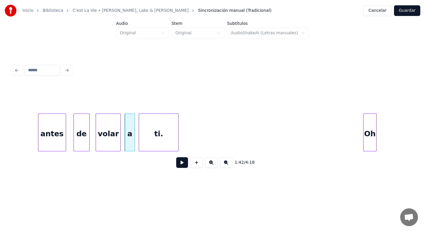
click at [161, 141] on div "ti." at bounding box center [158, 134] width 39 height 40
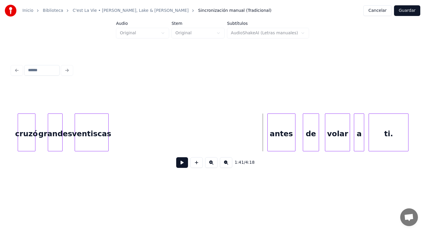
scroll to position [0, 7220]
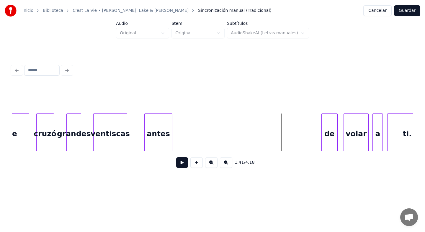
click at [156, 140] on div "antes" at bounding box center [158, 134] width 27 height 40
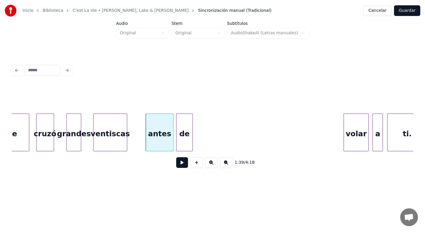
click at [181, 140] on div "de" at bounding box center [185, 134] width 16 height 40
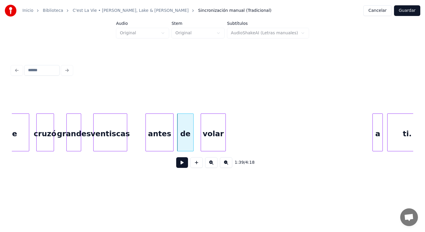
click at [218, 148] on div "volar" at bounding box center [213, 134] width 25 height 40
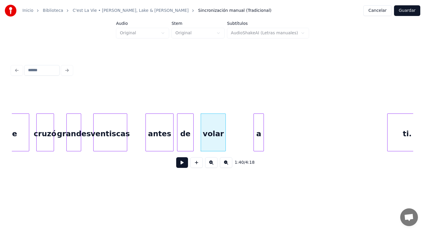
click at [248, 157] on div "1:40 / 4:18" at bounding box center [213, 129] width 402 height 90
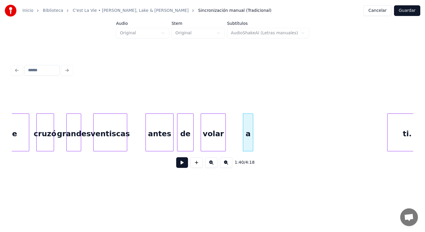
scroll to position [0, 7232]
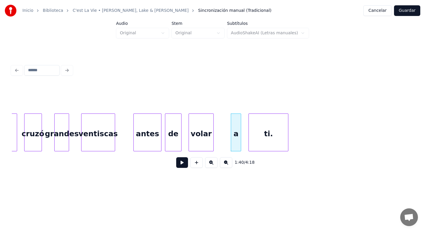
click at [280, 153] on div "1:40 / 4:18" at bounding box center [213, 129] width 402 height 90
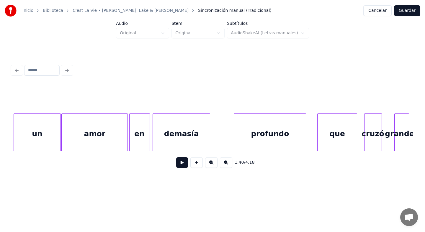
scroll to position [0, 6877]
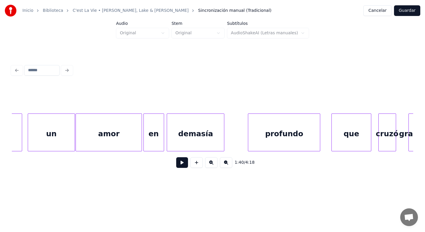
click at [180, 163] on button at bounding box center [182, 162] width 12 height 11
click at [96, 105] on div at bounding box center [213, 99] width 402 height 30
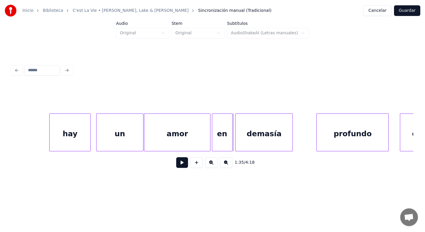
scroll to position [0, 6783]
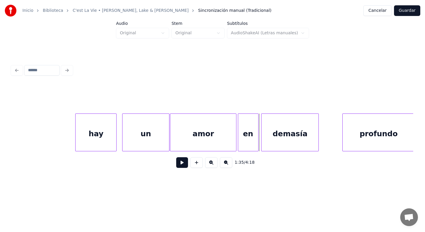
click at [182, 166] on button at bounding box center [182, 162] width 12 height 11
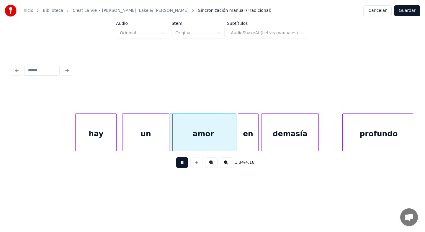
click at [182, 166] on button at bounding box center [182, 162] width 12 height 11
click at [154, 147] on div "un" at bounding box center [142, 134] width 47 height 40
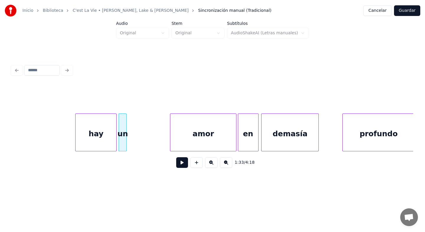
click at [126, 147] on div at bounding box center [126, 132] width 2 height 37
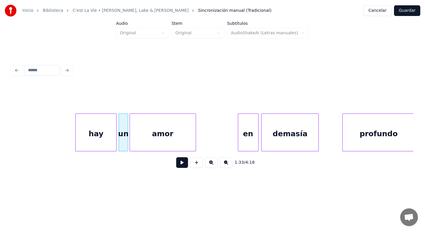
click at [154, 144] on div "amor" at bounding box center [163, 134] width 66 height 40
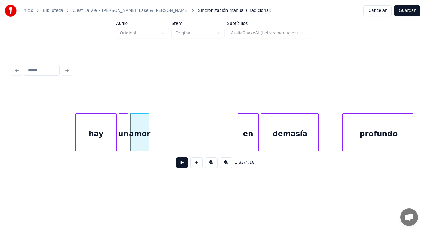
click at [148, 144] on div at bounding box center [148, 132] width 2 height 37
click at [180, 163] on button at bounding box center [182, 162] width 12 height 11
click at [105, 146] on div at bounding box center [105, 132] width 2 height 37
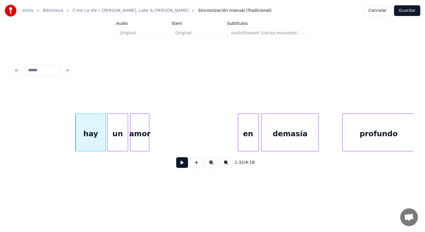
click at [108, 144] on div at bounding box center [109, 132] width 2 height 37
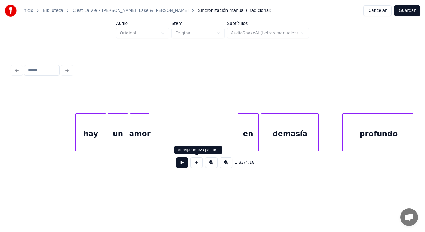
click at [183, 165] on button at bounding box center [182, 162] width 12 height 11
click at [151, 146] on div at bounding box center [151, 132] width 2 height 37
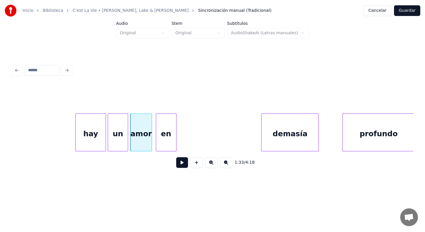
click at [163, 142] on div "en" at bounding box center [166, 134] width 20 height 40
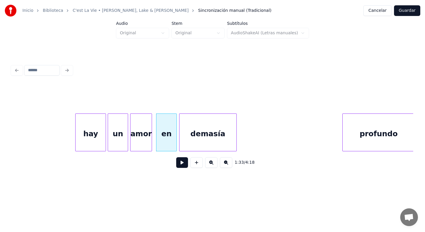
click at [201, 147] on div "demasía" at bounding box center [208, 134] width 57 height 40
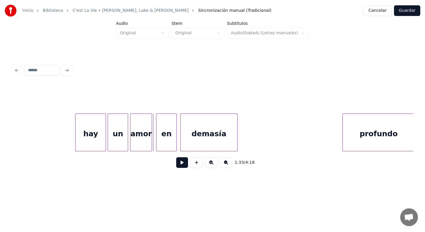
click at [180, 162] on button at bounding box center [182, 162] width 12 height 11
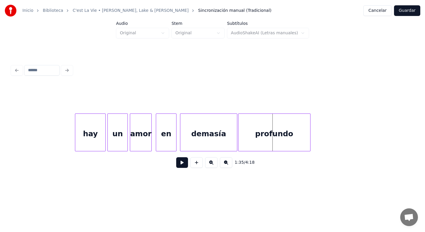
click at [257, 142] on div "profundo" at bounding box center [275, 134] width 72 height 40
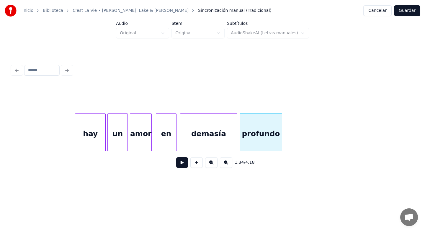
click at [282, 143] on div at bounding box center [281, 132] width 2 height 37
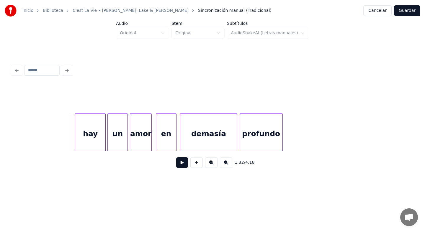
click at [183, 164] on button at bounding box center [182, 162] width 12 height 11
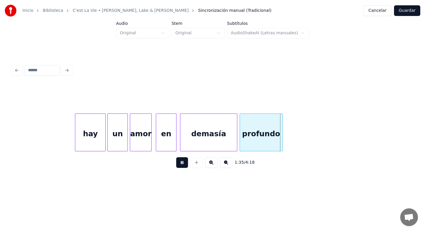
click at [183, 164] on button at bounding box center [182, 162] width 12 height 11
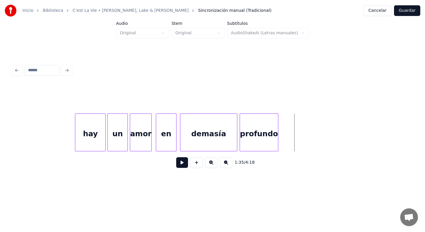
click at [278, 137] on div at bounding box center [278, 132] width 2 height 37
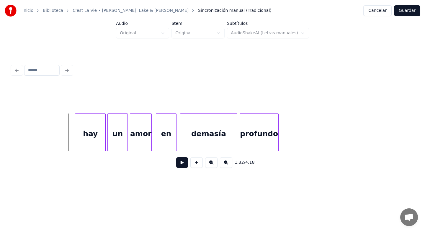
click at [180, 163] on button at bounding box center [182, 162] width 12 height 11
click at [180, 162] on button at bounding box center [182, 162] width 12 height 11
click at [180, 166] on button at bounding box center [182, 162] width 12 height 11
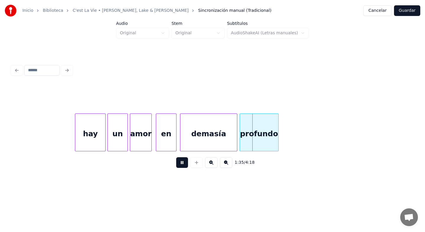
click at [180, 166] on button at bounding box center [182, 162] width 12 height 11
click at [166, 142] on div at bounding box center [166, 132] width 2 height 37
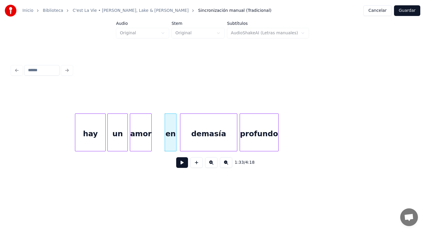
click at [185, 162] on button at bounding box center [182, 162] width 12 height 11
click at [180, 162] on button at bounding box center [182, 162] width 12 height 11
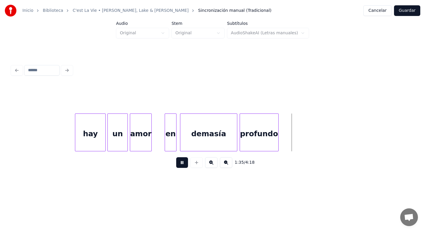
click at [180, 162] on button at bounding box center [182, 162] width 12 height 11
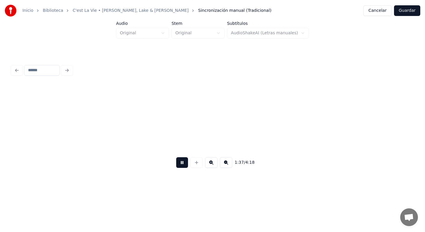
scroll to position [0, 7185]
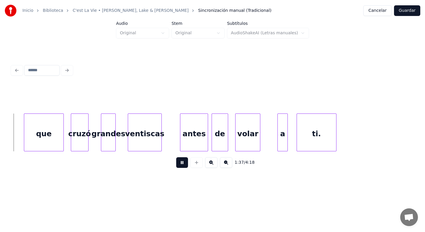
click at [180, 162] on button at bounding box center [182, 162] width 12 height 11
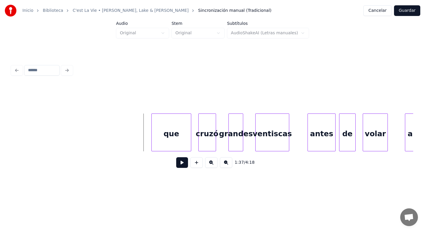
scroll to position [0, 7032]
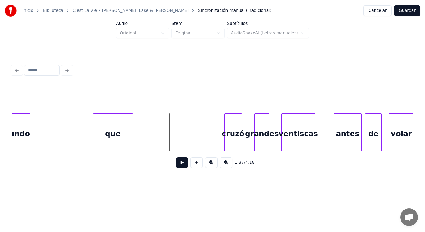
click at [113, 138] on div "que" at bounding box center [112, 134] width 39 height 40
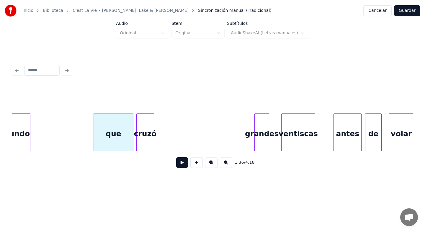
click at [149, 140] on div "cruzó" at bounding box center [145, 134] width 17 height 40
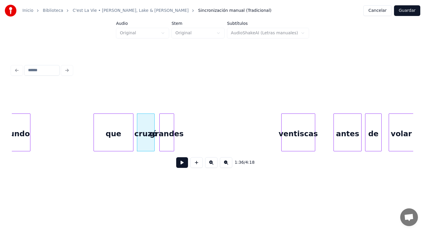
click at [170, 149] on div "grandes" at bounding box center [167, 134] width 14 height 40
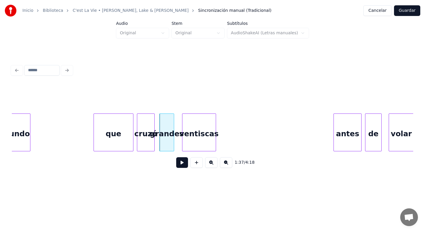
click at [192, 151] on div "1:37 / 4:18" at bounding box center [213, 129] width 402 height 90
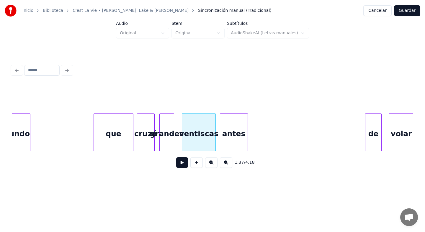
click at [227, 150] on div "antes" at bounding box center [233, 134] width 27 height 40
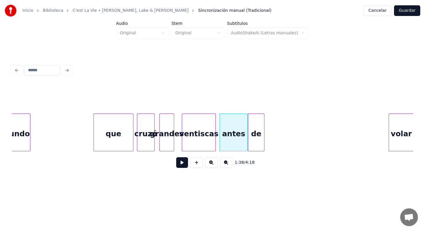
click at [254, 149] on div "de" at bounding box center [256, 134] width 16 height 40
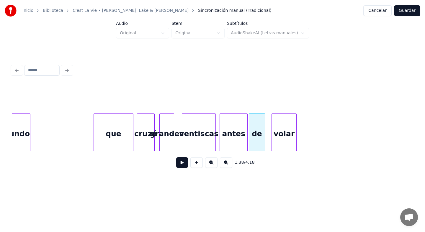
click at [289, 147] on div "volar" at bounding box center [284, 134] width 25 height 40
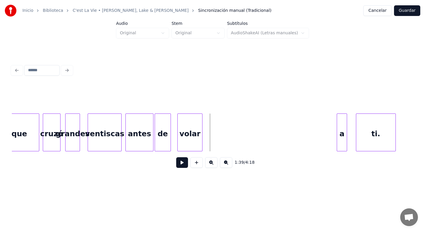
scroll to position [0, 7126]
click at [217, 144] on div "a" at bounding box center [217, 134] width 10 height 40
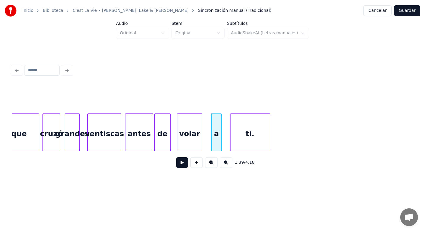
click at [263, 140] on div "ti." at bounding box center [250, 134] width 39 height 40
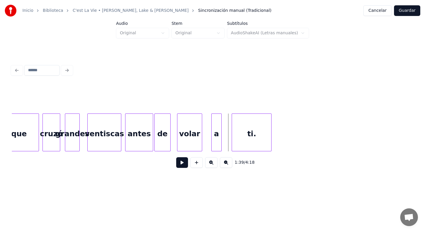
click at [182, 164] on button at bounding box center [182, 162] width 12 height 11
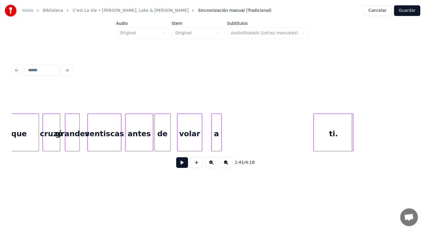
click at [329, 141] on div "ti." at bounding box center [333, 134] width 39 height 40
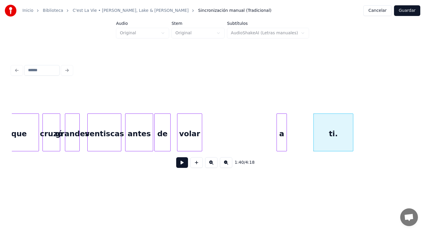
click at [282, 136] on div "a" at bounding box center [282, 134] width 10 height 40
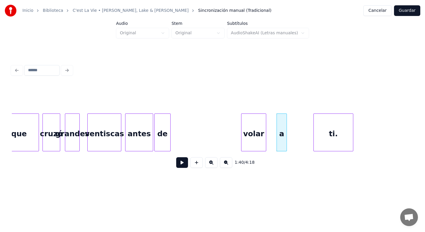
click at [254, 137] on div "volar" at bounding box center [254, 134] width 25 height 40
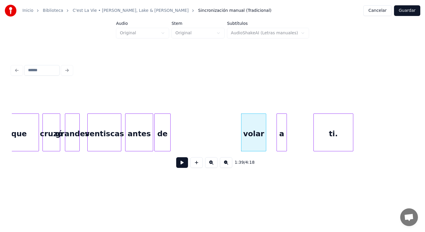
click at [182, 162] on button at bounding box center [182, 162] width 12 height 11
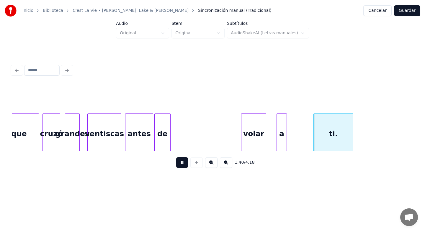
click at [182, 162] on button at bounding box center [182, 162] width 12 height 11
click at [227, 144] on div "de" at bounding box center [227, 134] width 16 height 40
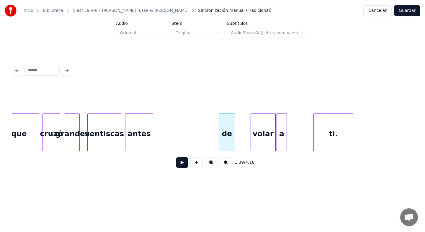
click at [260, 140] on div "volar" at bounding box center [263, 134] width 25 height 40
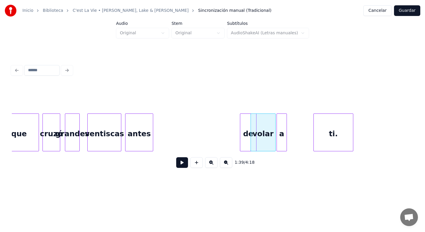
click at [250, 140] on div "de" at bounding box center [248, 134] width 16 height 40
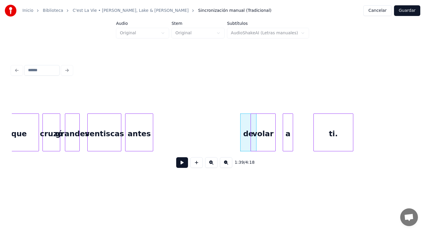
click at [289, 137] on div "a" at bounding box center [288, 134] width 10 height 40
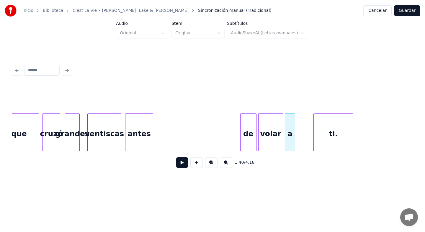
click at [274, 138] on div "volar" at bounding box center [271, 134] width 25 height 40
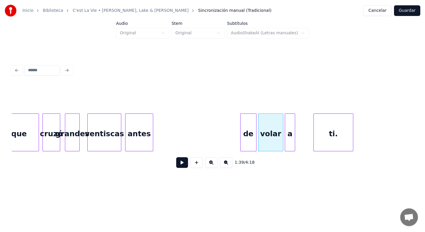
click at [181, 163] on button at bounding box center [182, 162] width 12 height 11
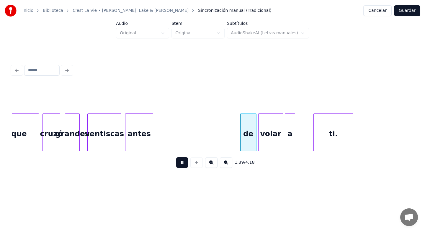
click at [181, 163] on button at bounding box center [182, 162] width 12 height 11
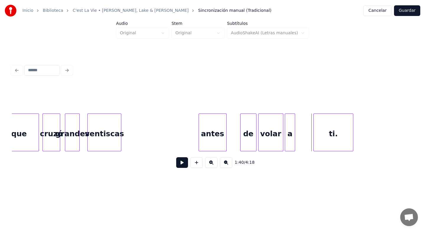
click at [216, 142] on div "antes" at bounding box center [212, 134] width 27 height 40
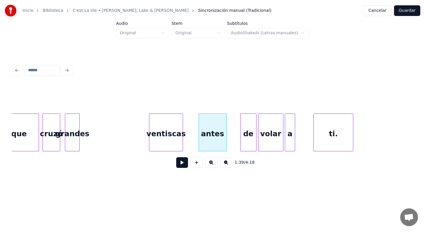
click at [165, 140] on div "ventiscas" at bounding box center [165, 134] width 33 height 40
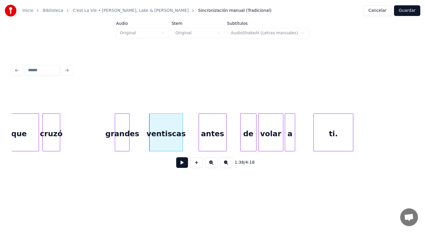
click at [124, 141] on div "grandes" at bounding box center [122, 134] width 14 height 40
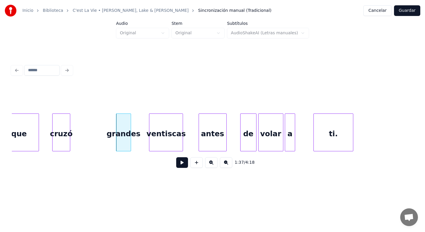
click at [64, 143] on div "cruzó" at bounding box center [61, 134] width 17 height 40
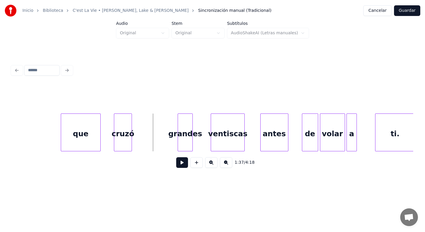
scroll to position [0, 7055]
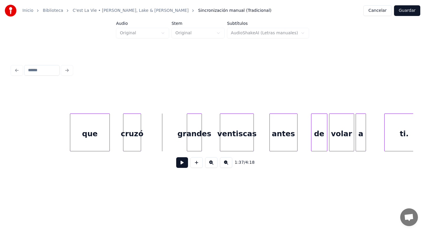
click at [180, 162] on button at bounding box center [182, 162] width 12 height 11
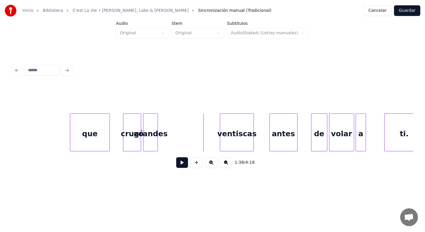
click at [150, 139] on div "grandes" at bounding box center [151, 134] width 14 height 40
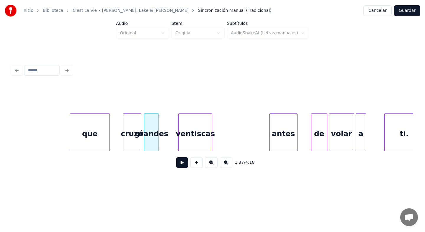
click at [206, 145] on div "ventiscas" at bounding box center [195, 134] width 33 height 40
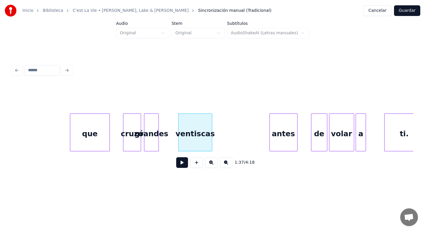
click at [182, 162] on button at bounding box center [182, 162] width 12 height 11
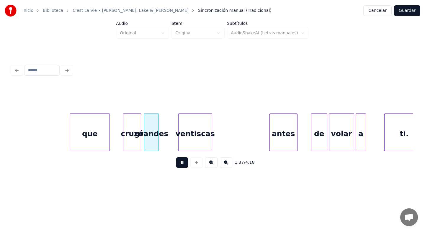
click at [182, 162] on button at bounding box center [182, 162] width 12 height 11
click at [86, 142] on div "que" at bounding box center [100, 134] width 39 height 40
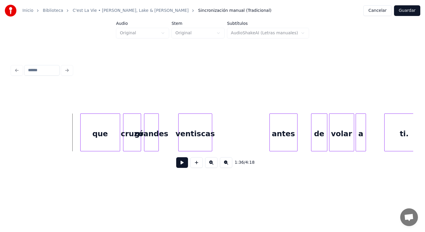
click at [183, 162] on button at bounding box center [182, 162] width 12 height 11
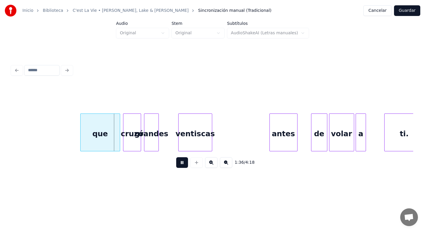
click at [183, 162] on button at bounding box center [182, 162] width 12 height 11
click at [98, 146] on div "que" at bounding box center [90, 134] width 39 height 40
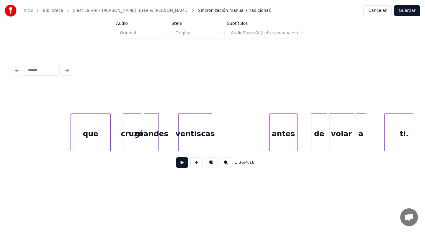
click at [182, 163] on button at bounding box center [182, 162] width 12 height 11
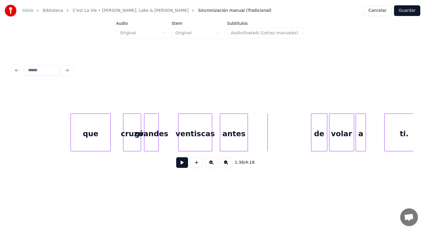
click at [236, 134] on div "antes" at bounding box center [233, 134] width 27 height 40
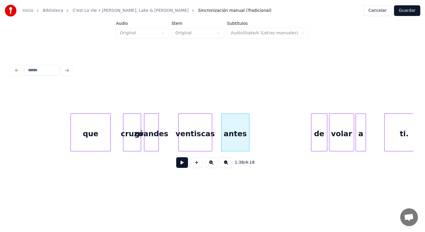
click at [181, 164] on button at bounding box center [182, 162] width 12 height 11
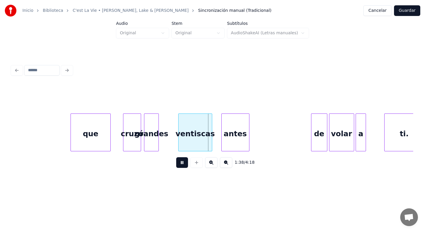
click at [180, 164] on button at bounding box center [182, 162] width 12 height 11
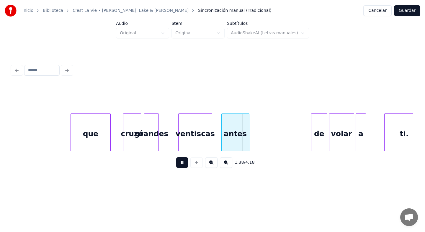
click at [180, 164] on button at bounding box center [182, 162] width 12 height 11
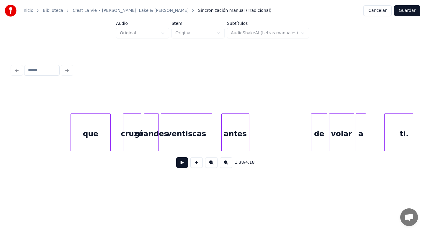
click at [162, 143] on div at bounding box center [162, 132] width 2 height 37
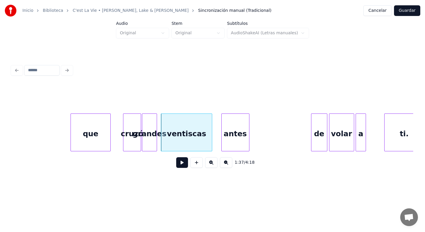
click at [147, 143] on div "grandes" at bounding box center [149, 134] width 14 height 40
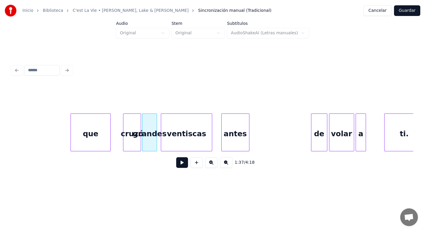
click at [181, 163] on button at bounding box center [182, 162] width 12 height 11
click at [318, 144] on div "de" at bounding box center [320, 134] width 16 height 40
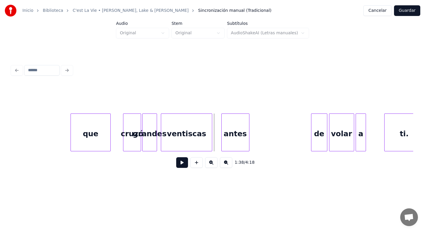
click at [182, 166] on button at bounding box center [182, 162] width 12 height 11
click at [283, 143] on div "de" at bounding box center [285, 134] width 16 height 40
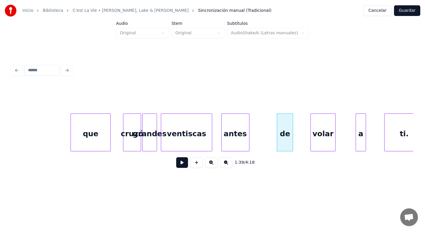
click at [319, 142] on div "volar" at bounding box center [323, 134] width 25 height 40
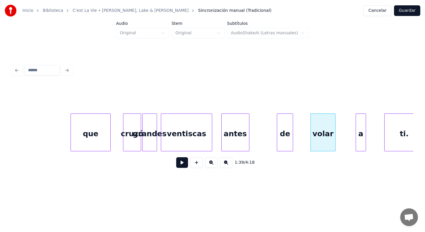
click at [185, 164] on button at bounding box center [182, 162] width 12 height 11
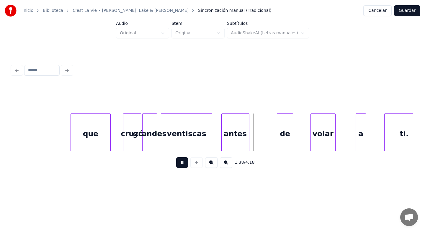
click at [185, 164] on button at bounding box center [182, 162] width 12 height 11
click at [217, 149] on div at bounding box center [217, 132] width 2 height 37
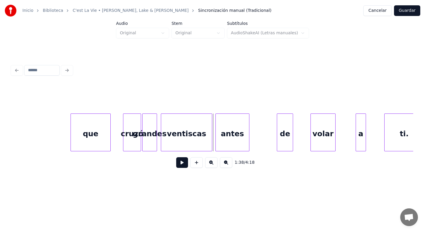
click at [183, 164] on button at bounding box center [182, 162] width 12 height 11
click at [295, 139] on div at bounding box center [296, 132] width 2 height 37
click at [273, 140] on div "de" at bounding box center [272, 134] width 19 height 40
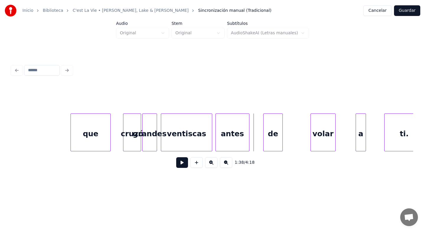
click at [183, 166] on button at bounding box center [182, 162] width 12 height 11
click at [264, 142] on div "de" at bounding box center [267, 134] width 19 height 40
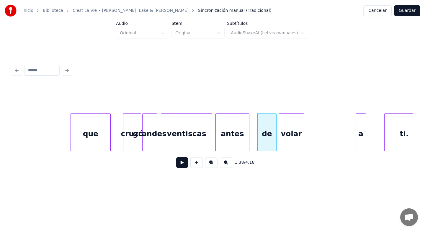
click at [286, 145] on div "volar" at bounding box center [291, 134] width 25 height 40
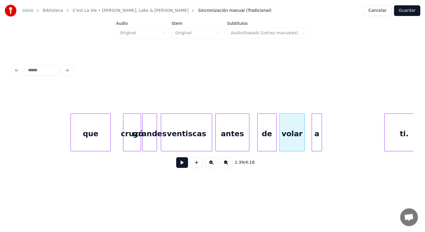
click at [316, 142] on div "a" at bounding box center [317, 134] width 10 height 40
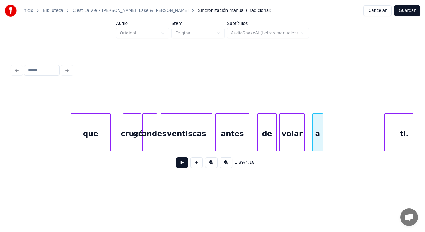
click at [183, 160] on button at bounding box center [182, 162] width 12 height 11
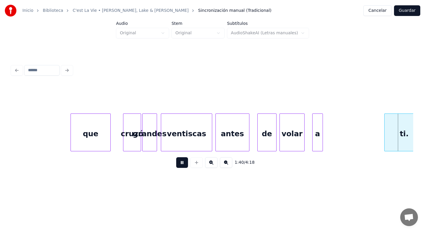
click at [183, 160] on button at bounding box center [182, 162] width 12 height 11
click at [371, 143] on div "a" at bounding box center [371, 134] width 10 height 40
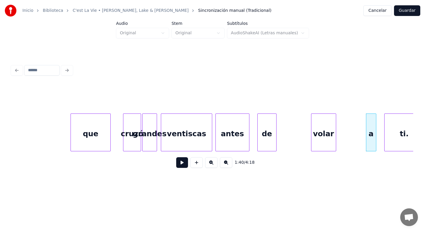
click at [328, 142] on div "volar" at bounding box center [324, 134] width 25 height 40
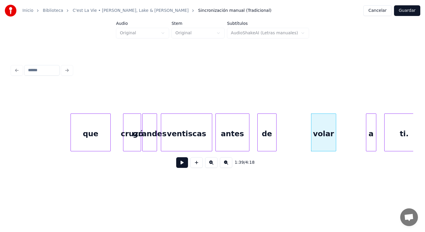
click at [276, 142] on div at bounding box center [276, 132] width 2 height 37
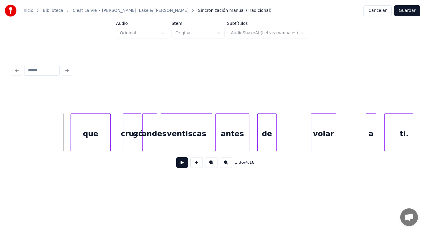
click at [181, 164] on button at bounding box center [182, 162] width 12 height 11
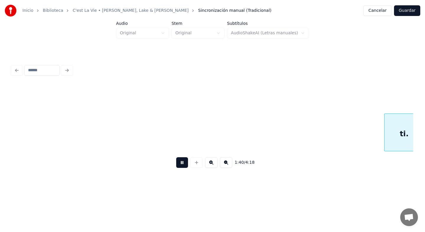
scroll to position [0, 7457]
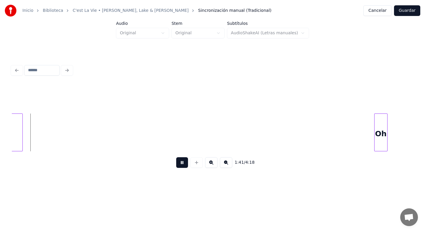
click at [181, 164] on button at bounding box center [182, 162] width 12 height 11
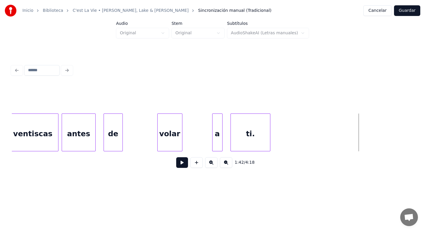
scroll to position [0, 7197]
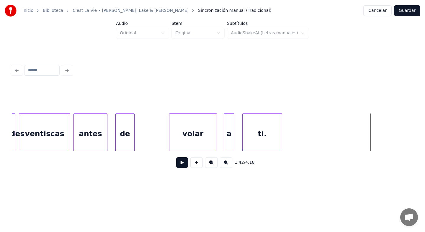
click at [217, 141] on div at bounding box center [216, 132] width 2 height 37
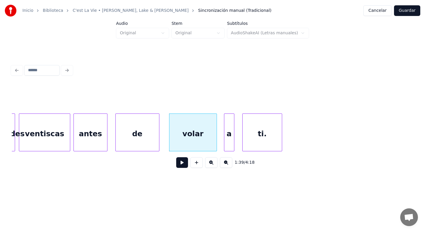
click at [159, 139] on div at bounding box center [158, 132] width 2 height 37
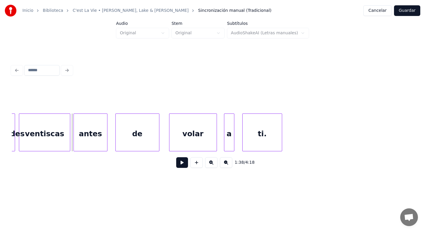
click at [179, 164] on button at bounding box center [182, 162] width 12 height 11
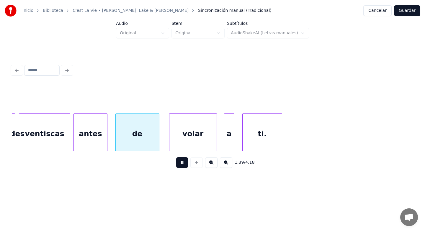
click at [179, 164] on button at bounding box center [182, 162] width 12 height 11
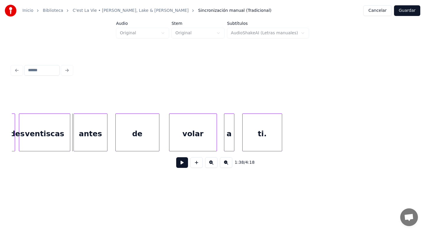
click at [184, 164] on button at bounding box center [182, 162] width 12 height 11
click at [183, 164] on button at bounding box center [182, 162] width 12 height 11
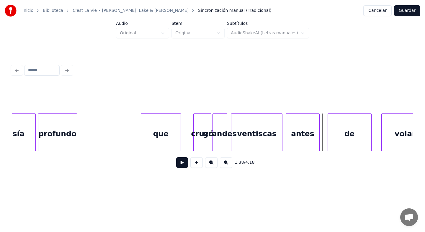
scroll to position [0, 6985]
click at [184, 166] on button at bounding box center [182, 162] width 12 height 11
click at [187, 147] on div at bounding box center [187, 132] width 2 height 37
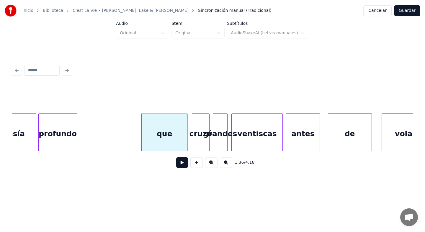
click at [200, 143] on div "cruzó" at bounding box center [200, 134] width 17 height 40
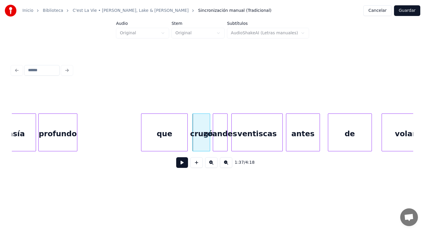
click at [218, 142] on div "grandes" at bounding box center [220, 134] width 14 height 40
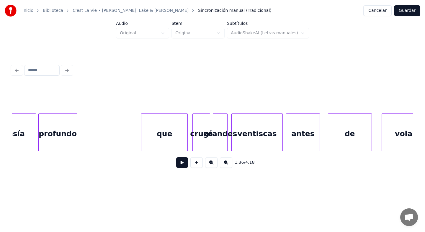
click at [182, 162] on button at bounding box center [182, 162] width 12 height 11
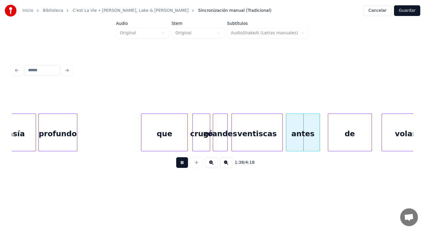
click at [182, 162] on button at bounding box center [182, 162] width 12 height 11
click at [352, 140] on div at bounding box center [353, 132] width 2 height 37
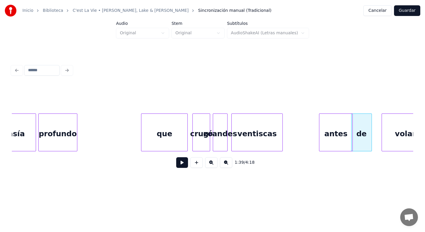
click at [342, 138] on div "antes" at bounding box center [336, 134] width 33 height 40
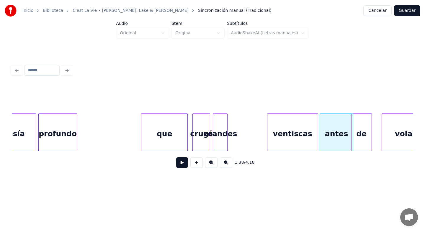
click at [308, 138] on div "ventiscas" at bounding box center [293, 134] width 51 height 40
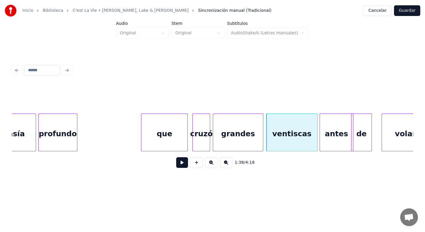
click at [263, 143] on div at bounding box center [262, 132] width 2 height 37
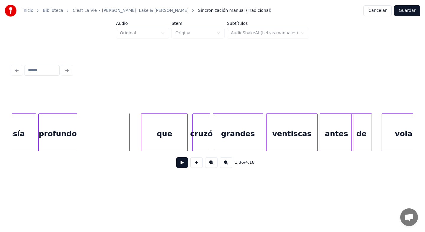
click at [183, 162] on button at bounding box center [182, 162] width 12 height 11
click at [180, 162] on button at bounding box center [182, 162] width 12 height 11
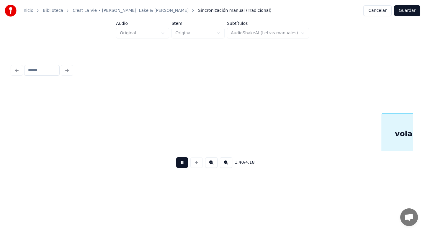
scroll to position [0, 7386]
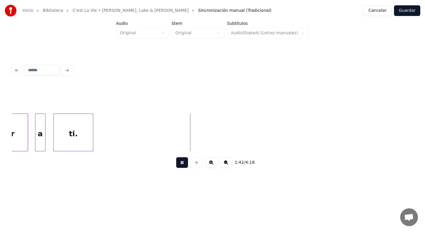
click at [182, 161] on button at bounding box center [182, 162] width 12 height 11
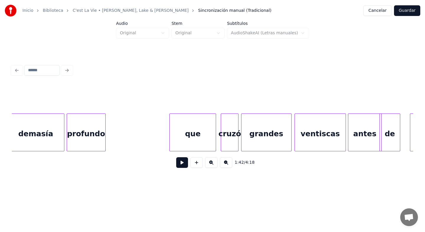
scroll to position [0, 6938]
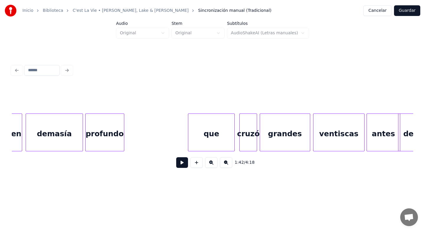
click at [183, 165] on button at bounding box center [182, 162] width 12 height 11
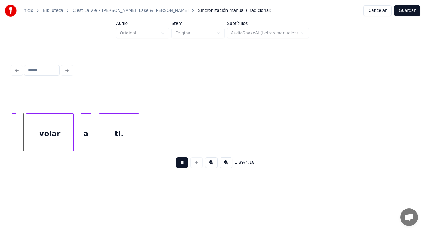
click at [183, 164] on button at bounding box center [182, 162] width 12 height 11
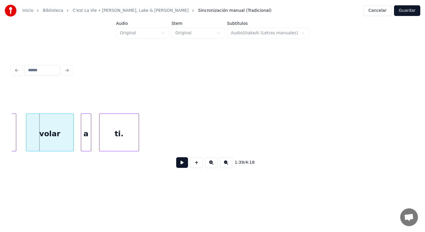
click at [183, 164] on button at bounding box center [182, 162] width 12 height 11
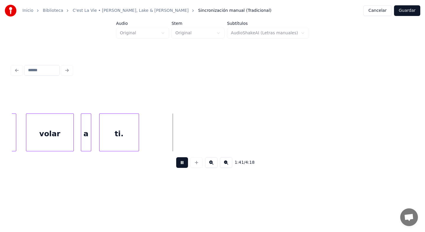
click at [183, 164] on button at bounding box center [182, 162] width 12 height 11
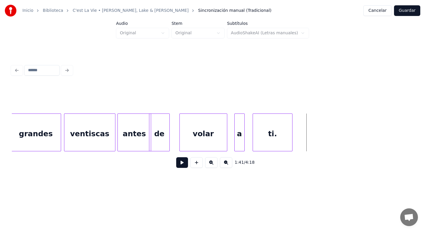
scroll to position [0, 7175]
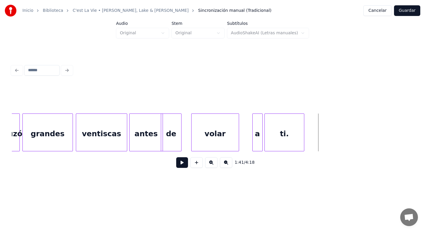
click at [258, 141] on div "a" at bounding box center [258, 134] width 10 height 40
click at [217, 142] on div "volar" at bounding box center [227, 134] width 47 height 40
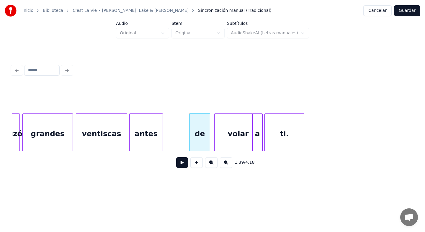
click at [237, 134] on div "volar" at bounding box center [238, 134] width 47 height 40
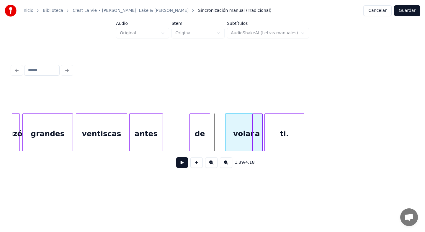
click at [226, 140] on div at bounding box center [227, 132] width 2 height 37
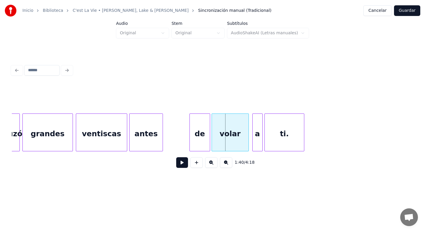
click at [226, 140] on div "volar" at bounding box center [230, 134] width 37 height 40
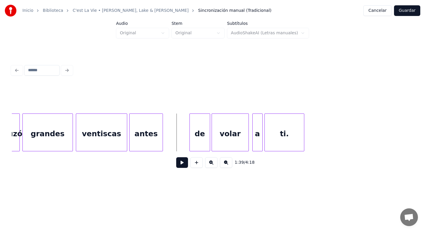
click at [181, 160] on button at bounding box center [182, 162] width 12 height 11
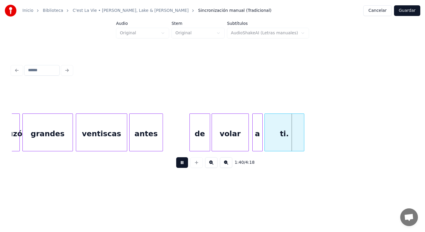
click at [181, 160] on button at bounding box center [182, 162] width 12 height 11
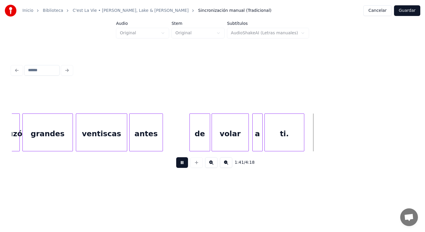
click at [181, 160] on button at bounding box center [182, 162] width 12 height 11
click at [183, 161] on button at bounding box center [182, 162] width 12 height 11
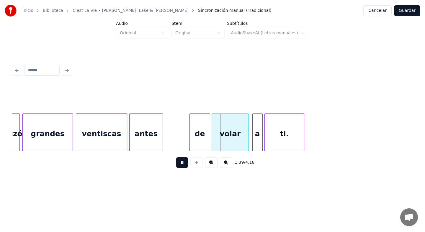
click at [183, 161] on button at bounding box center [182, 162] width 12 height 11
click at [192, 144] on div at bounding box center [192, 132] width 2 height 37
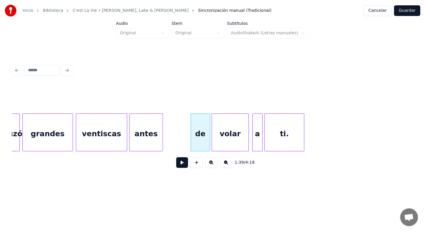
click at [184, 162] on button at bounding box center [182, 162] width 12 height 11
click at [169, 144] on div "antes" at bounding box center [163, 134] width 33 height 40
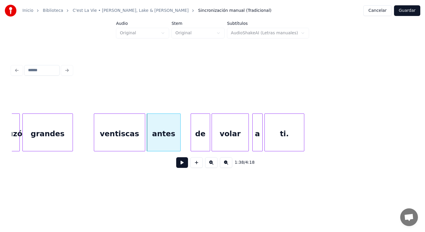
click at [134, 143] on div "ventiscas" at bounding box center [119, 134] width 51 height 40
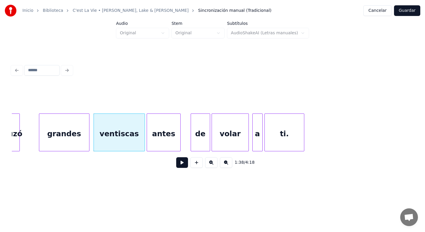
click at [77, 140] on div "grandes" at bounding box center [64, 134] width 50 height 40
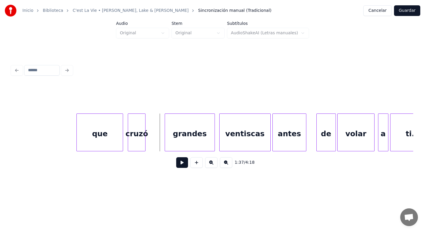
scroll to position [0, 7045]
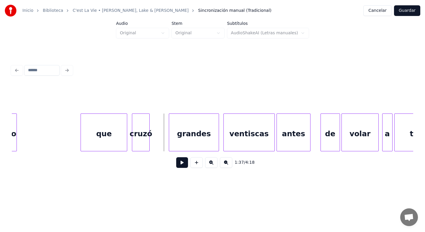
click at [179, 163] on button at bounding box center [182, 162] width 12 height 11
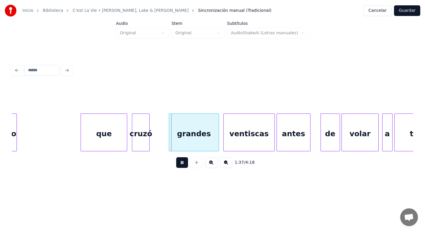
click at [179, 163] on button at bounding box center [182, 162] width 12 height 11
click at [162, 143] on div at bounding box center [162, 132] width 2 height 37
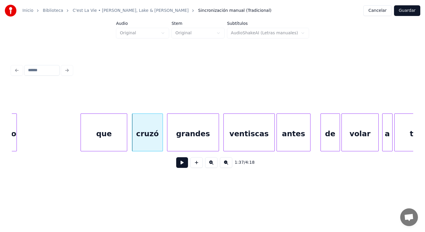
click at [168, 142] on div at bounding box center [169, 132] width 2 height 37
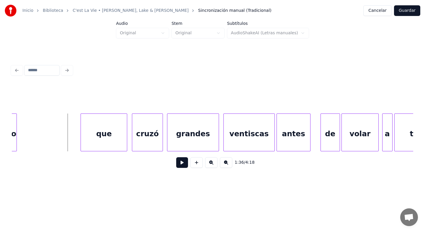
click at [180, 164] on button at bounding box center [182, 162] width 12 height 11
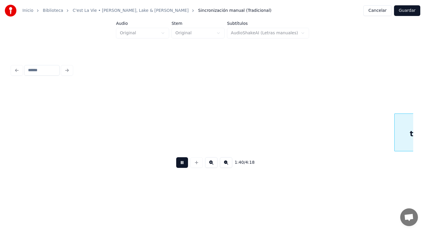
scroll to position [0, 7448]
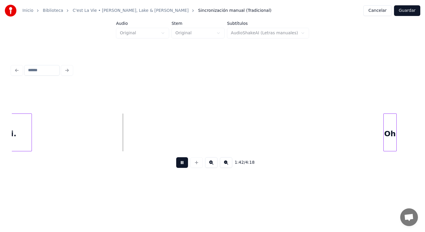
click at [180, 164] on button at bounding box center [182, 162] width 12 height 11
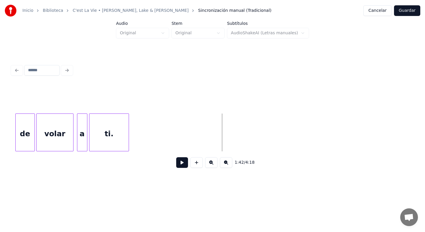
scroll to position [0, 7341]
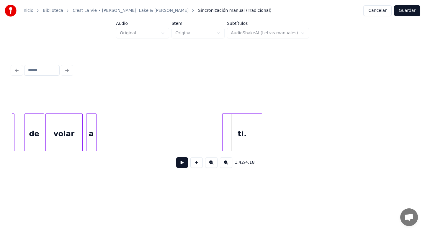
click at [244, 133] on div "ti." at bounding box center [242, 134] width 39 height 40
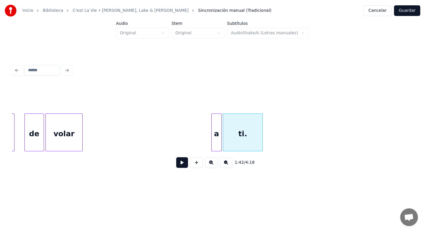
click at [219, 138] on div "a" at bounding box center [217, 134] width 10 height 40
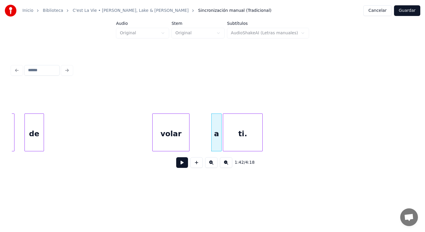
click at [168, 137] on div "volar" at bounding box center [171, 134] width 37 height 40
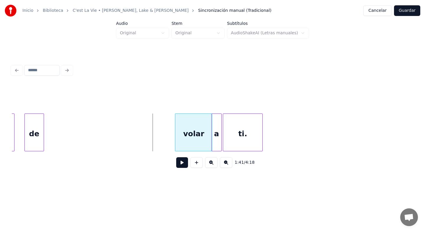
click at [190, 139] on div "volar" at bounding box center [193, 134] width 37 height 40
click at [167, 144] on div "de" at bounding box center [158, 134] width 19 height 40
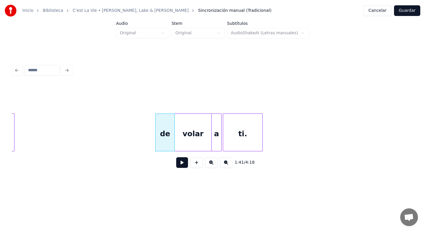
click at [184, 165] on button at bounding box center [182, 162] width 12 height 11
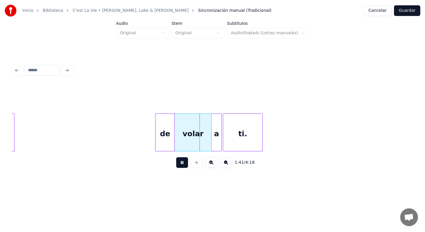
click at [184, 165] on button at bounding box center [182, 162] width 12 height 11
click at [264, 139] on div "ti." at bounding box center [275, 134] width 39 height 40
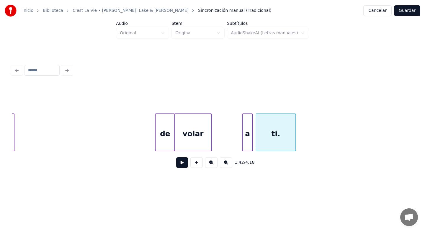
click at [251, 138] on div "a" at bounding box center [248, 134] width 10 height 40
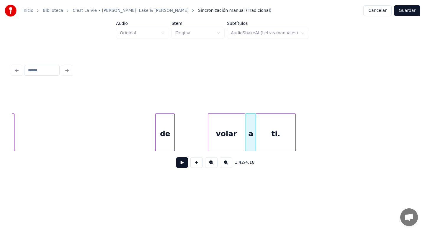
click at [229, 136] on div "volar" at bounding box center [226, 134] width 37 height 40
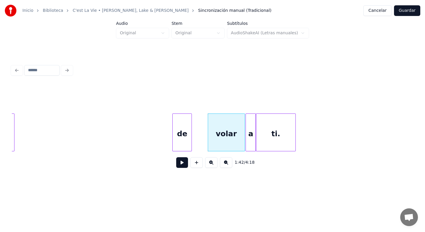
click at [184, 137] on div "de" at bounding box center [182, 134] width 19 height 40
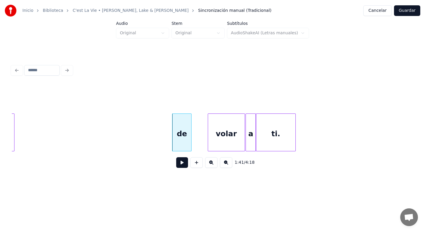
click at [184, 164] on button at bounding box center [182, 162] width 12 height 11
click at [184, 163] on button at bounding box center [182, 162] width 12 height 11
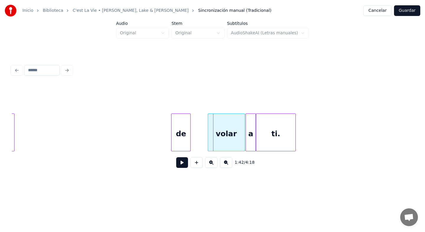
click at [180, 146] on div "de" at bounding box center [181, 134] width 19 height 40
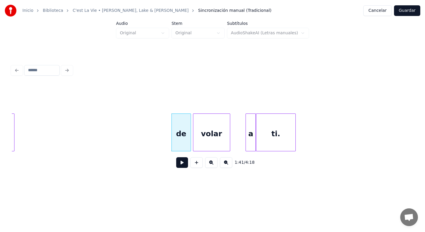
click at [203, 141] on div "volar" at bounding box center [211, 134] width 37 height 40
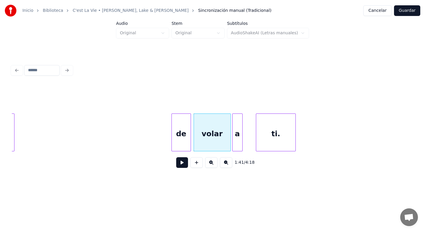
click at [235, 143] on div "a" at bounding box center [238, 134] width 10 height 40
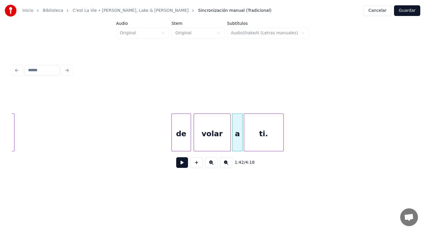
click at [261, 143] on div "ti." at bounding box center [263, 134] width 39 height 40
click at [184, 165] on button at bounding box center [182, 162] width 12 height 11
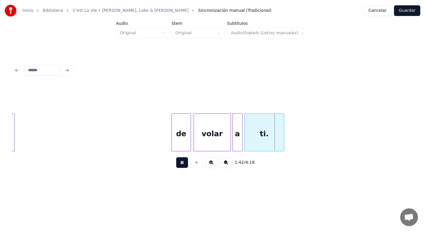
click at [181, 164] on button at bounding box center [182, 162] width 12 height 11
click at [264, 143] on div at bounding box center [264, 132] width 2 height 37
click at [212, 144] on div "volar" at bounding box center [210, 134] width 37 height 40
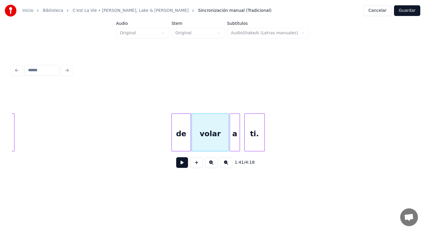
click at [233, 145] on div "a" at bounding box center [235, 134] width 10 height 40
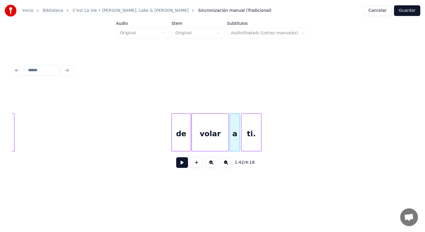
click at [246, 142] on div "ti." at bounding box center [252, 134] width 20 height 40
click at [180, 161] on button at bounding box center [182, 162] width 12 height 11
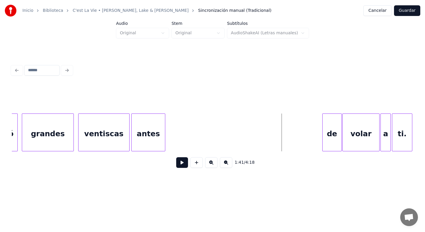
scroll to position [0, 7188]
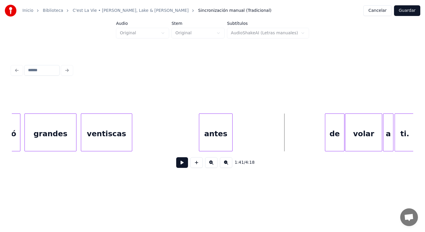
click at [224, 142] on div "antes" at bounding box center [215, 134] width 33 height 40
click at [234, 140] on div "antes" at bounding box center [235, 134] width 33 height 40
click at [180, 161] on button at bounding box center [182, 162] width 12 height 11
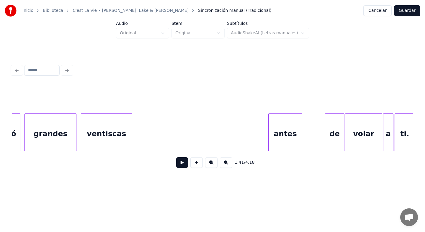
click at [288, 142] on div "antes" at bounding box center [285, 134] width 33 height 40
